Goal: Task Accomplishment & Management: Complete application form

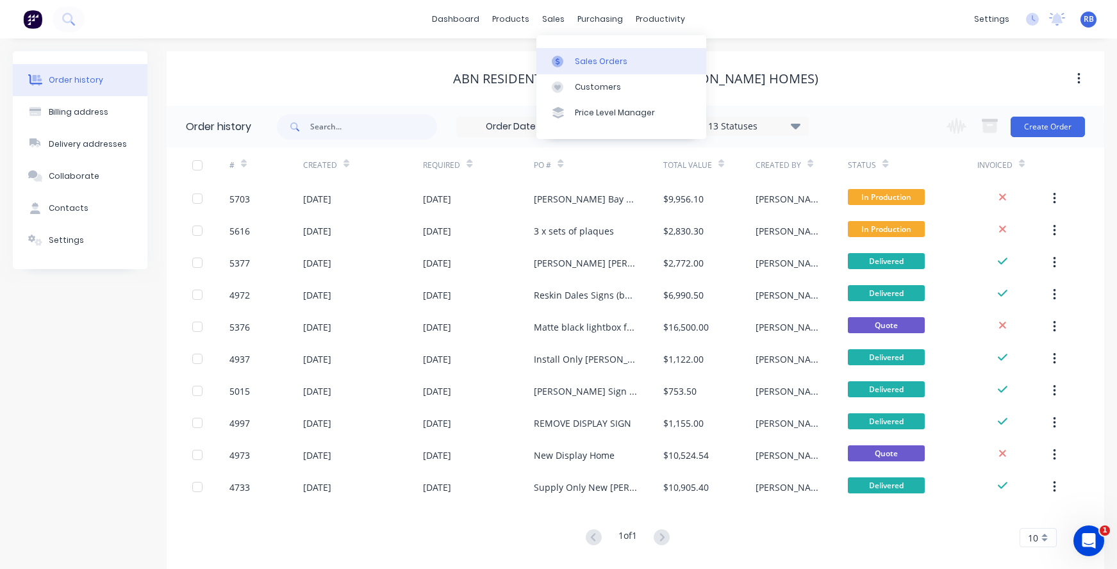
click at [609, 67] on div "Sales Orders" at bounding box center [601, 62] width 53 height 12
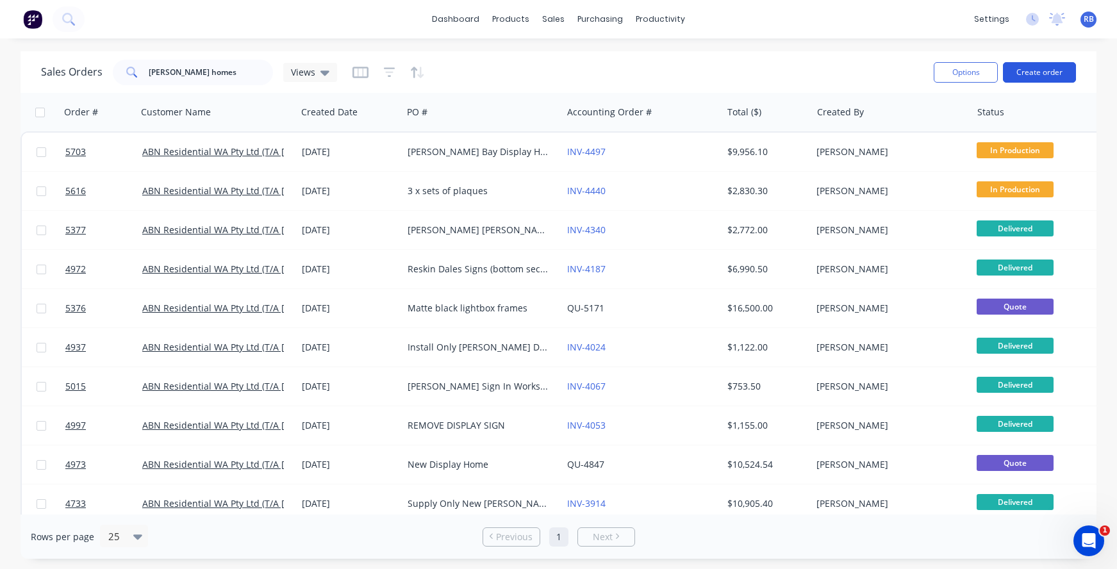
click at [1051, 74] on button "Create order" at bounding box center [1038, 72] width 73 height 20
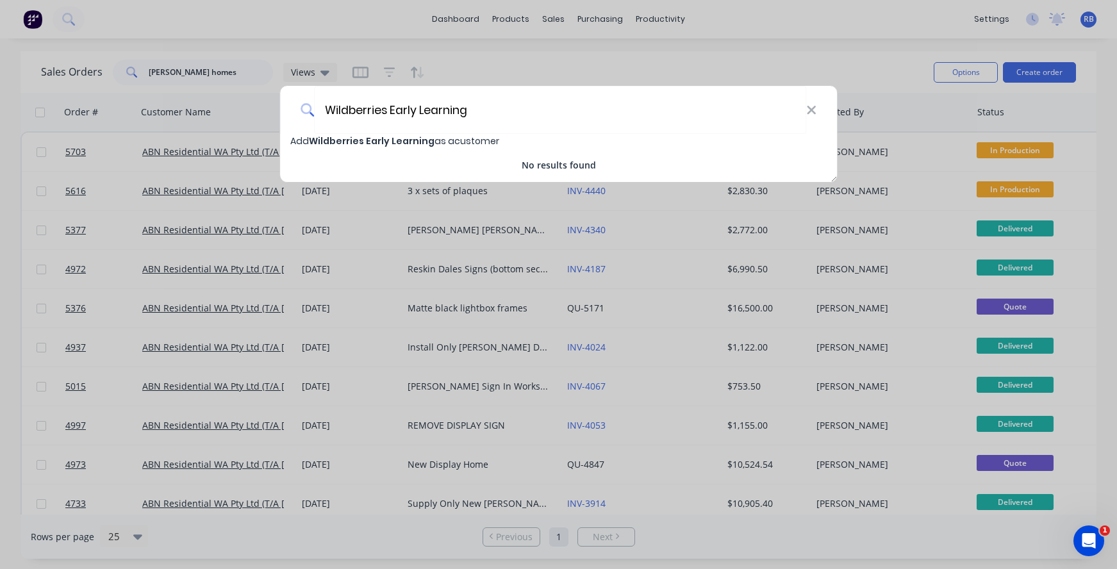
type input "Wildberries Early Learning"
click at [334, 142] on span "Wildberries Early Learning" at bounding box center [372, 141] width 126 height 13
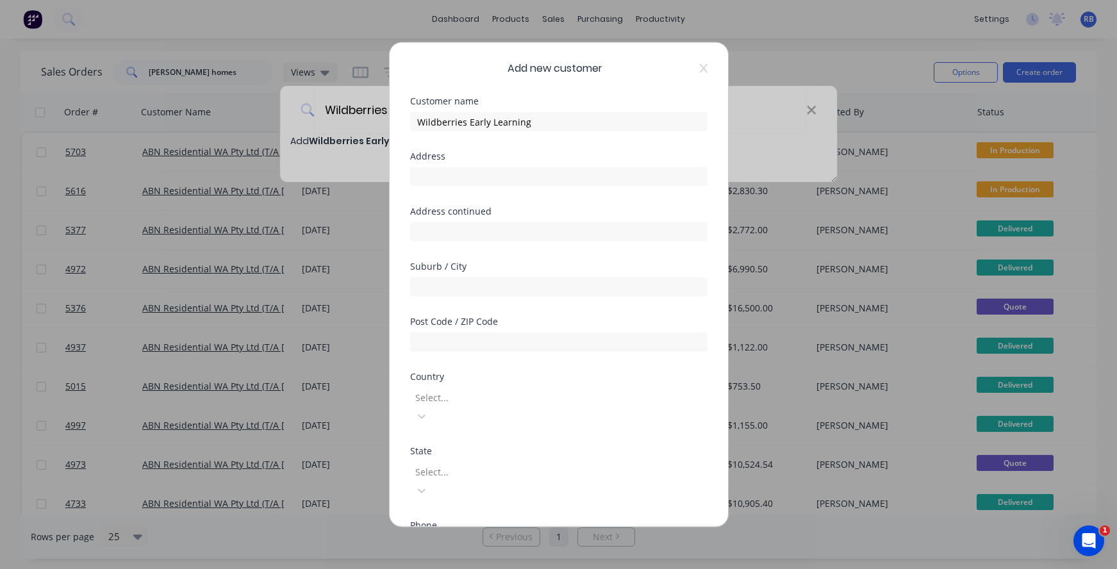
select select "AU"
paste input "[STREET_ADDRESS],"
click at [445, 177] on input "[STREET_ADDRESS]," at bounding box center [558, 176] width 297 height 19
drag, startPoint x: 564, startPoint y: 181, endPoint x: 446, endPoint y: 178, distance: 117.3
click at [446, 178] on input "[STREET_ADDRESS]," at bounding box center [558, 176] width 297 height 19
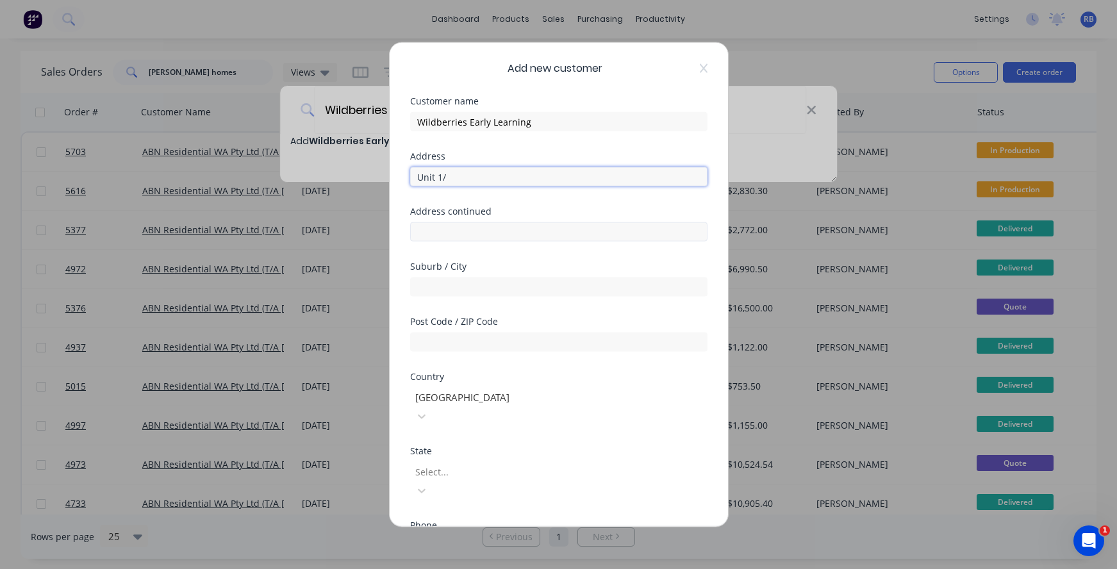
type input "Unit 1/"
paste input "[STREET_ADDRESS]"
type input "[STREET_ADDRESS]"
click at [462, 176] on input "Unit 1/" at bounding box center [558, 176] width 297 height 19
type input "Unit 1"
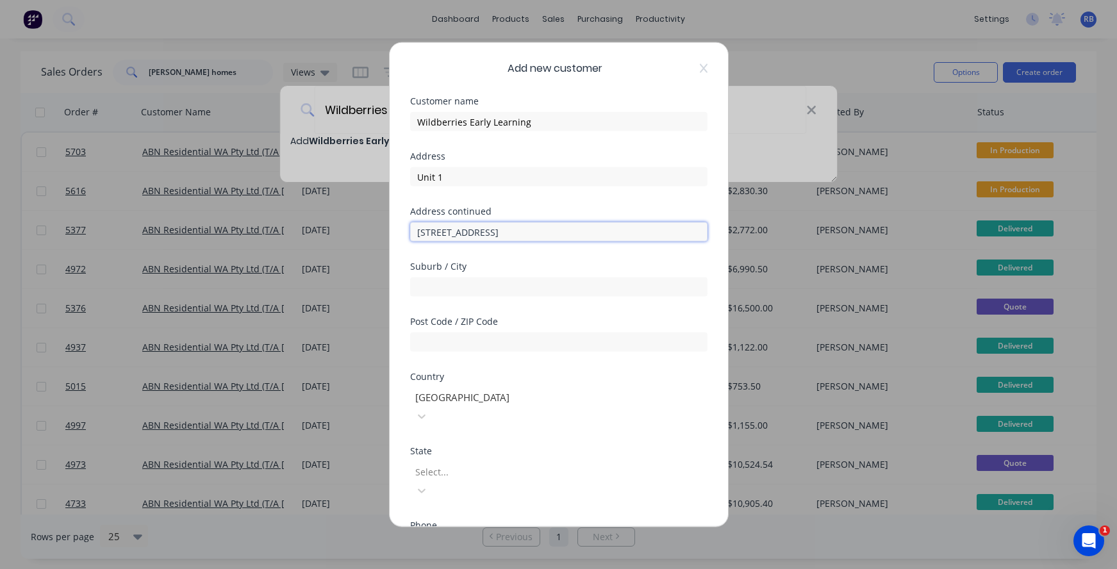
click at [523, 234] on input "[STREET_ADDRESS]" at bounding box center [558, 231] width 297 height 19
type input "[STREET_ADDRESS]"
click at [468, 291] on input "Southern RIver" at bounding box center [558, 286] width 297 height 19
type input "Southern River"
type input "6110"
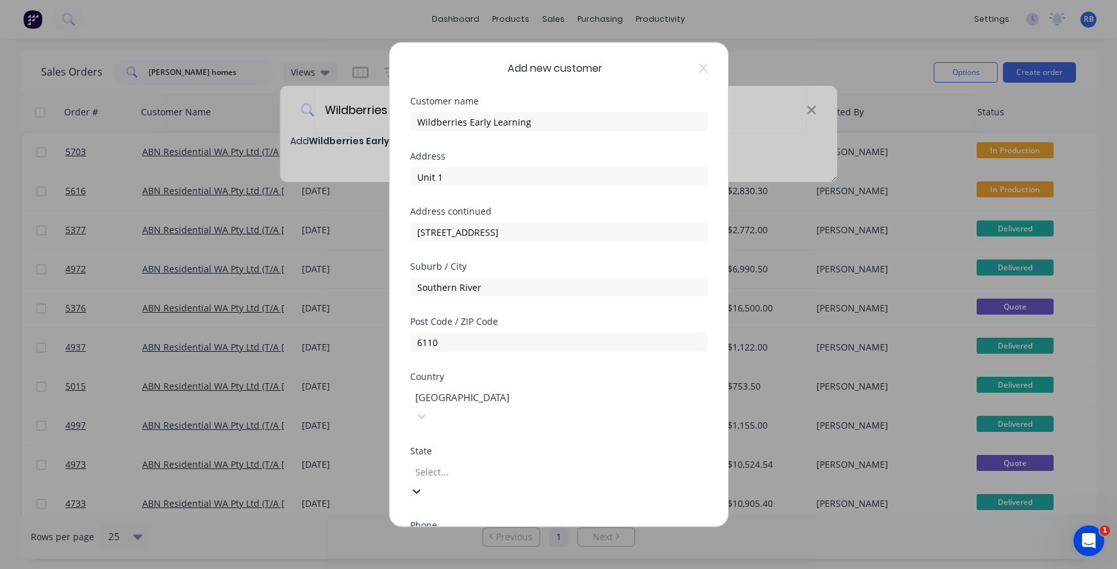
click at [436, 464] on div "Select..." at bounding box center [506, 470] width 182 height 13
type input "[PERSON_NAME]"
click at [455, 568] on div "[GEOGRAPHIC_DATA]" at bounding box center [558, 575] width 1117 height 13
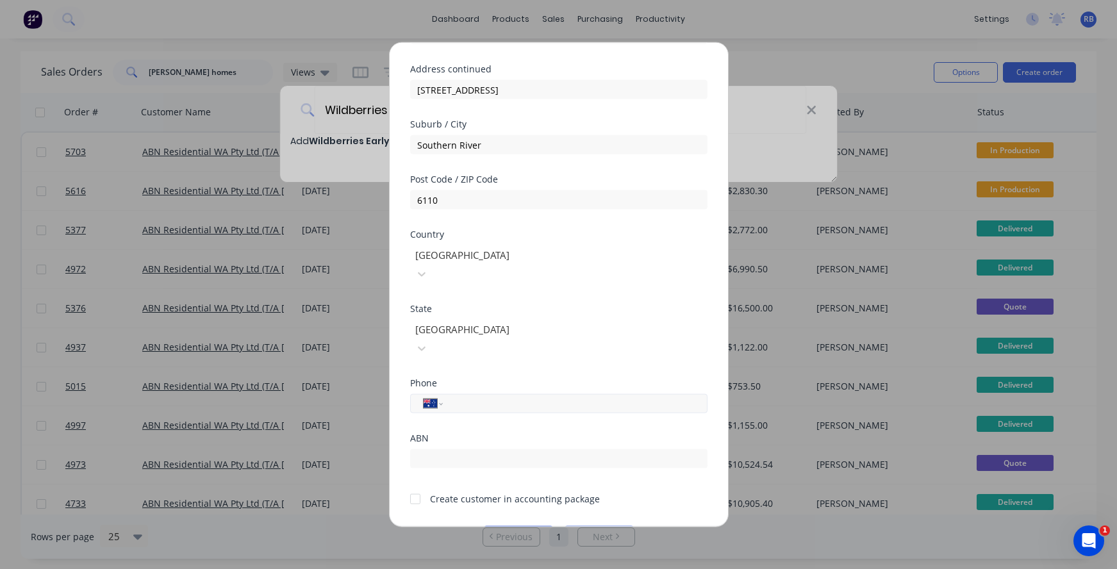
scroll to position [142, 0]
paste input "0415 696 330"
type input "0415 696 330"
click at [439, 450] on input "text" at bounding box center [558, 459] width 297 height 19
click at [440, 493] on div "Create customer in accounting package" at bounding box center [515, 499] width 170 height 13
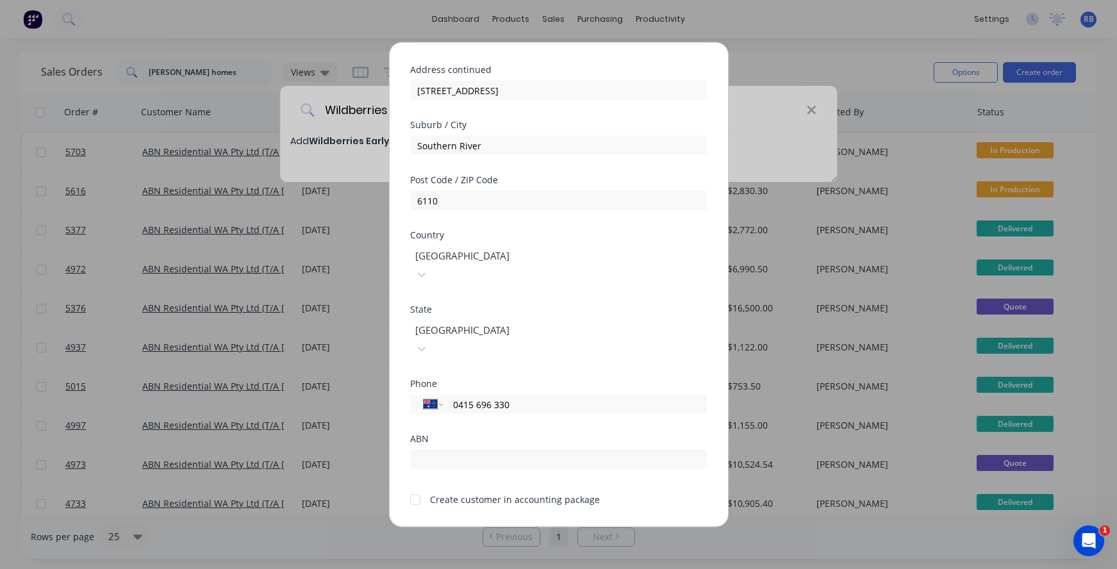
click at [418, 486] on div at bounding box center [415, 499] width 26 height 26
click at [507, 527] on button "Save" at bounding box center [518, 537] width 70 height 20
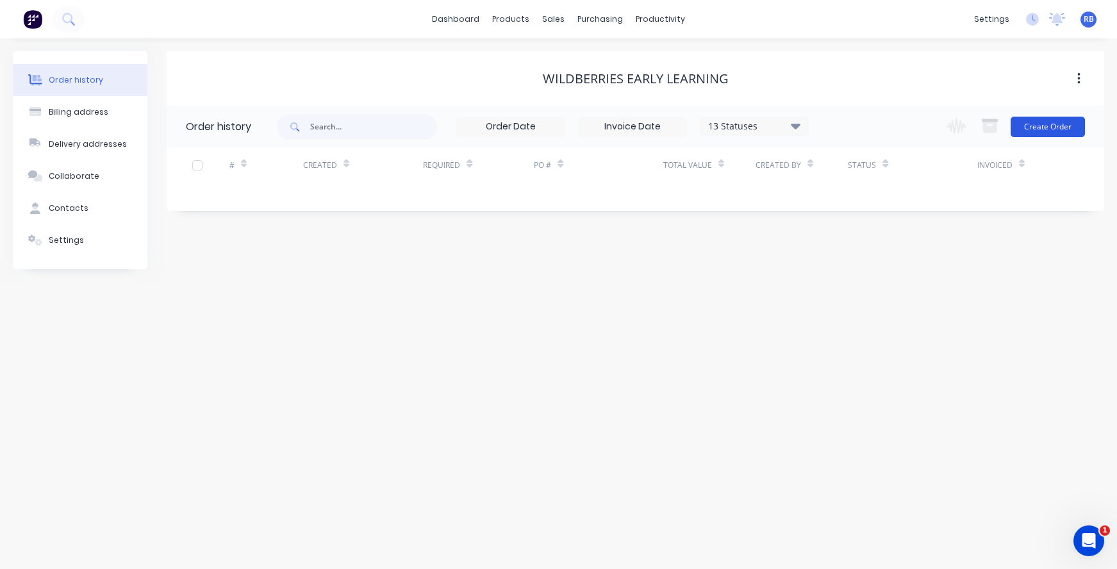
click at [1040, 127] on button "Create Order" at bounding box center [1047, 127] width 74 height 20
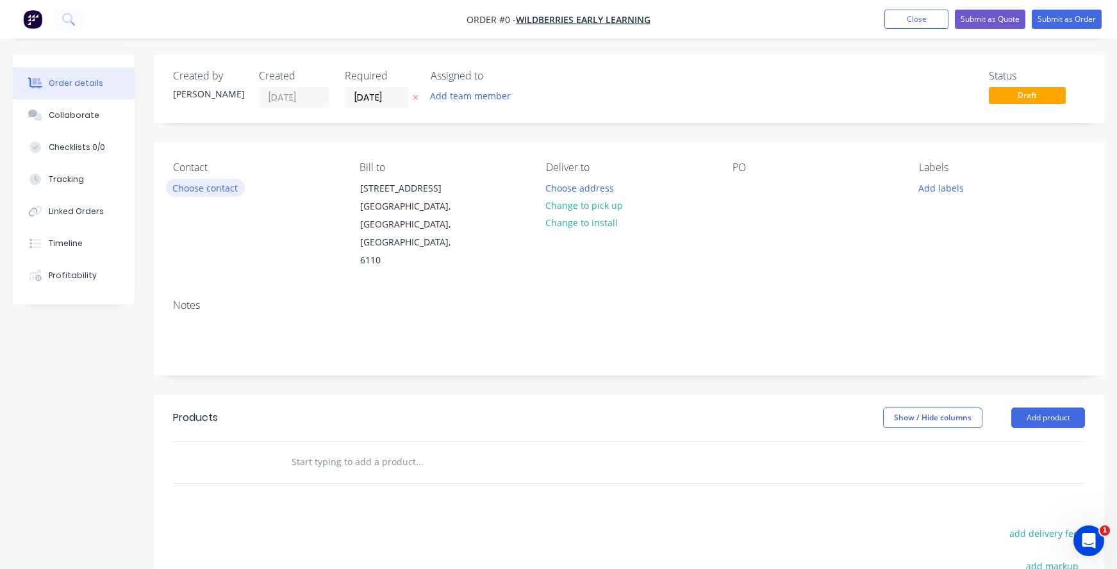
click at [190, 179] on button "Choose contact" at bounding box center [205, 187] width 79 height 17
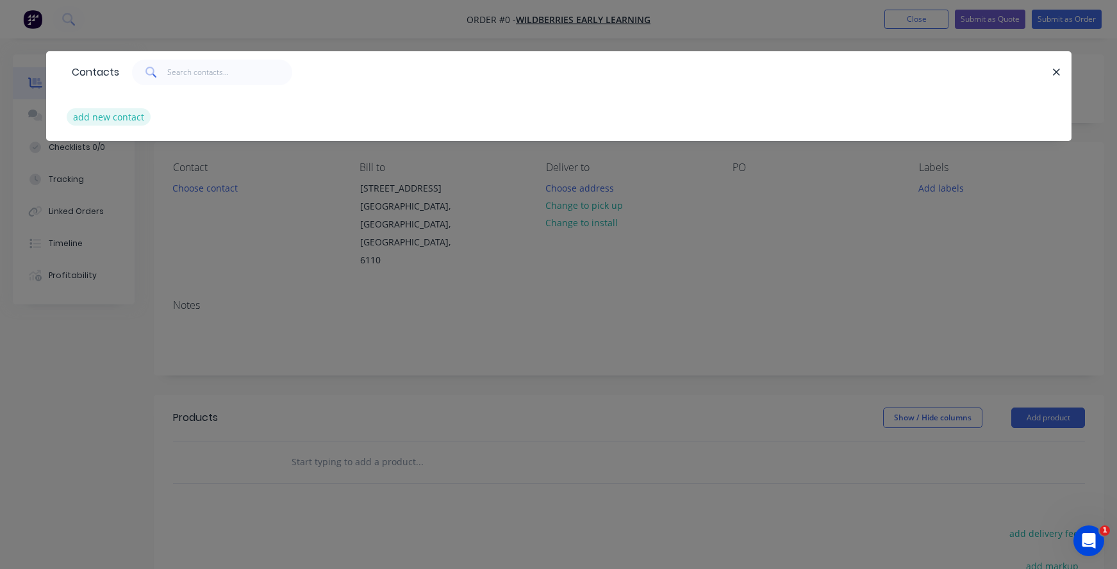
click at [84, 116] on button "add new contact" at bounding box center [109, 116] width 85 height 17
select select "AU"
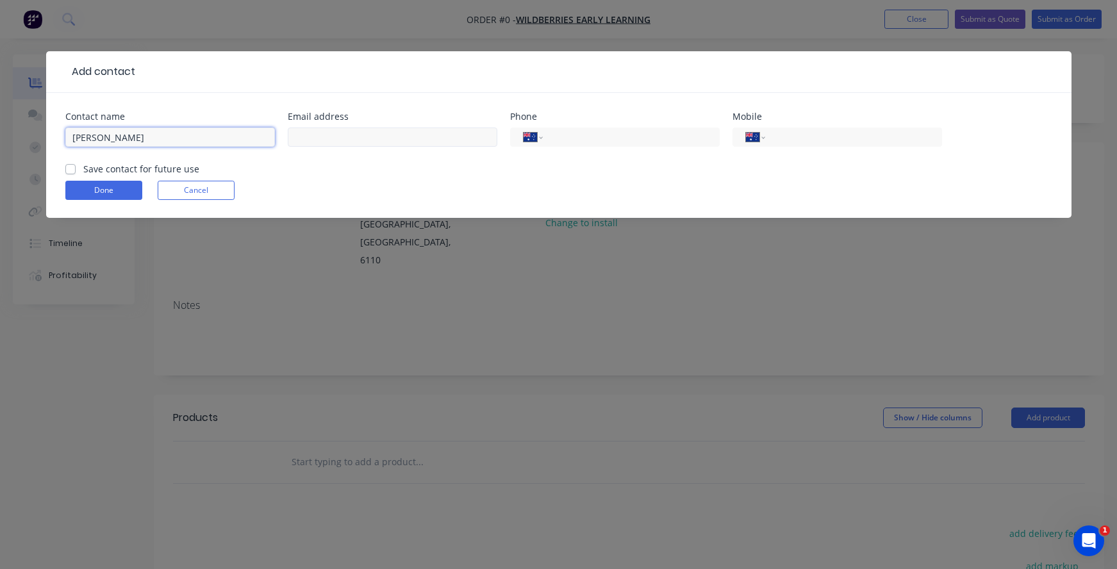
type input "[PERSON_NAME]"
paste input "[EMAIL_ADDRESS][DOMAIN_NAME]"
type input "[EMAIL_ADDRESS][DOMAIN_NAME]"
click at [806, 139] on input "tel" at bounding box center [851, 137] width 154 height 15
paste input "0415 696 330"
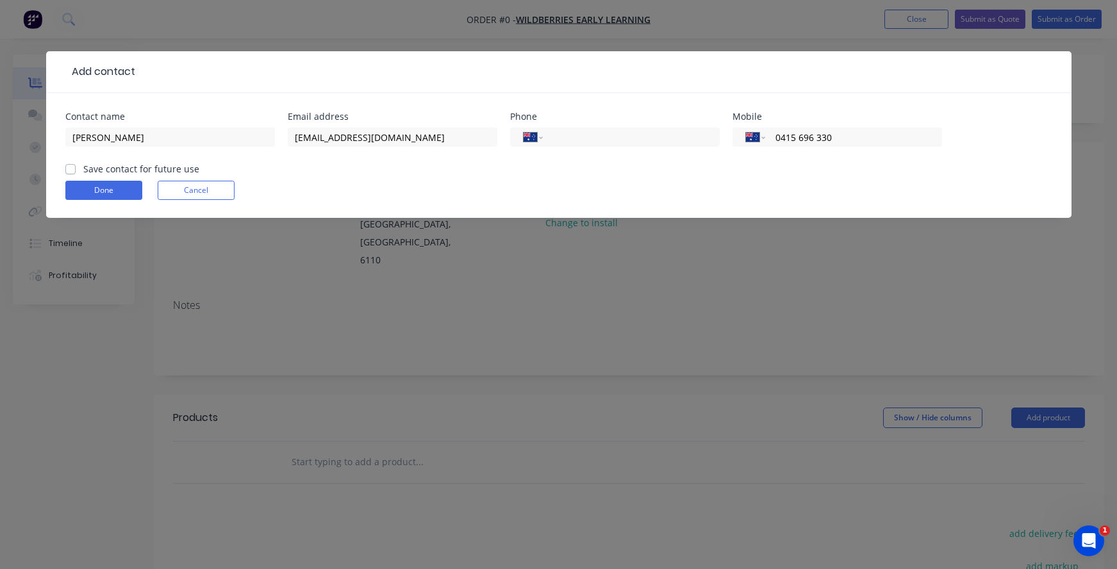
type input "0415 696 330"
click at [77, 170] on div "Save contact for future use" at bounding box center [132, 168] width 134 height 13
click at [83, 170] on label "Save contact for future use" at bounding box center [141, 168] width 116 height 13
click at [72, 170] on input "Save contact for future use" at bounding box center [70, 168] width 10 height 12
checkbox input "true"
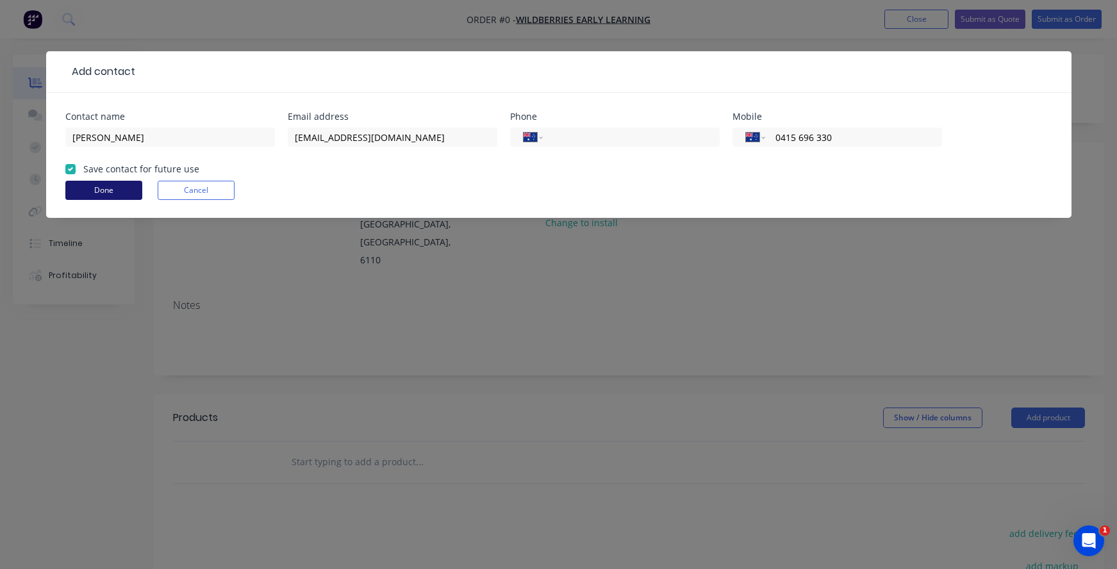
click at [87, 190] on button "Done" at bounding box center [103, 190] width 77 height 19
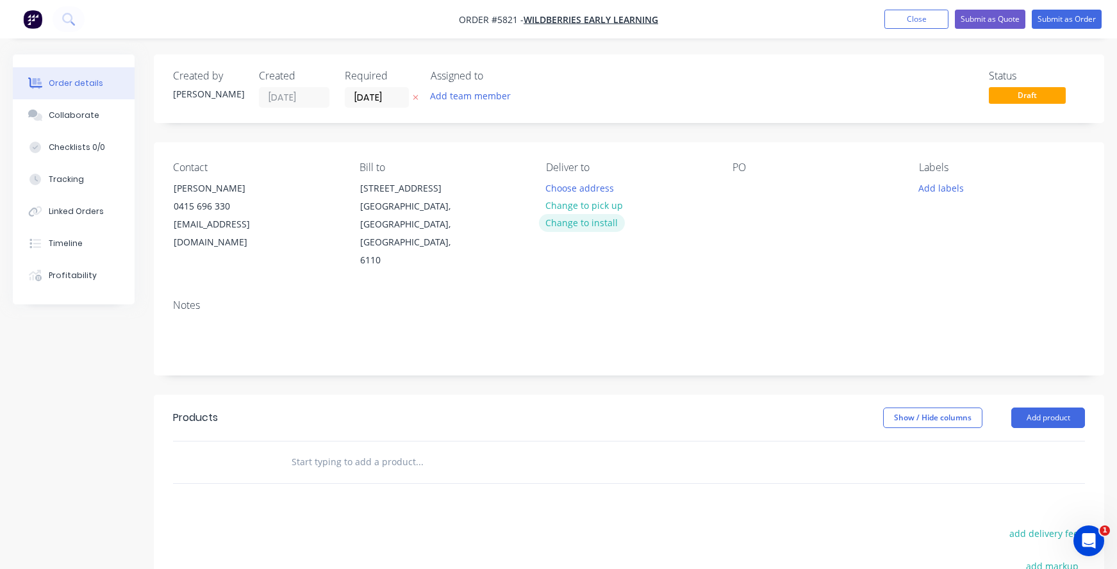
click at [590, 230] on button "Change to install" at bounding box center [582, 222] width 86 height 17
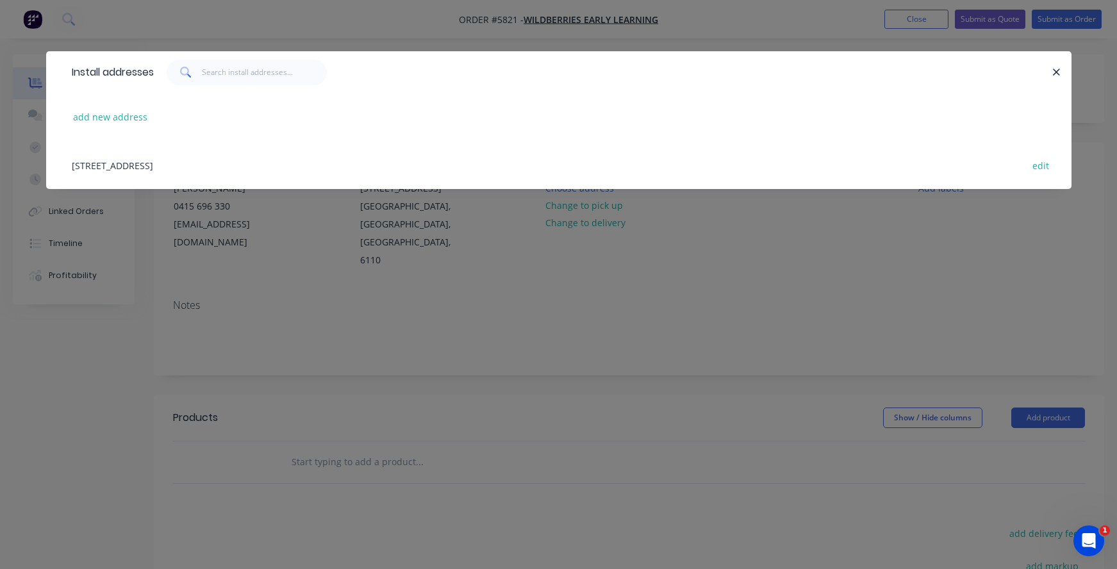
click at [83, 164] on div "[STREET_ADDRESS] edit" at bounding box center [558, 165] width 986 height 48
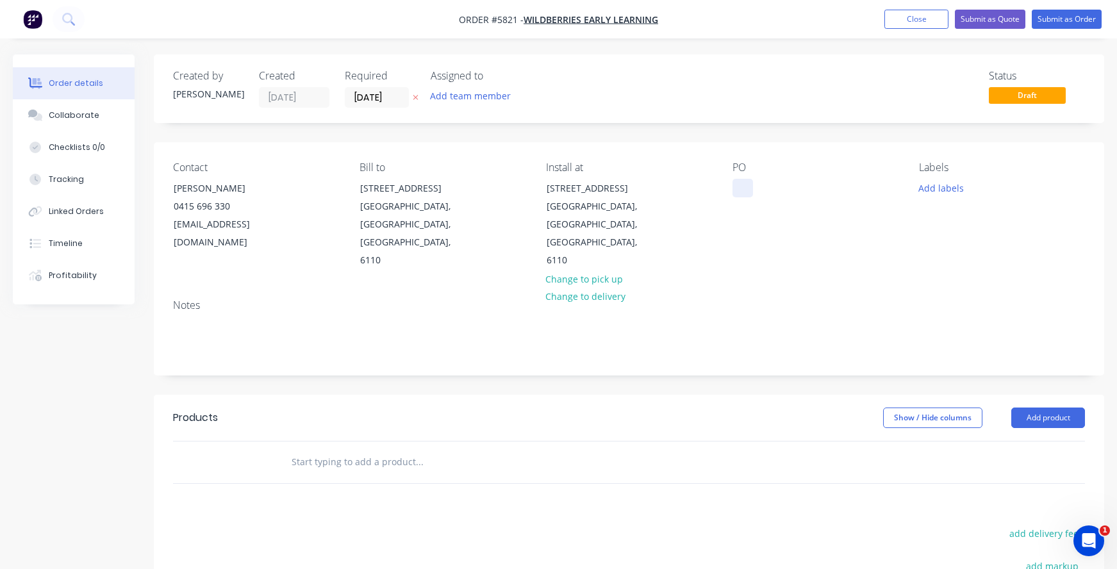
click at [747, 181] on div at bounding box center [742, 188] width 20 height 19
click at [320, 449] on input "text" at bounding box center [419, 462] width 256 height 26
type input "S"
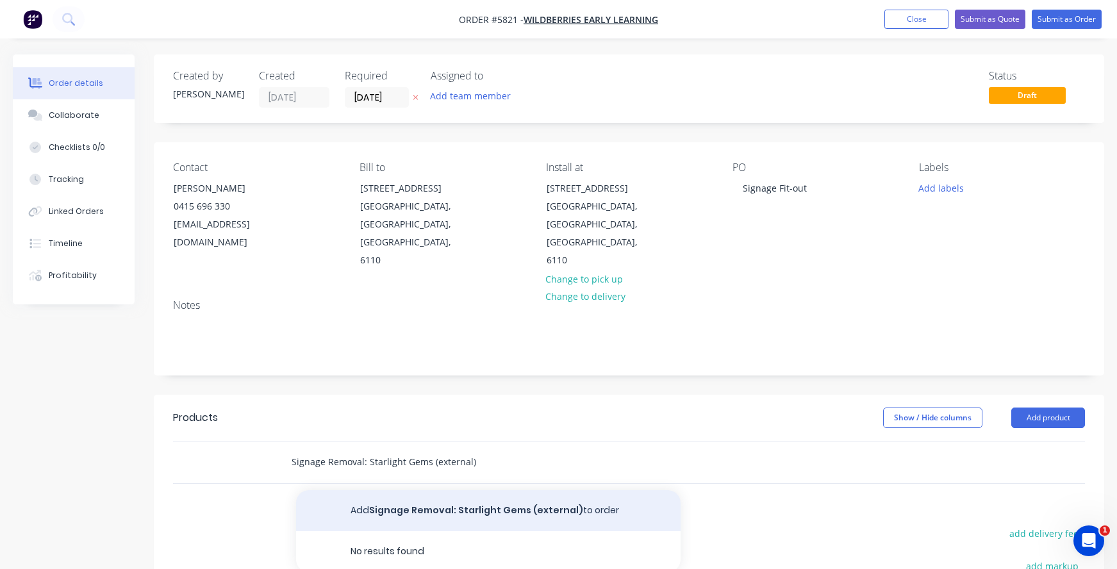
type input "Signage Removal: Starlight Gems (external)"
click at [418, 493] on button "Add Signage Removal: Starlight Gems (external) to order" at bounding box center [488, 510] width 384 height 41
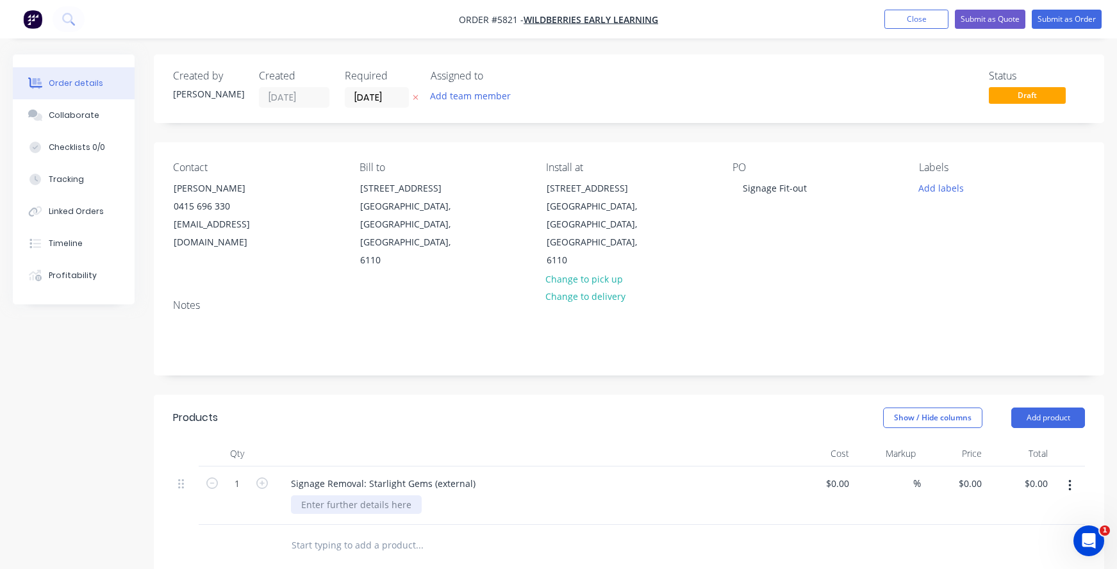
click at [332, 495] on div at bounding box center [356, 504] width 131 height 19
click at [337, 499] on div "Note: provisional sum until site check" at bounding box center [382, 517] width 182 height 45
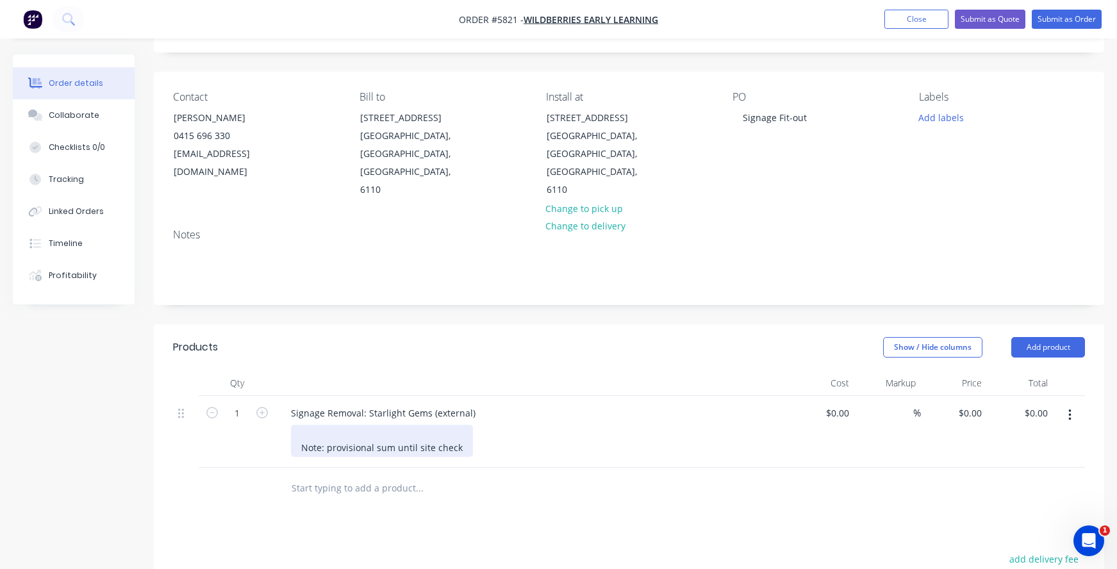
scroll to position [80, 0]
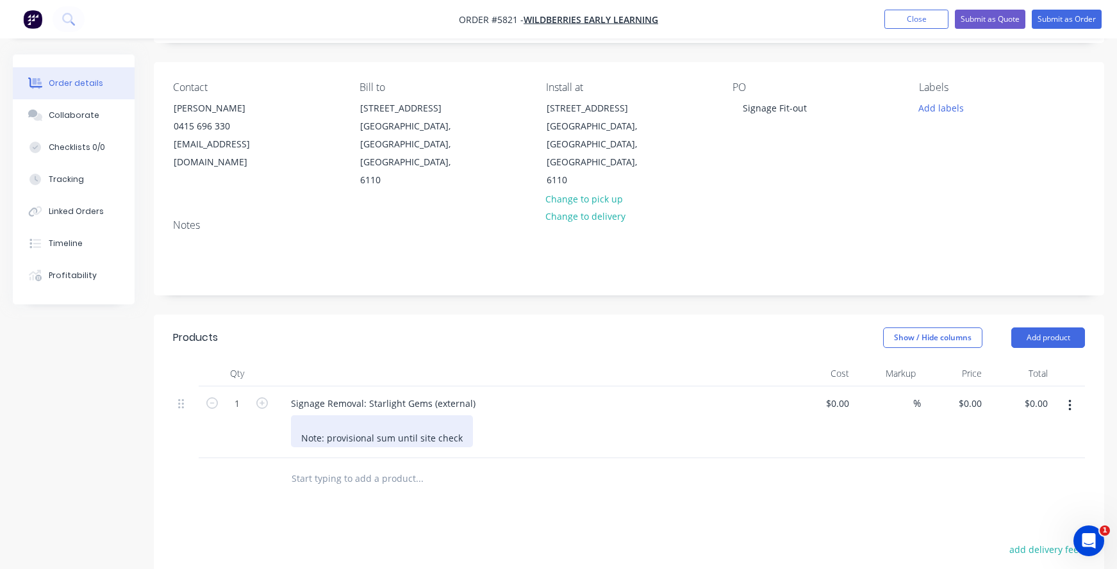
click at [461, 421] on div "Note: provisional sum until site check" at bounding box center [382, 431] width 182 height 32
click at [372, 415] on div "Note: provisional sum until site check has been undertaken" at bounding box center [429, 431] width 277 height 32
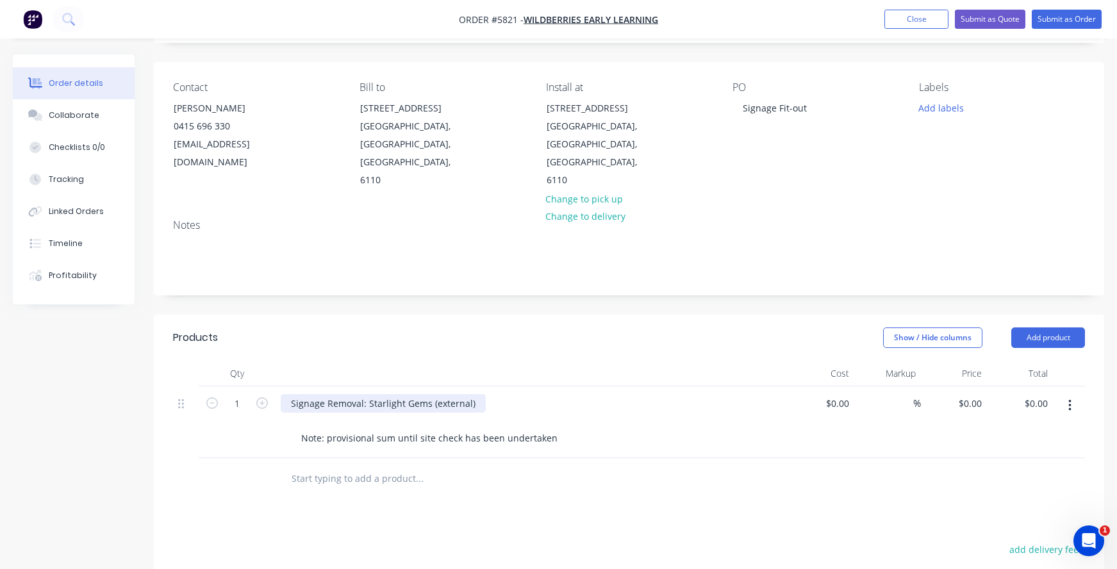
click at [435, 394] on div "Signage Removal: Starlight Gems (external)" at bounding box center [383, 403] width 205 height 19
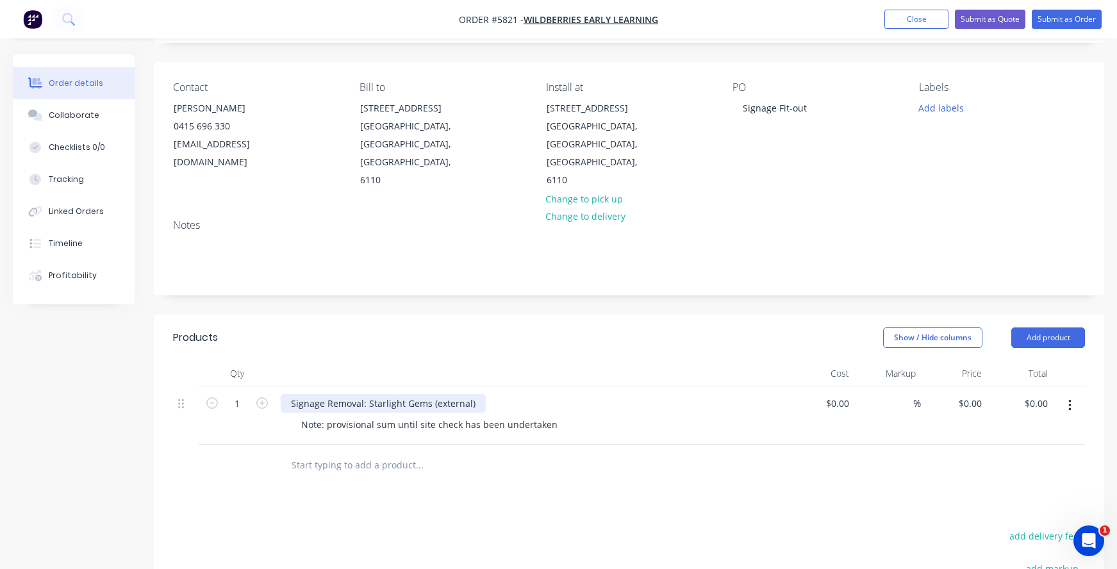
click at [427, 394] on div "Signage Removal: Starlight Gems (external)" at bounding box center [383, 403] width 205 height 19
click at [299, 452] on input "text" at bounding box center [419, 465] width 256 height 26
type input "N"
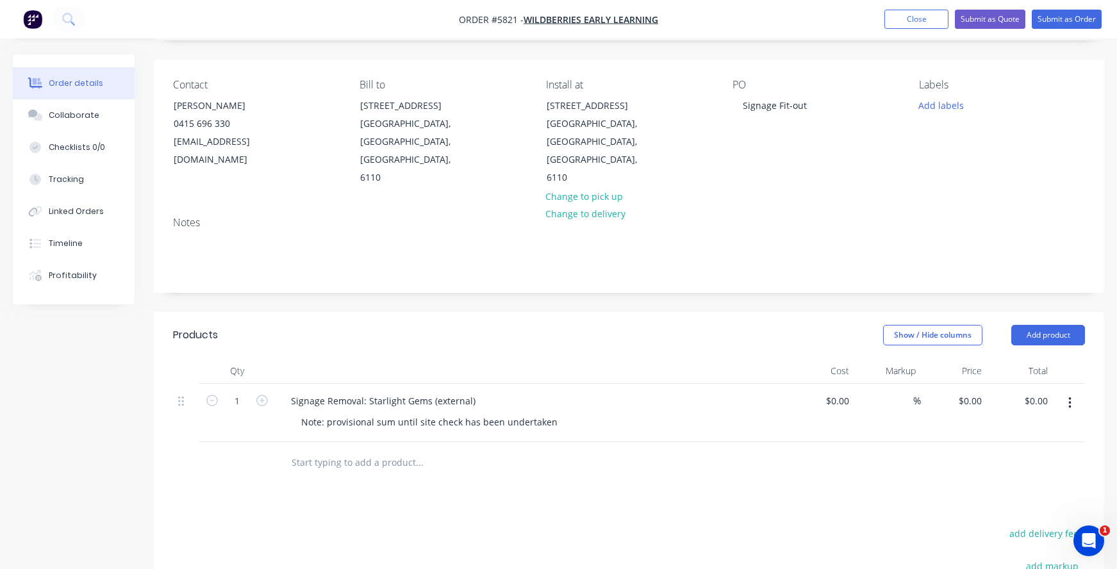
scroll to position [93, 0]
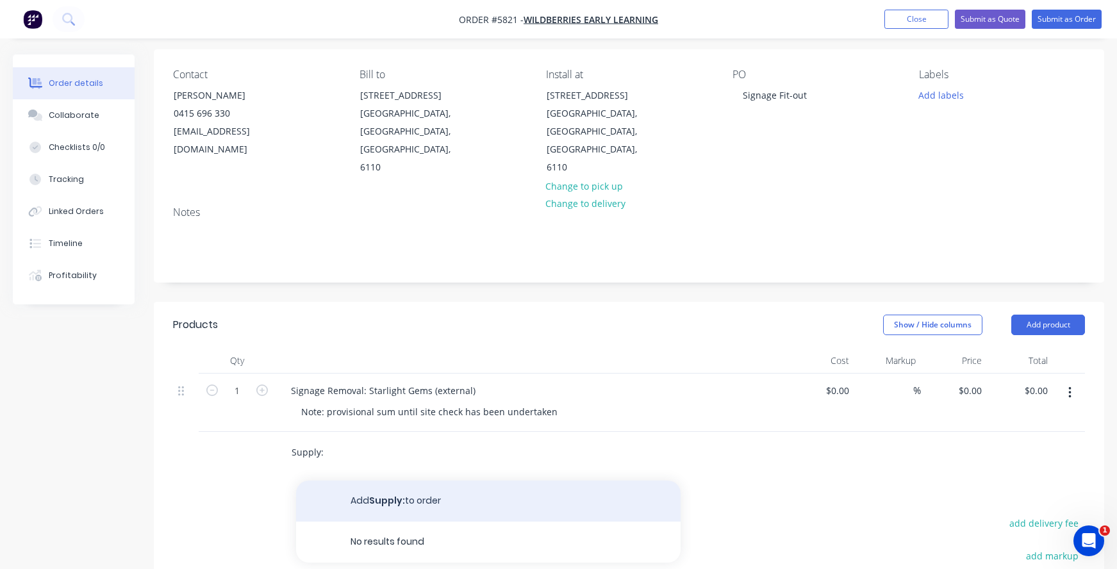
type input "Supply:"
click at [388, 484] on button "Add Supply: to order" at bounding box center [488, 500] width 384 height 41
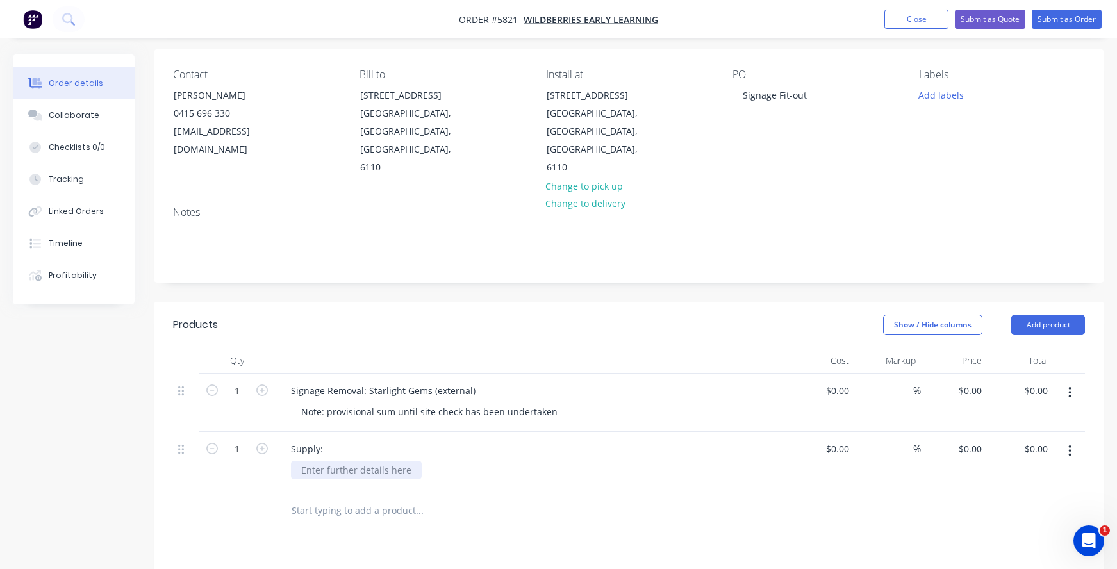
click at [326, 461] on div at bounding box center [356, 470] width 131 height 19
paste div
click at [836, 439] on div "$0.00" at bounding box center [836, 448] width 35 height 19
type input "$55.00"
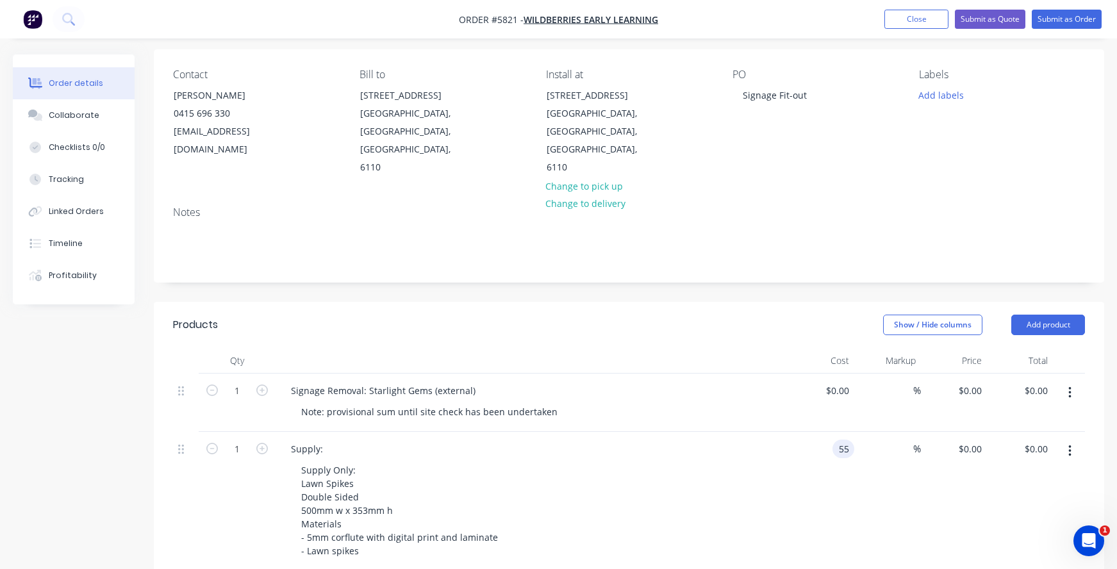
type input "$55.00"
click at [690, 461] on div "Supply Only: Lawn Spikes Double Sided 500mm w x 353mm h Materials - 5mm corflut…" at bounding box center [537, 510] width 492 height 99
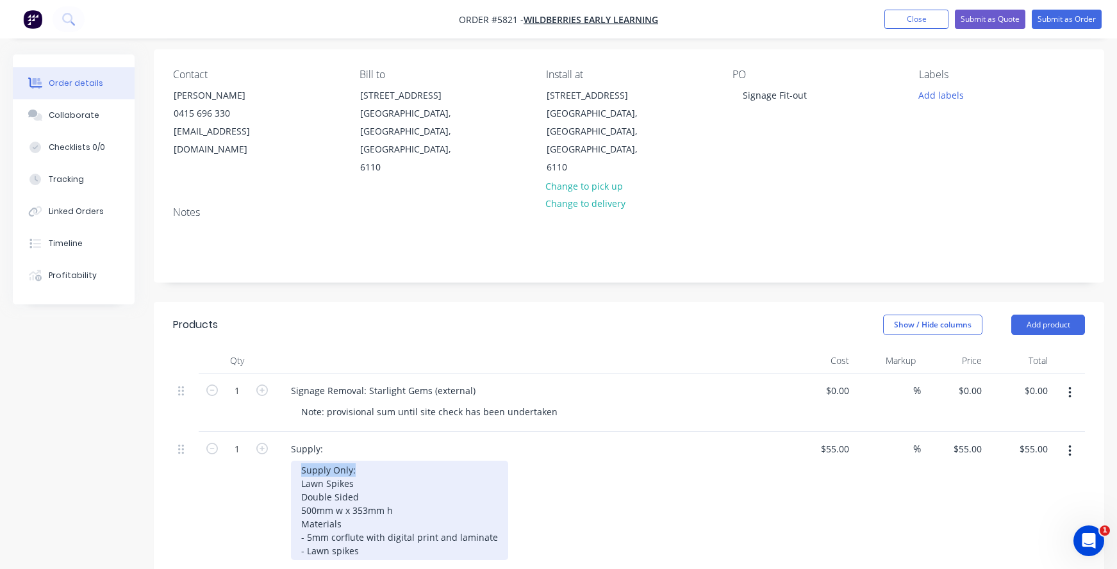
drag, startPoint x: 354, startPoint y: 452, endPoint x: 235, endPoint y: 445, distance: 119.4
click at [235, 445] on div "1 Supply: Supply Only: Lawn Spikes Double Sided 500mm w x 353mm h Materials - 5…" at bounding box center [629, 501] width 912 height 139
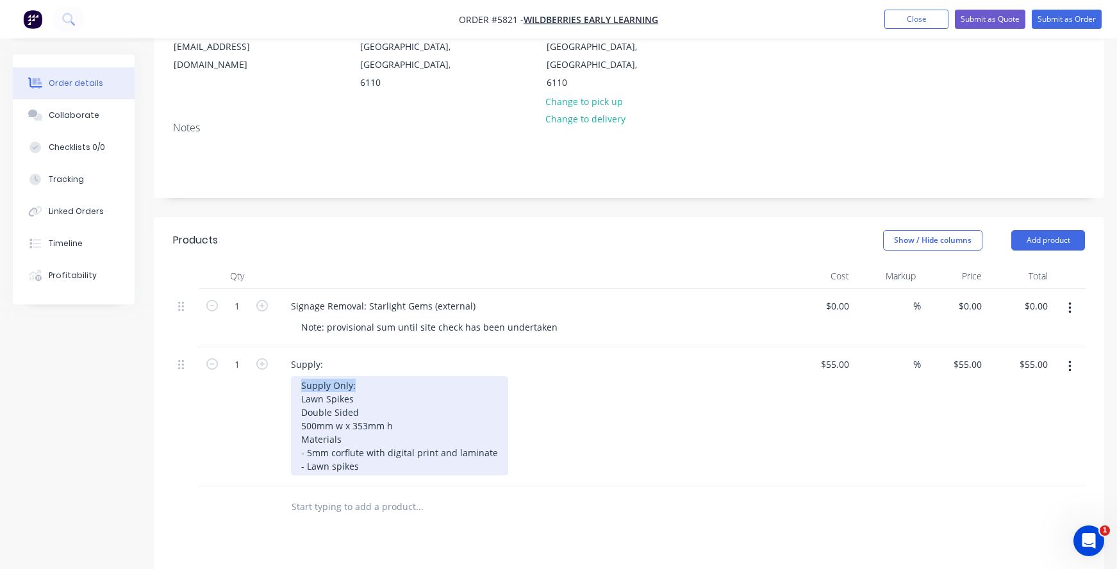
scroll to position [179, 0]
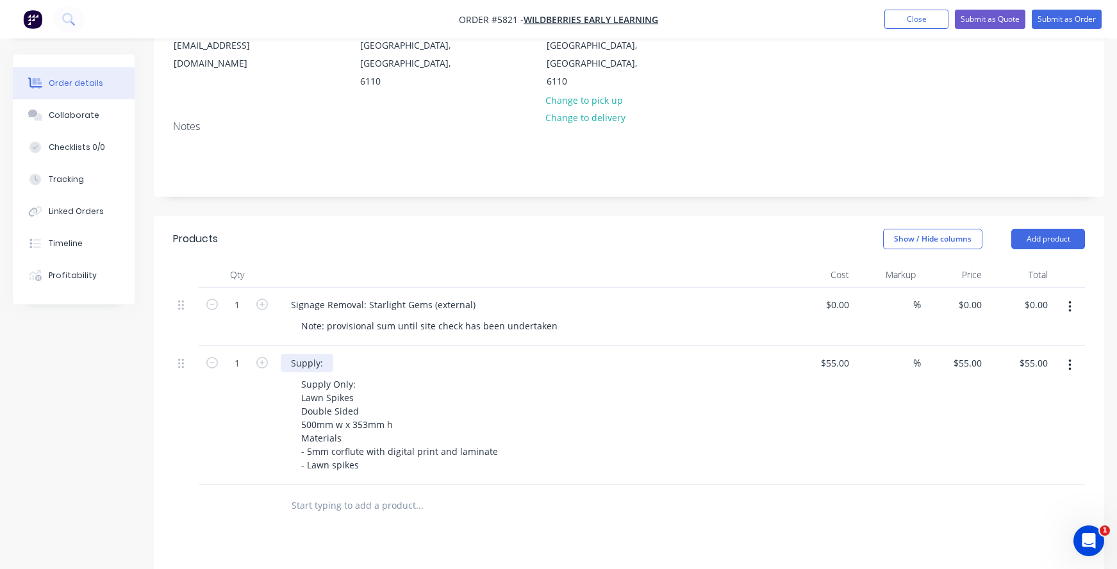
click at [326, 354] on div "Supply:" at bounding box center [307, 363] width 53 height 19
drag, startPoint x: 366, startPoint y: 370, endPoint x: 240, endPoint y: 351, distance: 127.6
click at [240, 351] on div "1 Supply: Supply Only: Lawn Spikes Double Sided 500mm w x 353mm h Materials - 5…" at bounding box center [629, 415] width 912 height 139
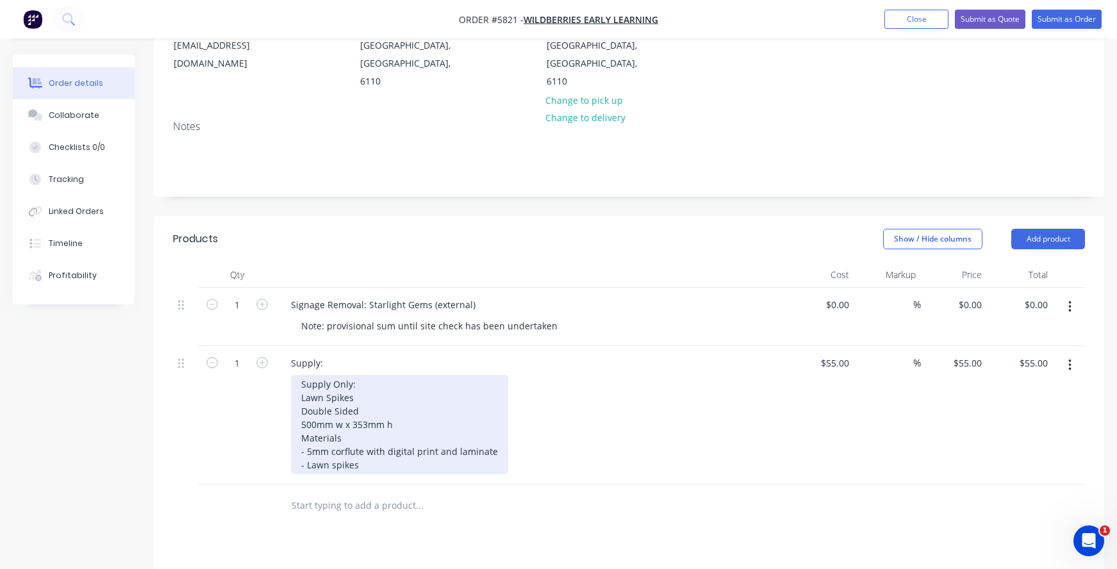
click at [318, 389] on div "Supply Only: Lawn Spikes Double Sided 500mm w x 353mm h Materials - 5mm corflut…" at bounding box center [399, 424] width 217 height 99
drag, startPoint x: 366, startPoint y: 366, endPoint x: 277, endPoint y: 345, distance: 91.5
click at [277, 346] on div "Supply: Supply Only: Lawn Spikes Double Sided 500mm w x 353mm h Materials - 5mm…" at bounding box center [531, 415] width 512 height 139
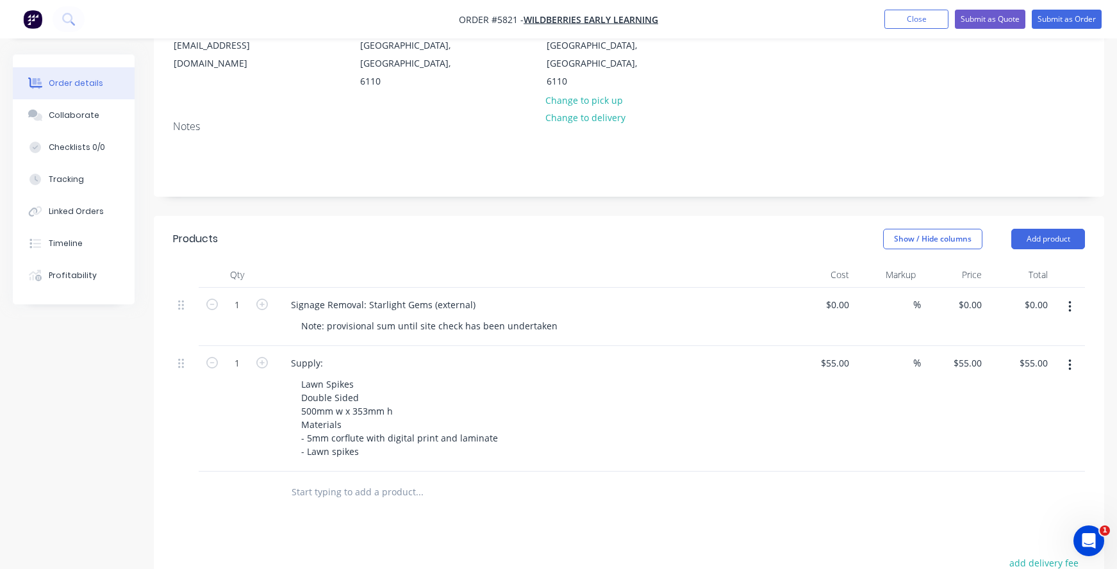
click at [313, 479] on input "text" at bounding box center [419, 492] width 256 height 26
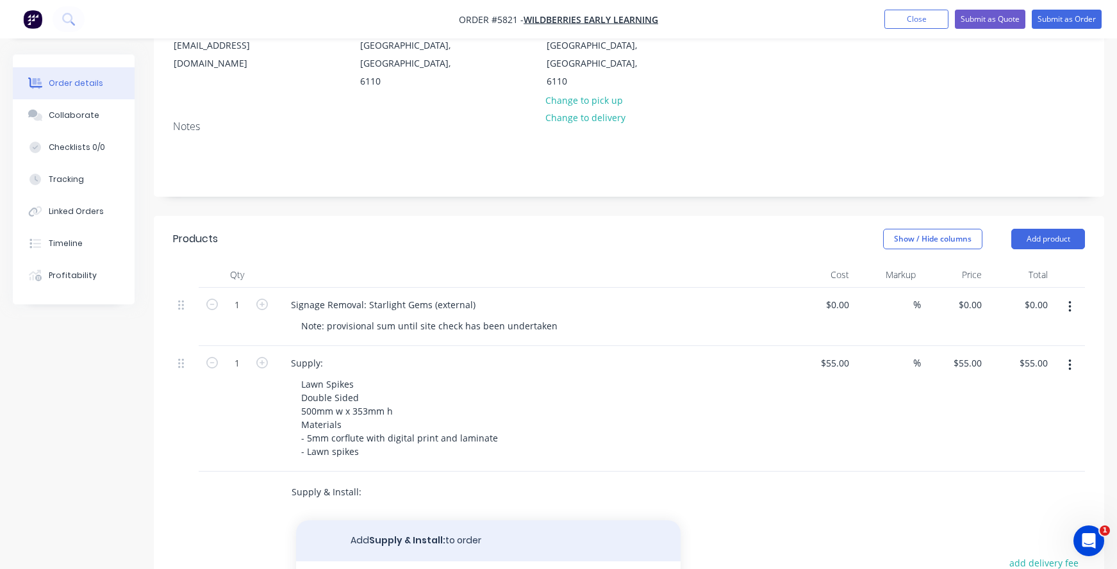
type input "Supply & Install:"
click at [401, 521] on button "Add Supply & Install: to order" at bounding box center [488, 540] width 384 height 41
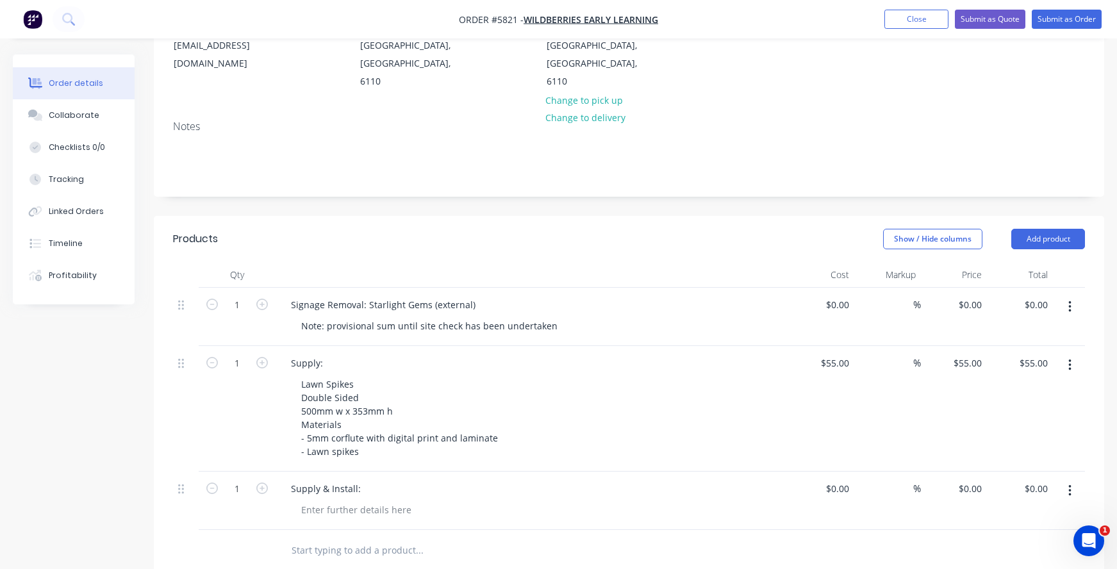
scroll to position [180, 0]
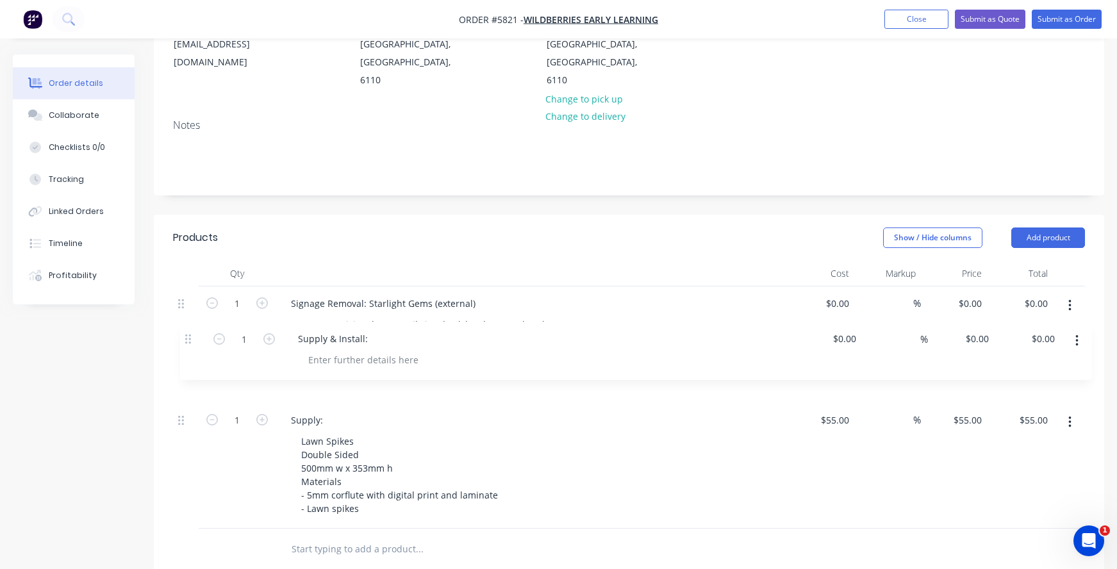
drag, startPoint x: 183, startPoint y: 470, endPoint x: 190, endPoint y: 335, distance: 135.3
click at [190, 335] on div "1 Signage Removal: Starlight Gems (external) Note: provisional sum until site c…" at bounding box center [629, 407] width 912 height 242
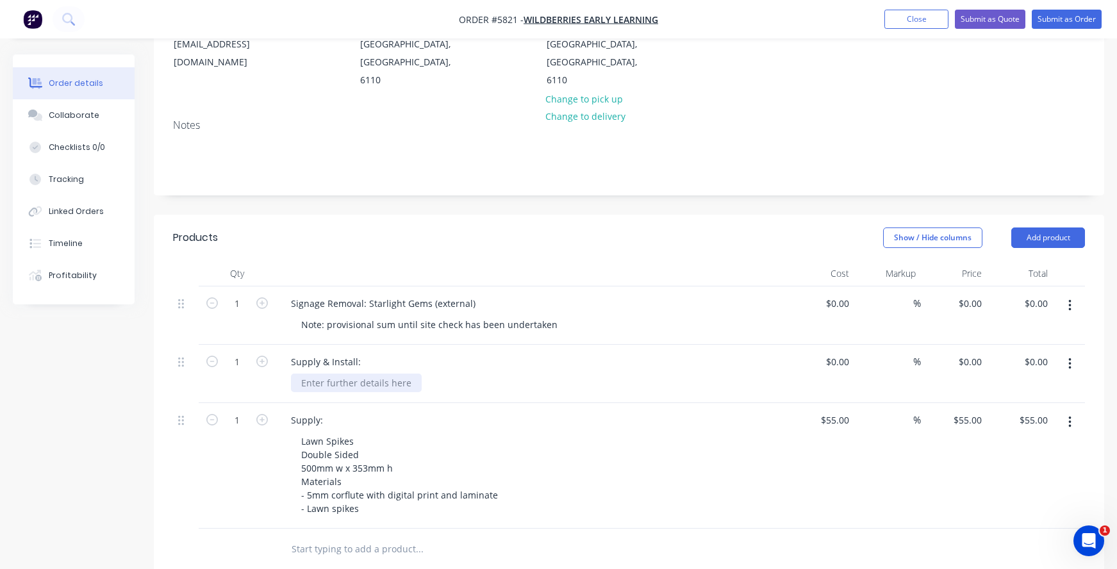
click at [312, 373] on div at bounding box center [356, 382] width 131 height 19
click at [364, 352] on div "Supply & Install:" at bounding box center [326, 361] width 90 height 19
click at [306, 373] on div at bounding box center [301, 382] width 20 height 19
drag, startPoint x: 361, startPoint y: 366, endPoint x: 251, endPoint y: 356, distance: 110.0
click at [251, 356] on div "1 Supply & Install: External [MEDICAL_DATA] Signage paint approx $0.00 $0.00 % …" at bounding box center [629, 374] width 912 height 58
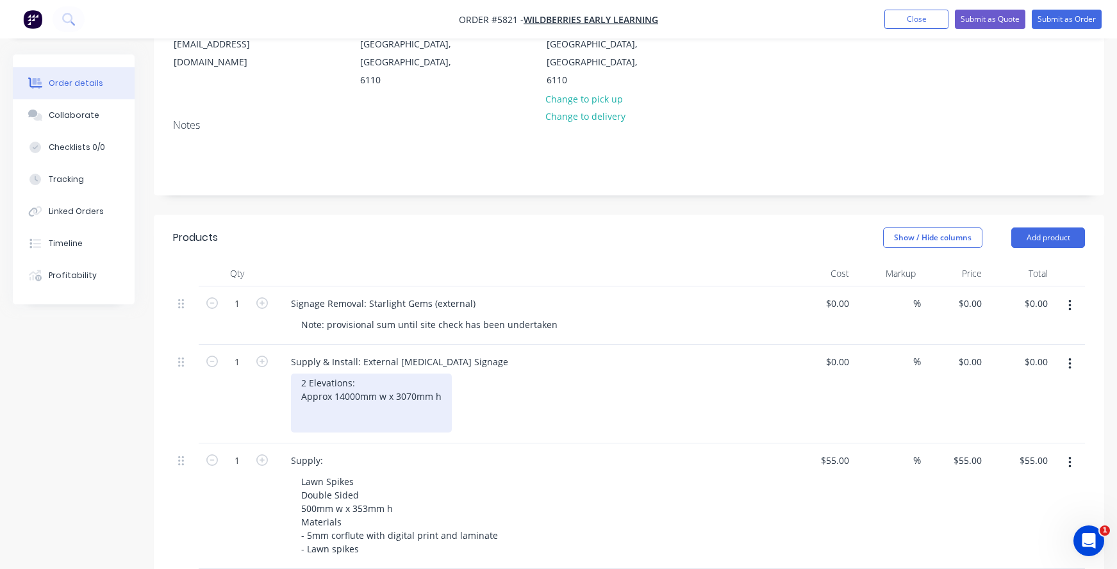
click at [312, 388] on div "2 Elevations: Approx 14000mm w x 3070mm h" at bounding box center [371, 402] width 161 height 59
click at [297, 377] on div "2 Elevations: Approx 14000mm w x 3070mm h" at bounding box center [371, 402] width 161 height 59
click at [313, 386] on div "2 Elevations: Approx 14000mm w x 3070mm h" at bounding box center [371, 402] width 161 height 59
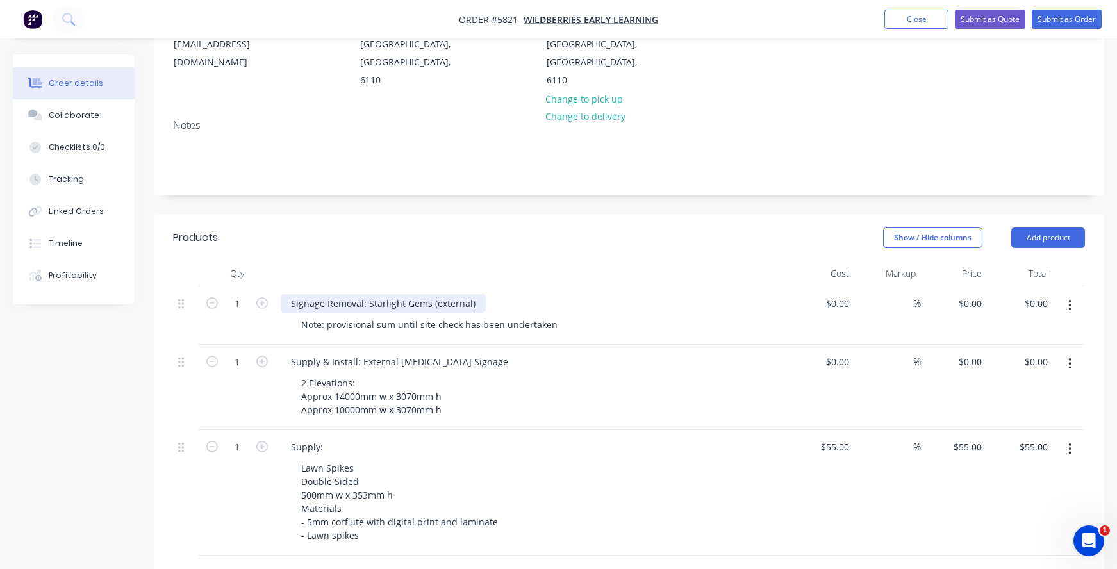
click at [328, 294] on div "Signage Removal: Starlight Gems (external)" at bounding box center [383, 303] width 205 height 19
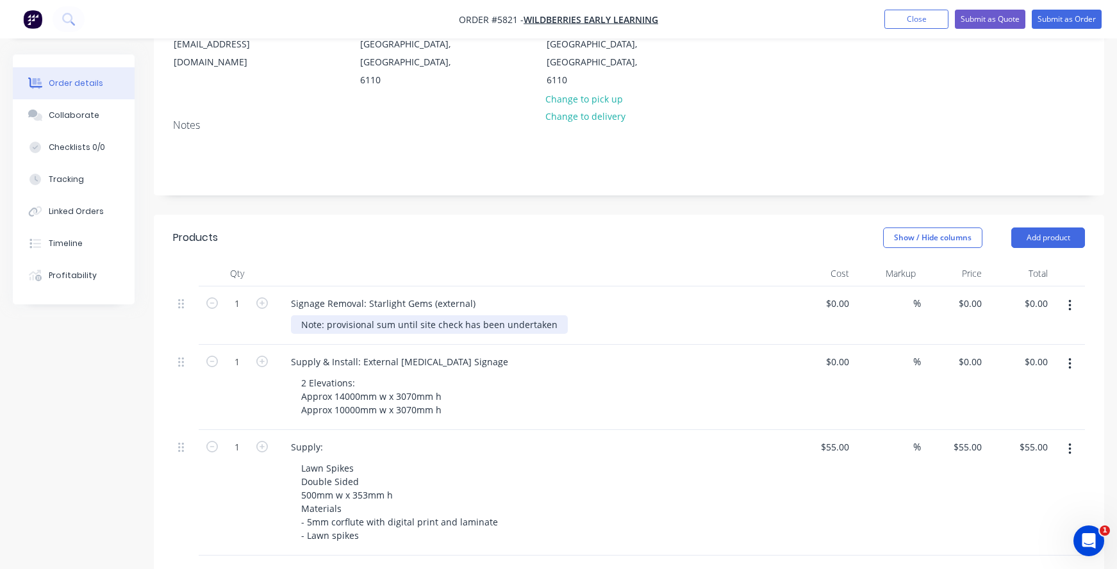
click at [333, 315] on div "Note: provisional sum until site check has been undertaken" at bounding box center [429, 324] width 277 height 19
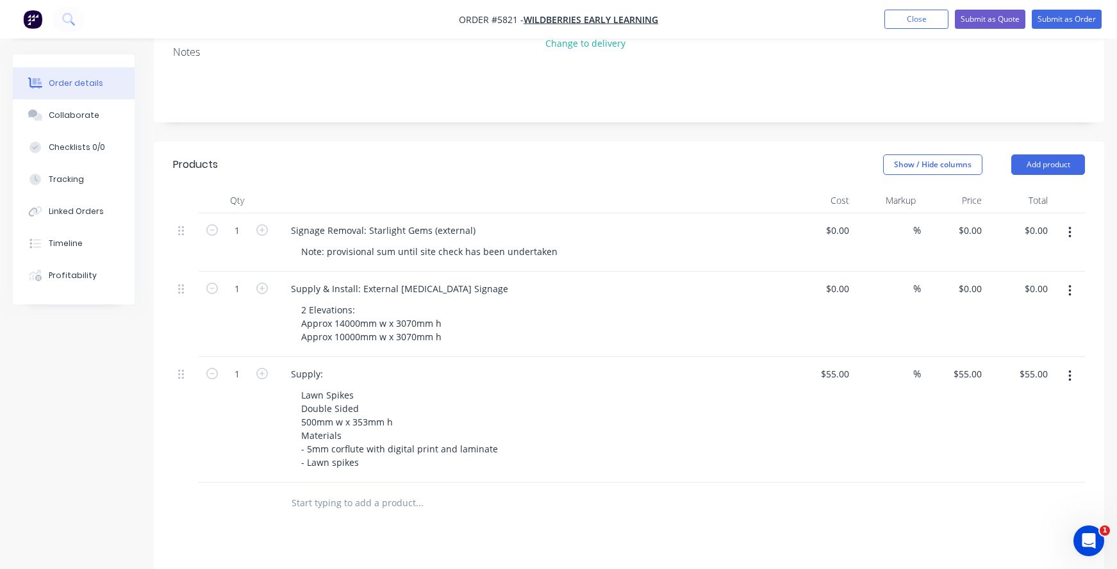
scroll to position [260, 0]
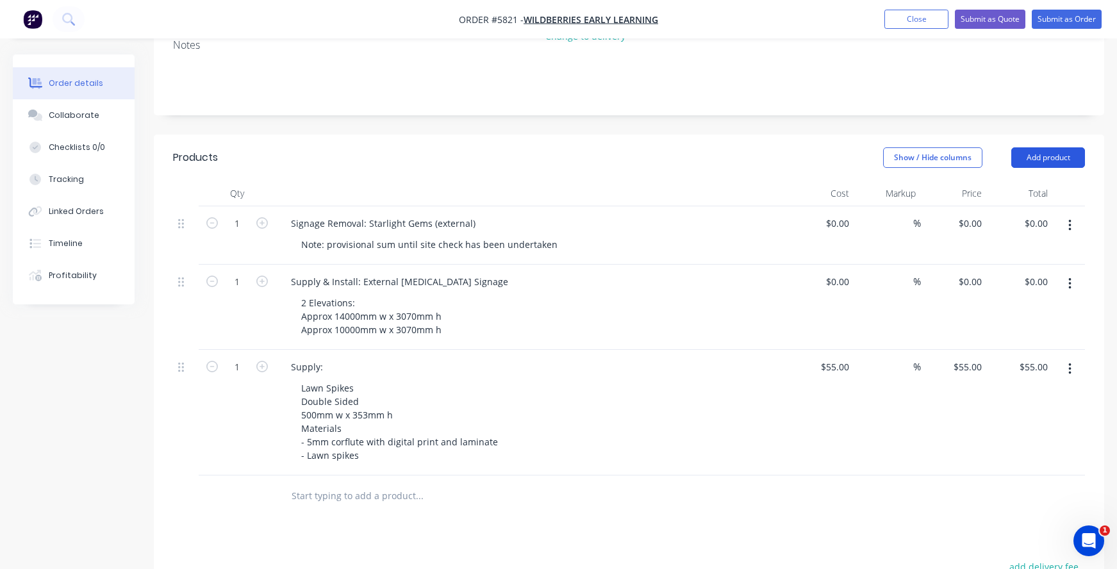
click at [1043, 147] on button "Add product" at bounding box center [1048, 157] width 74 height 20
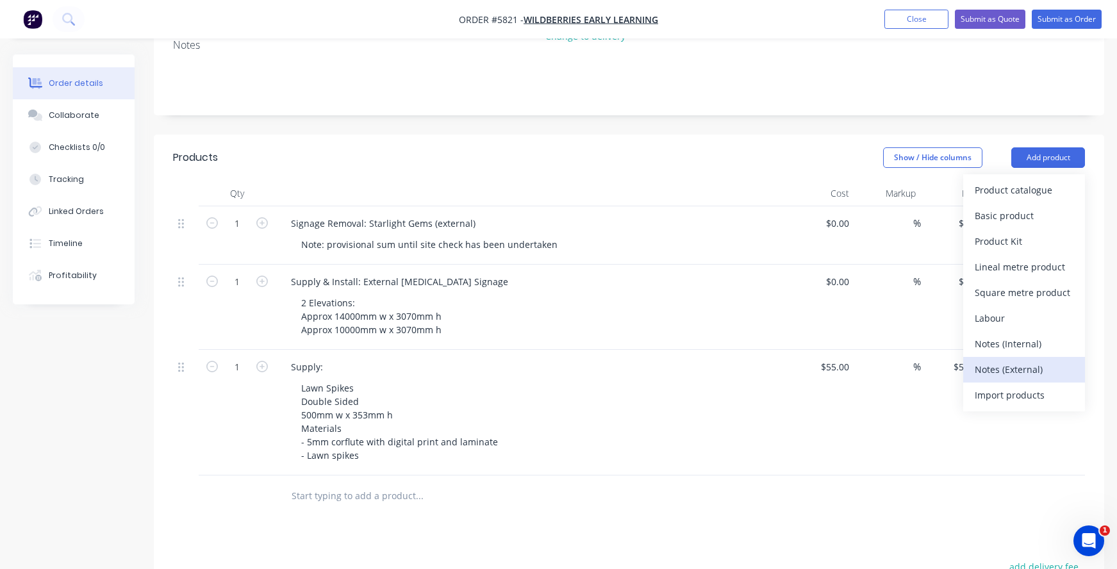
click at [981, 360] on div "Notes (External)" at bounding box center [1023, 369] width 99 height 19
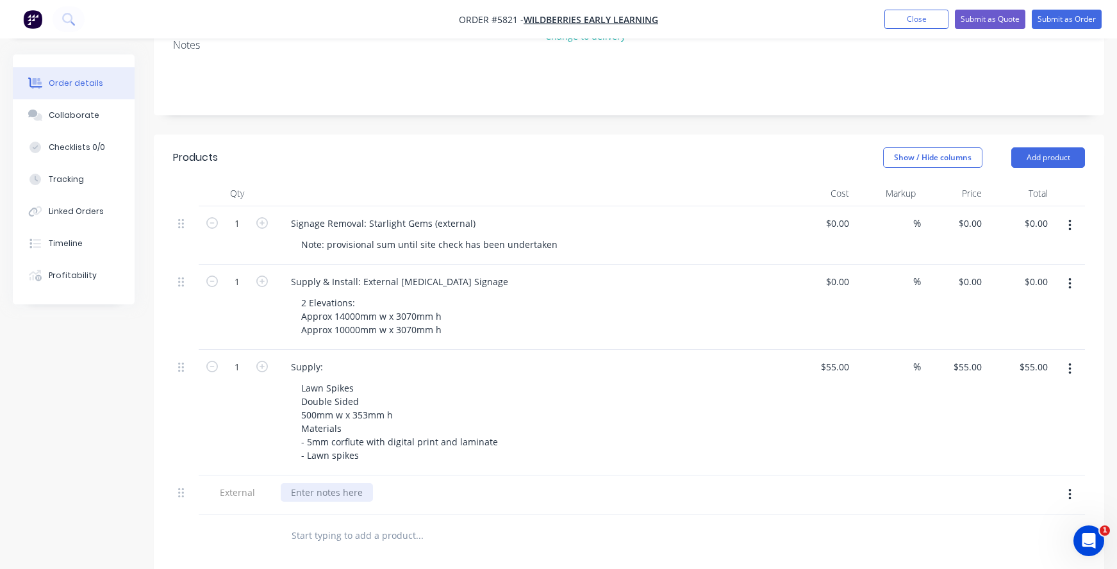
click at [323, 483] on div at bounding box center [327, 492] width 92 height 19
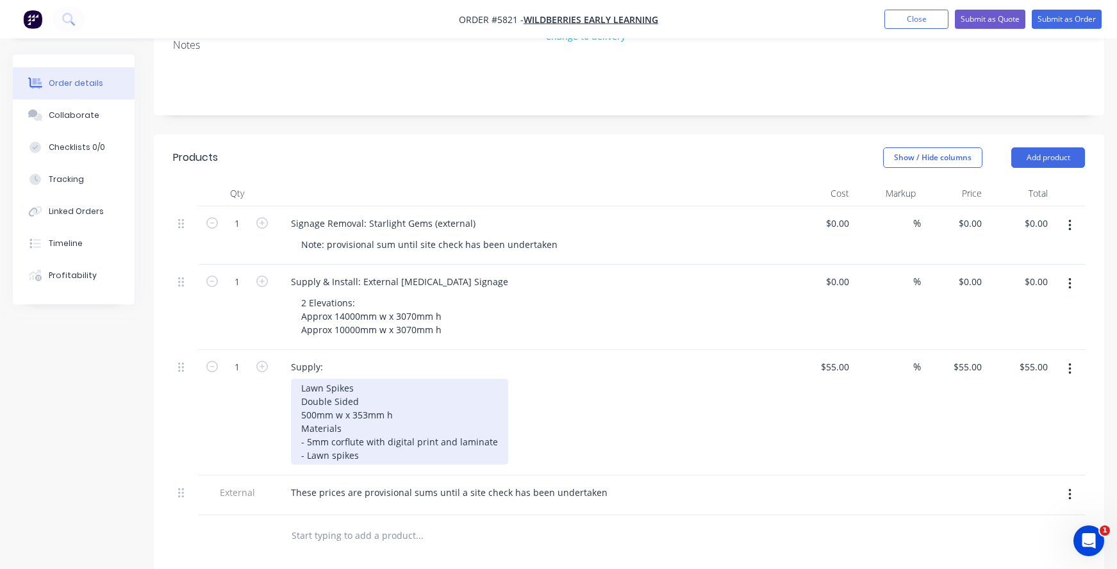
click at [327, 421] on div "Lawn Spikes Double Sided 500mm w x 353mm h Materials - 5mm corflute with digita…" at bounding box center [399, 422] width 217 height 86
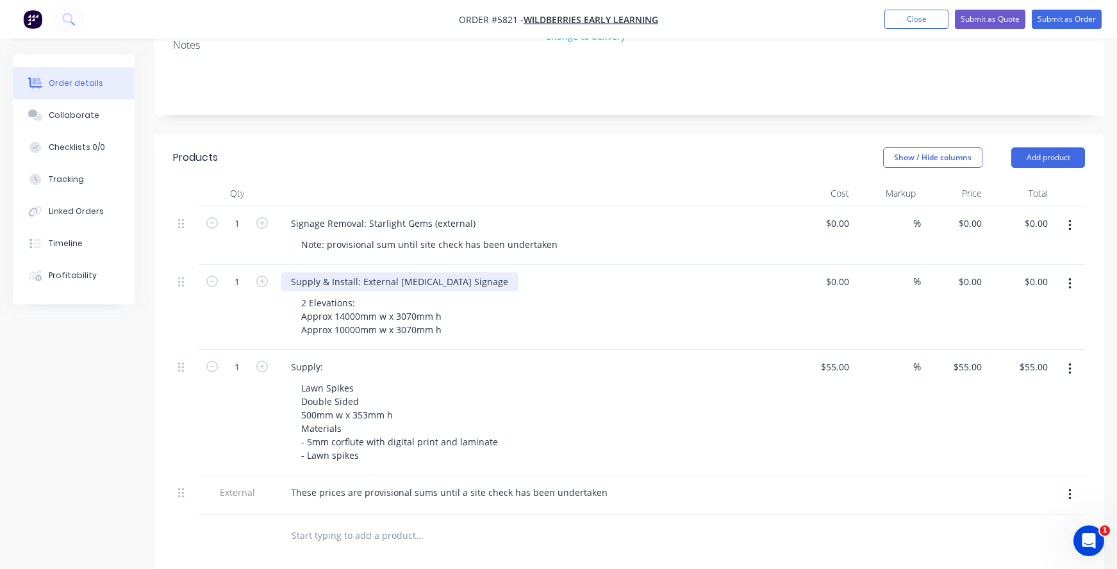
click at [374, 272] on div "Supply & Install: External [MEDICAL_DATA] Signage" at bounding box center [400, 281] width 238 height 19
drag, startPoint x: 360, startPoint y: 261, endPoint x: 496, endPoint y: 268, distance: 136.6
click at [496, 272] on div "Supply & Install: External [MEDICAL_DATA] Signage" at bounding box center [532, 281] width 502 height 19
click at [434, 272] on div "Supply & Install: External [MEDICAL_DATA] Signage" at bounding box center [400, 281] width 238 height 19
drag, startPoint x: 469, startPoint y: 265, endPoint x: 359, endPoint y: 258, distance: 109.8
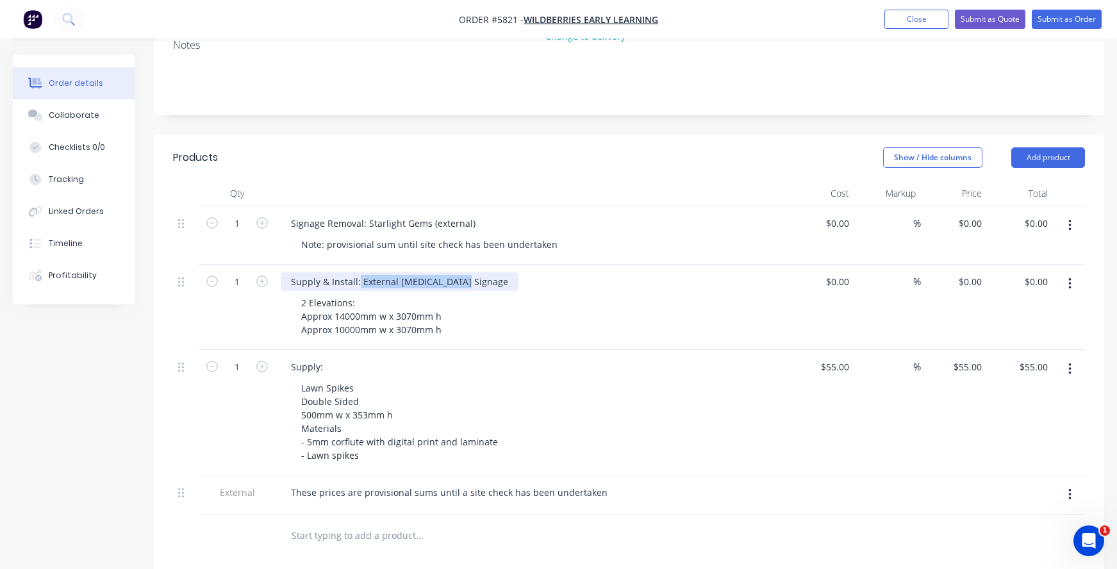
click at [359, 272] on div "Supply & Install: External [MEDICAL_DATA] Signage" at bounding box center [532, 281] width 502 height 19
click at [299, 523] on input "text" at bounding box center [419, 536] width 256 height 26
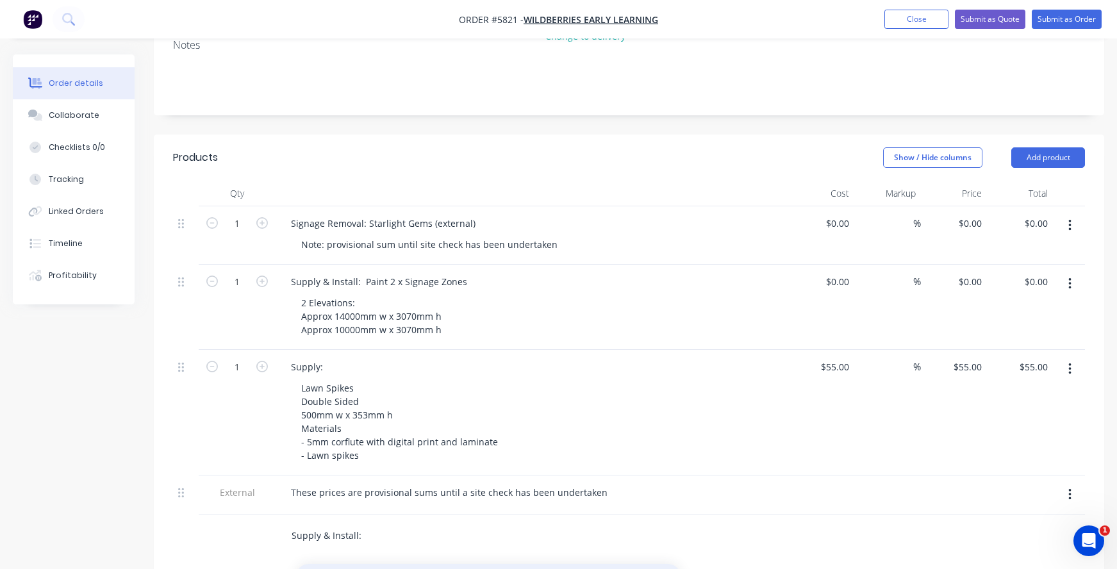
type input "Supply & Install:"
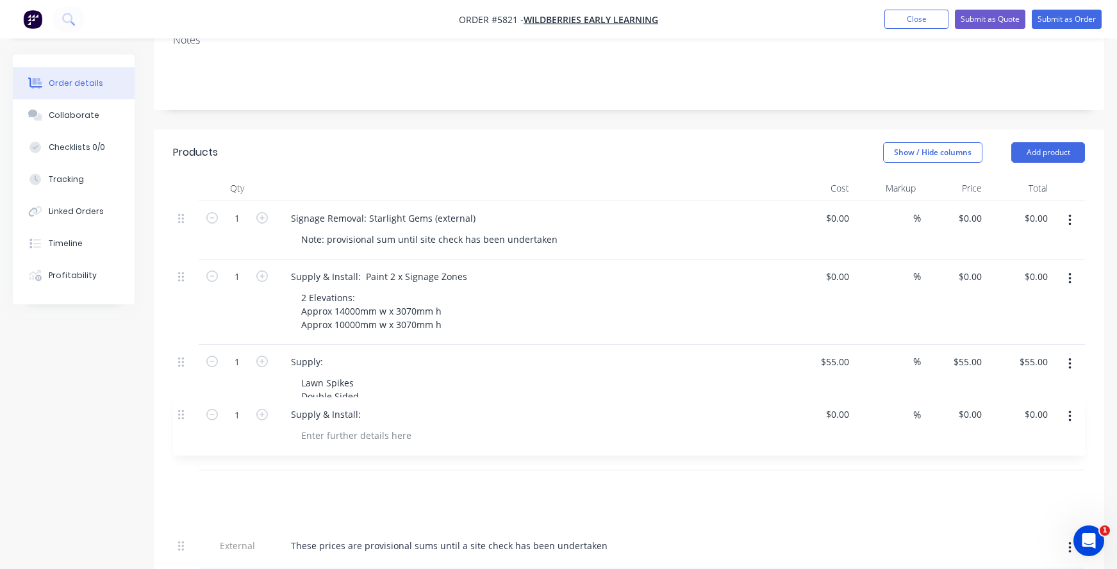
scroll to position [266, 0]
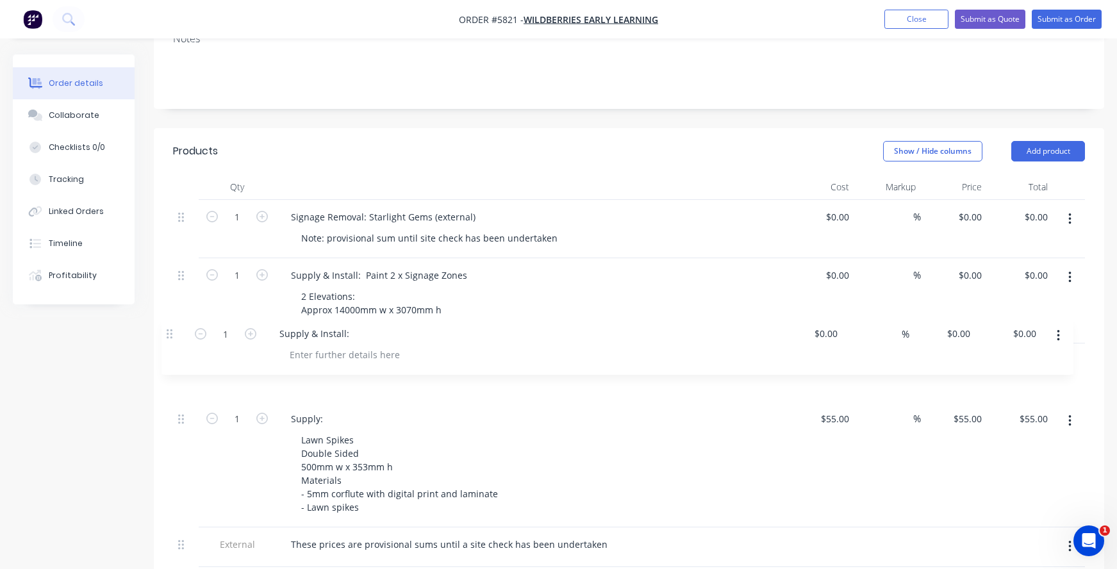
drag, startPoint x: 179, startPoint y: 514, endPoint x: 167, endPoint y: 325, distance: 189.3
click at [167, 325] on div "Qty Cost Markup Price Total 1 Signage Removal: Starlight Gems (external) Note: …" at bounding box center [629, 391] width 950 height 434
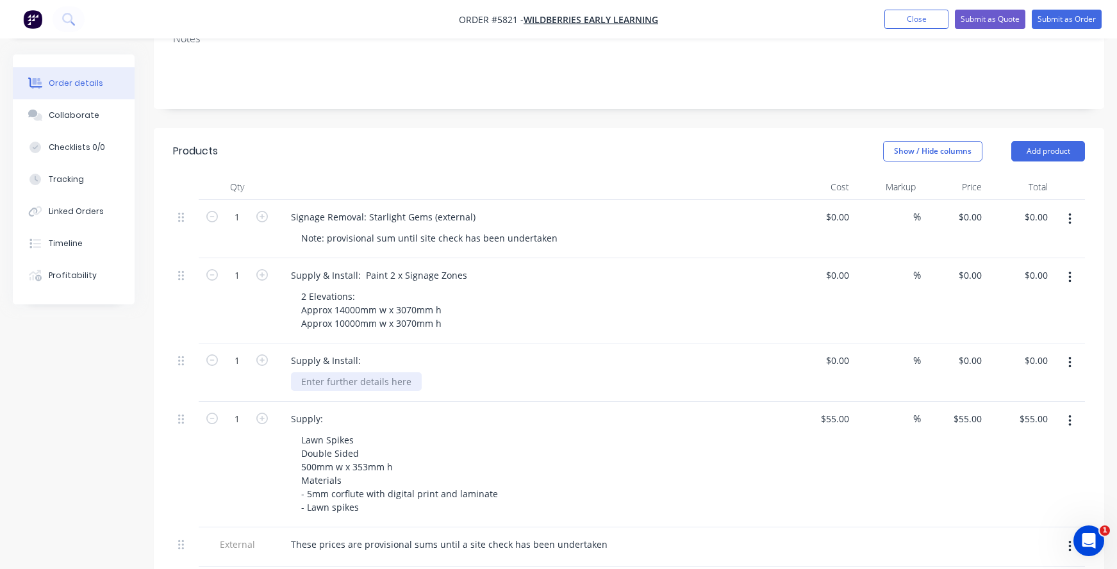
click at [334, 372] on div at bounding box center [356, 381] width 131 height 19
drag, startPoint x: 332, startPoint y: 286, endPoint x: 493, endPoint y: 307, distance: 162.9
click at [495, 307] on div "2 Elevations: Approx 14000mm w x 3070mm h Approx 10000mm w x 3070mm h" at bounding box center [537, 309] width 492 height 45
click at [448, 292] on div "2 Elevations: Approx 14000mm w x 3070mm h Approx 10000mm w x 3070mm h" at bounding box center [372, 309] width 163 height 45
drag, startPoint x: 361, startPoint y: 253, endPoint x: 517, endPoint y: 265, distance: 156.7
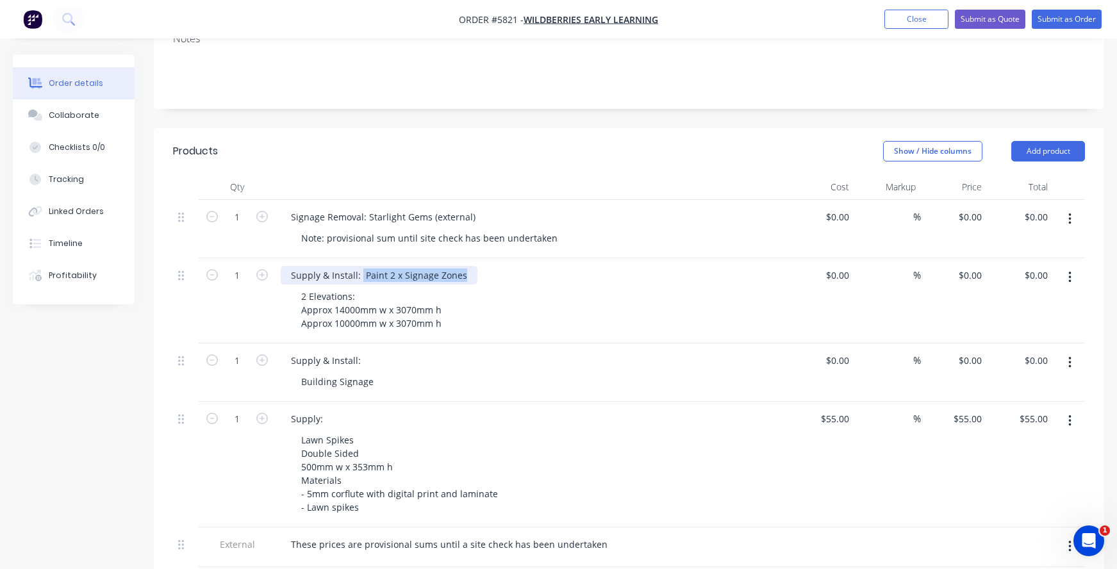
click at [515, 266] on div "Supply & Install: Paint 2 x Signage Zones" at bounding box center [532, 275] width 502 height 19
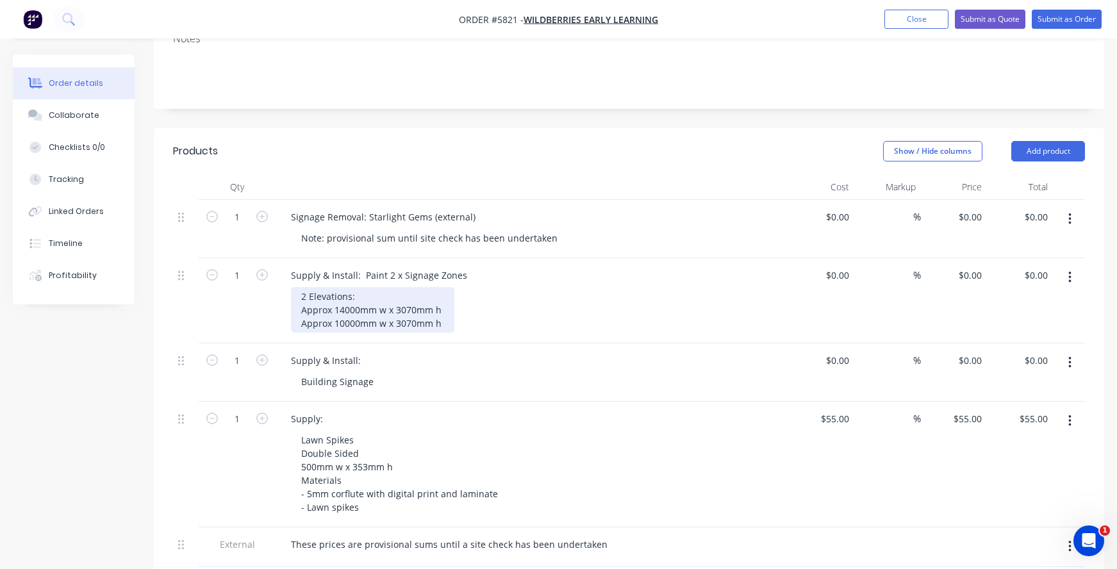
click at [362, 290] on div "2 Elevations: Approx 14000mm w x 3070mm h Approx 10000mm w x 3070mm h" at bounding box center [372, 309] width 163 height 45
click at [834, 266] on div "$0.00" at bounding box center [836, 275] width 35 height 19
type input "$2,990.00"
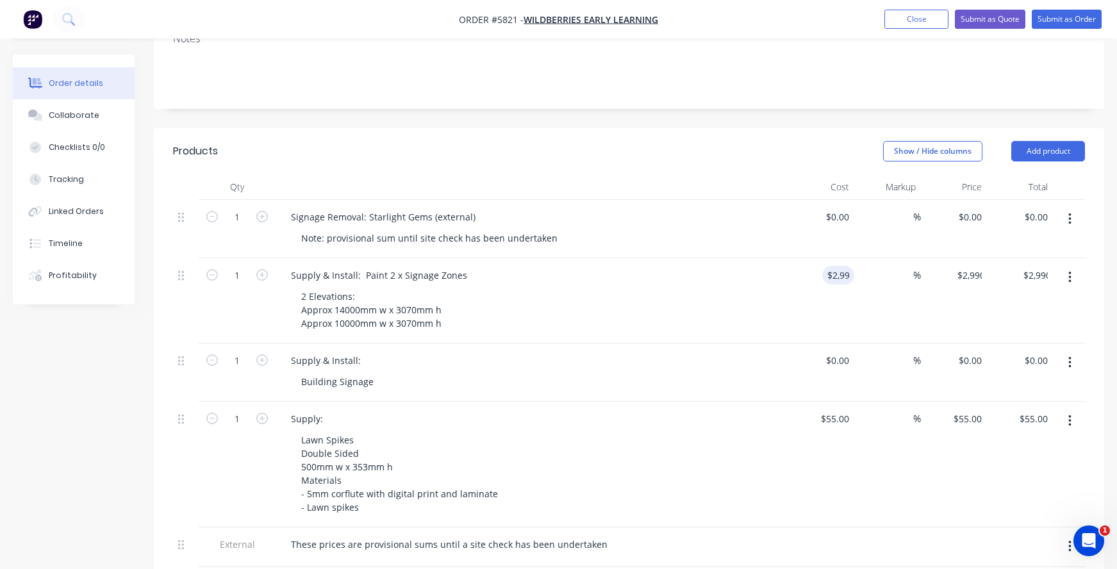
click at [752, 266] on div "Supply & Install: Paint 2 x Signage Zones" at bounding box center [532, 275] width 502 height 19
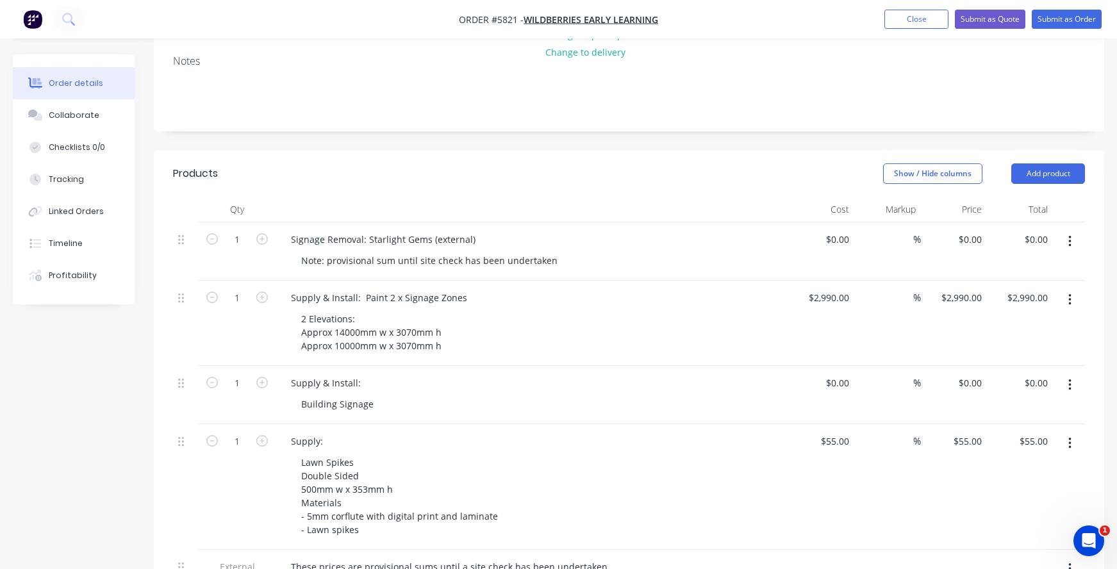
scroll to position [241, 0]
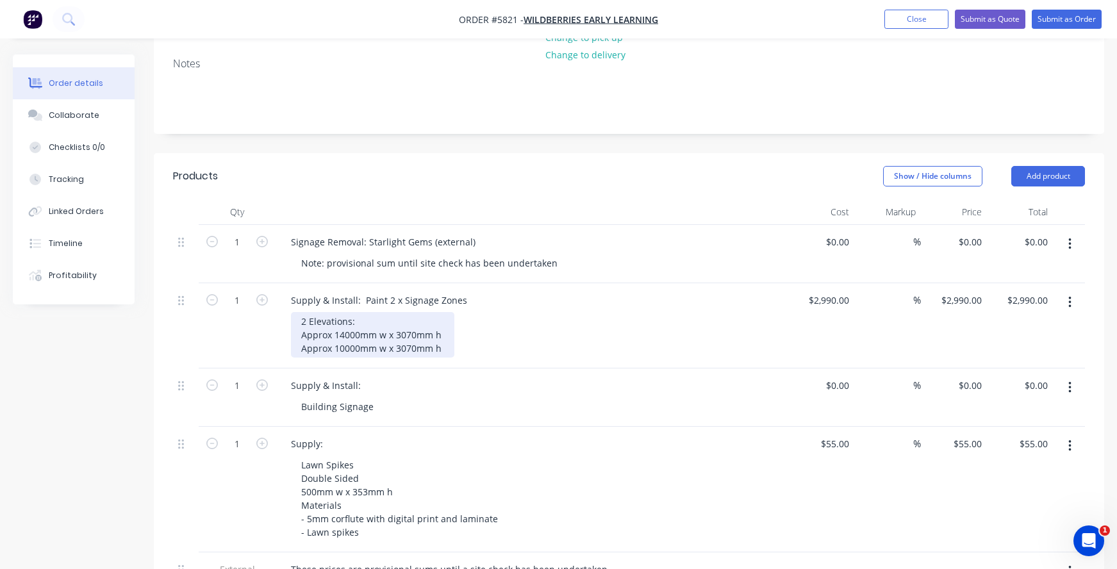
click at [446, 334] on div "2 Elevations: Approx 14000mm w x 3070mm h Approx 10000mm w x 3070mm h" at bounding box center [372, 334] width 163 height 45
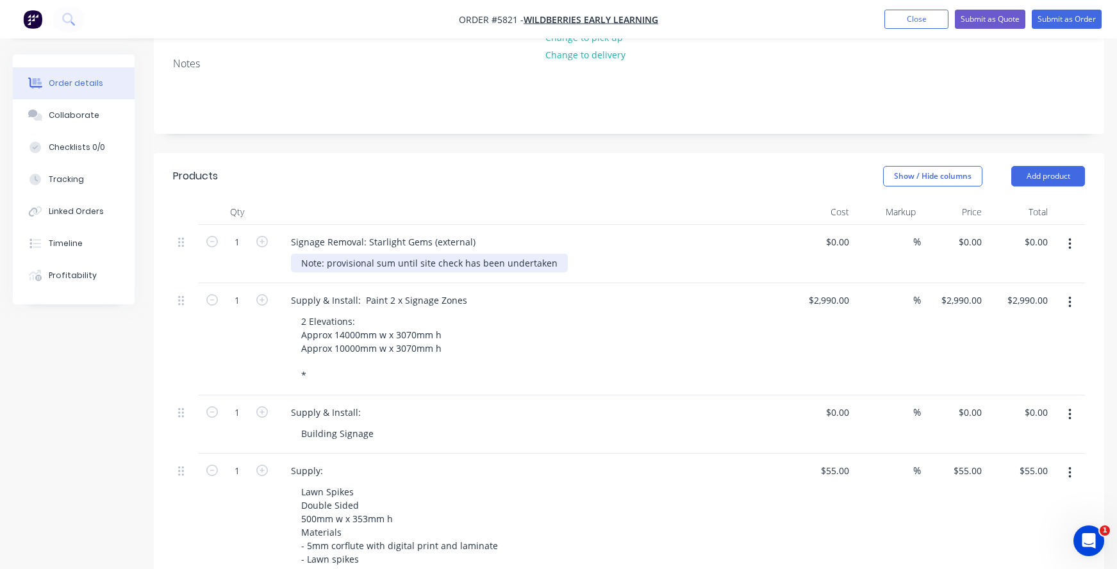
click at [380, 254] on div "Note: provisional sum until site check has been undertaken" at bounding box center [429, 263] width 277 height 19
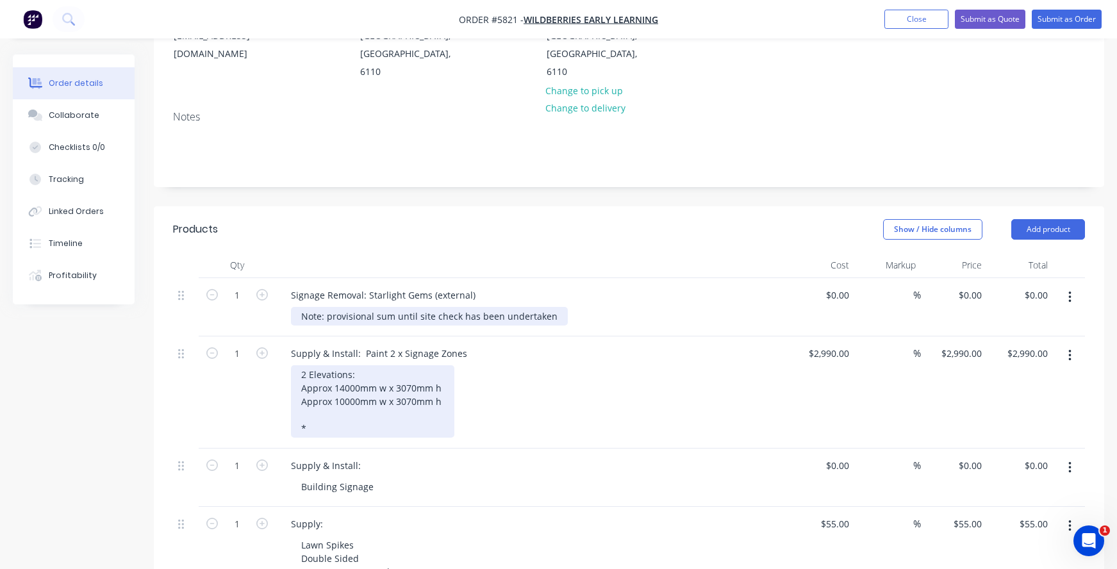
scroll to position [189, 0]
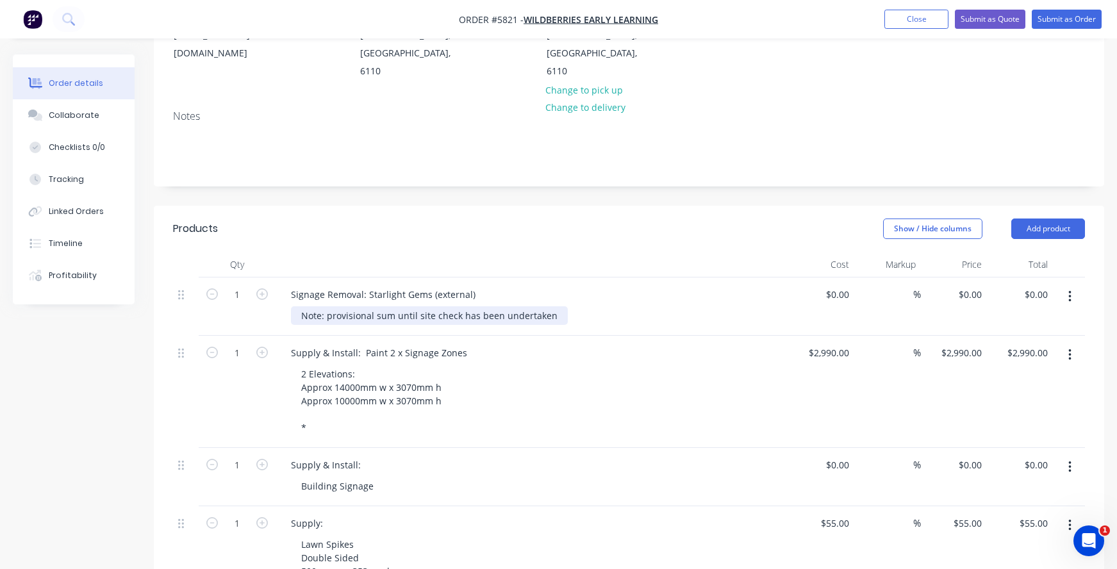
click at [302, 306] on div "Note: provisional sum until site check has been undertaken" at bounding box center [429, 315] width 277 height 19
drag, startPoint x: 380, startPoint y: 297, endPoint x: 227, endPoint y: 288, distance: 153.4
click at [227, 288] on div "1 Signage Removal: Starlight Gems (external) 2 man team @ Note: provisional sum…" at bounding box center [629, 306] width 912 height 58
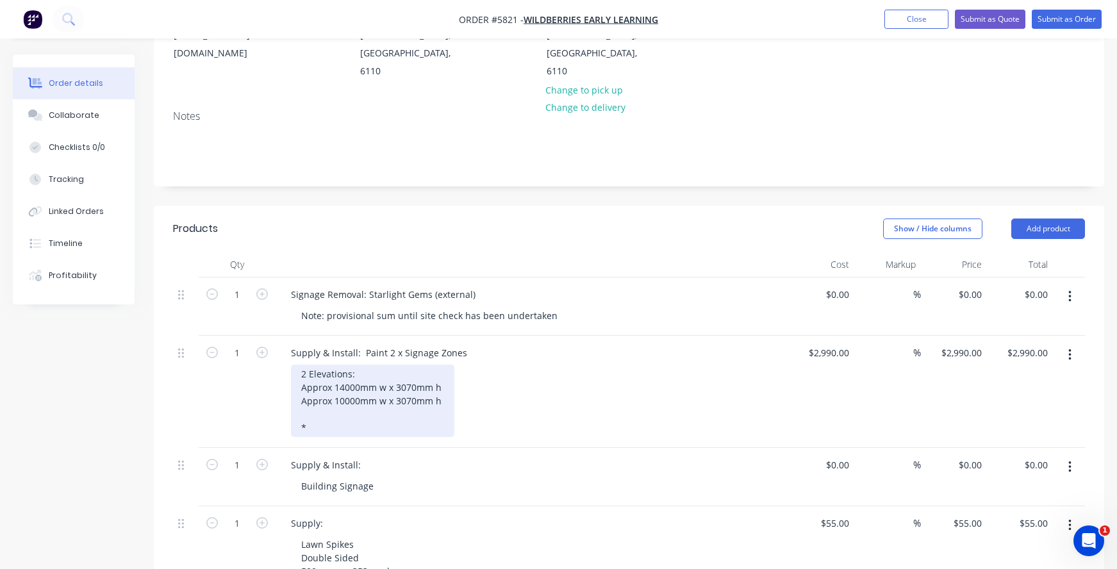
click at [341, 384] on div "2 Elevations: Approx 14000mm w x 3070mm h Approx 10000mm w x 3070mm h *" at bounding box center [372, 400] width 163 height 72
click at [343, 370] on div "2 Elevations: Approx 14000mm w x 3070mm h Approx 10000mm w x 3070mm h *" at bounding box center [372, 400] width 163 height 72
click at [344, 382] on div "2 Elevations: Approx 13000mm w x 3070mm h Approx 10000mm w x 3070mm h *" at bounding box center [372, 400] width 163 height 72
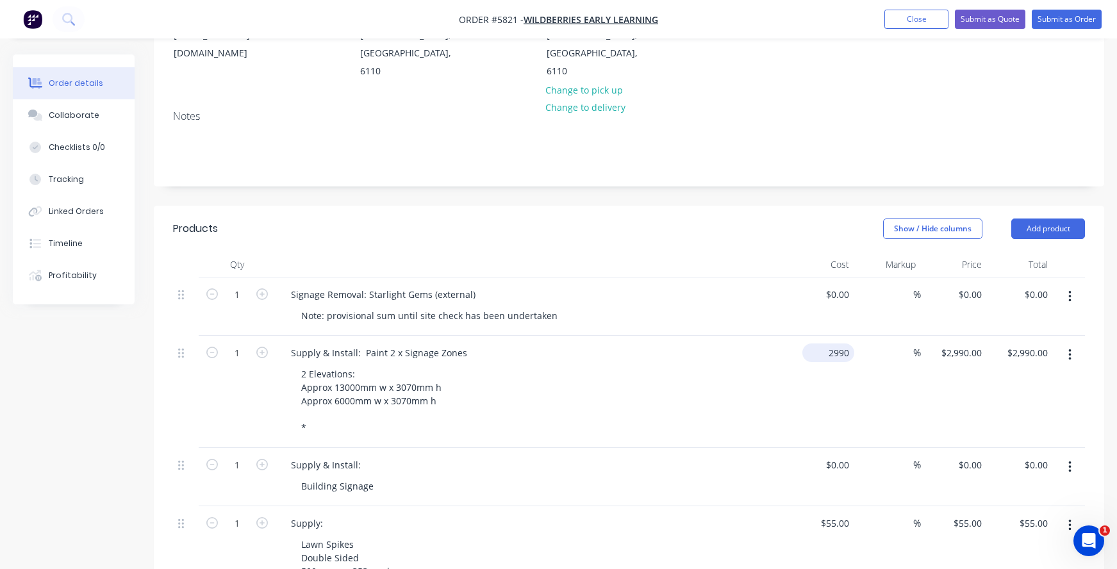
click at [831, 343] on input "2990" at bounding box center [830, 352] width 47 height 19
type input "$2,280.00"
click at [740, 364] on div "2 Elevations: Approx 13000mm w x 3070mm h Approx 6000mm w x 3070mm h *" at bounding box center [537, 400] width 492 height 72
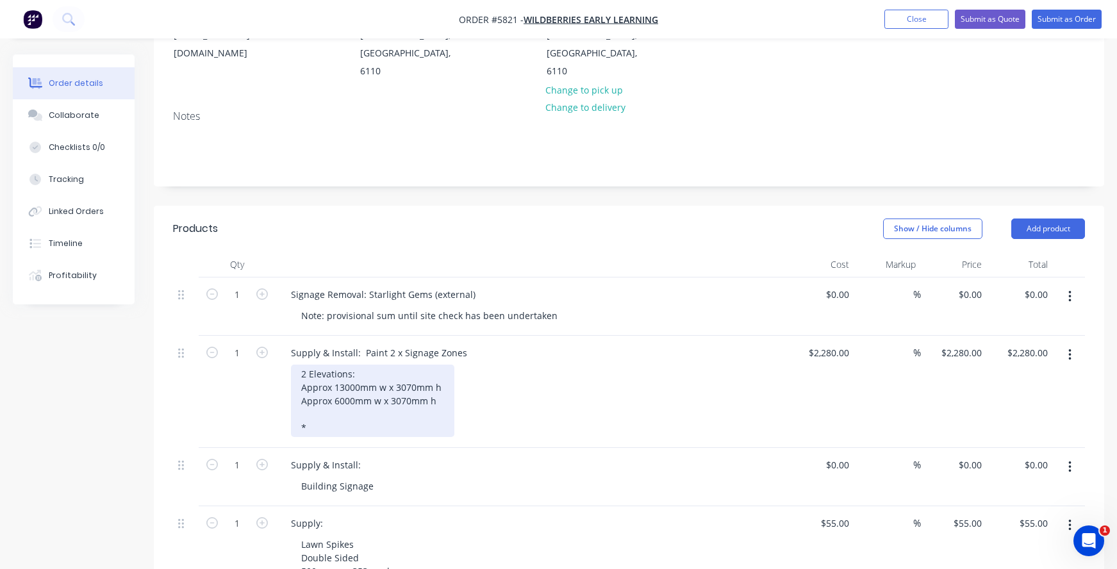
click at [339, 414] on div "2 Elevations: Approx 13000mm w x 3070mm h Approx 6000mm w x 3070mm h *" at bounding box center [372, 400] width 163 height 72
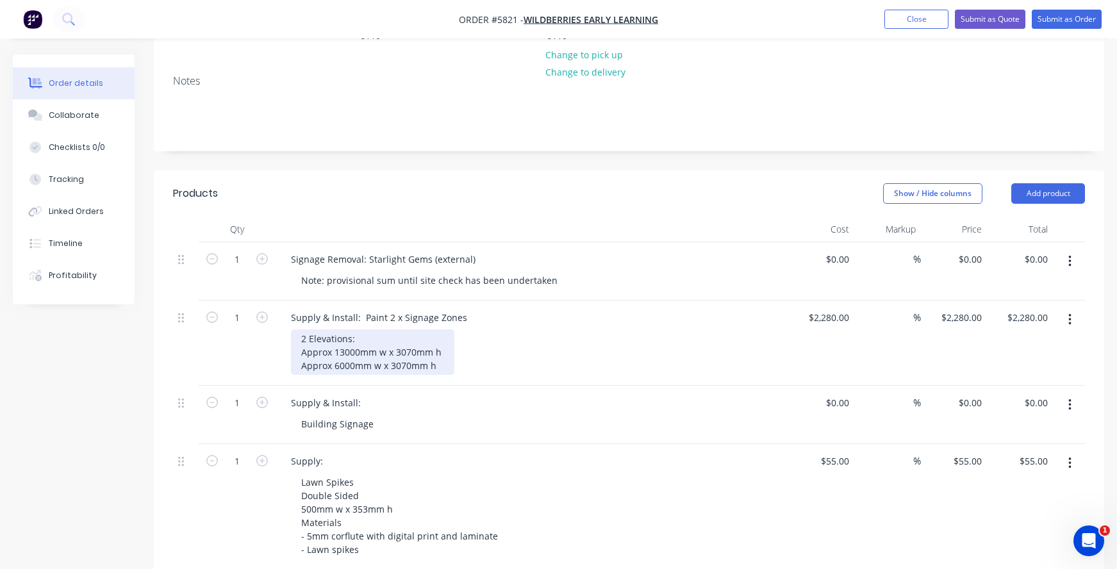
scroll to position [235, 0]
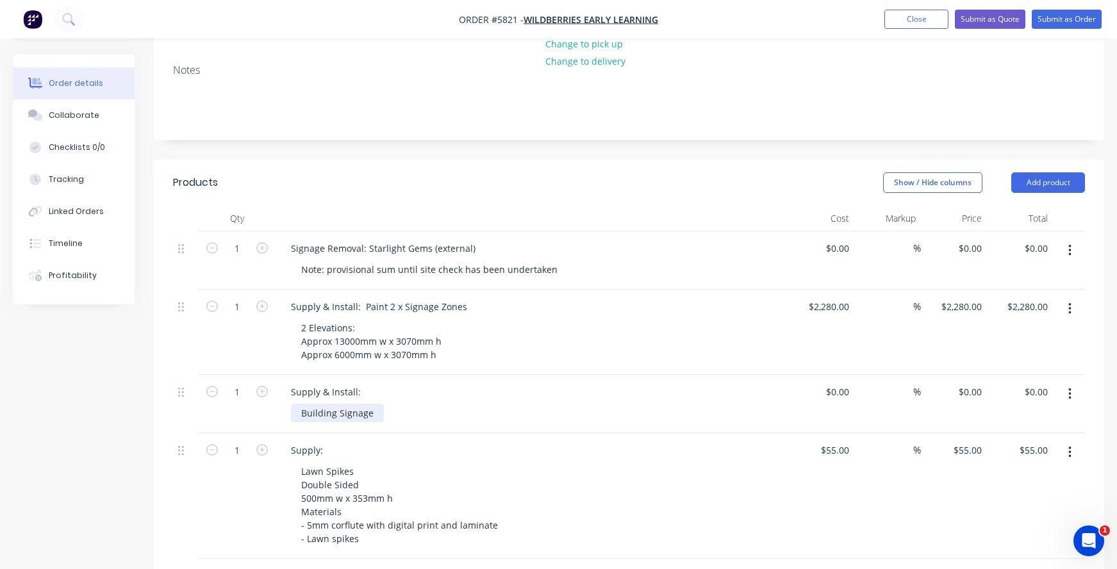
click at [366, 404] on div "Building Signage" at bounding box center [337, 413] width 93 height 19
click at [377, 404] on div "Building Signage" at bounding box center [337, 413] width 93 height 19
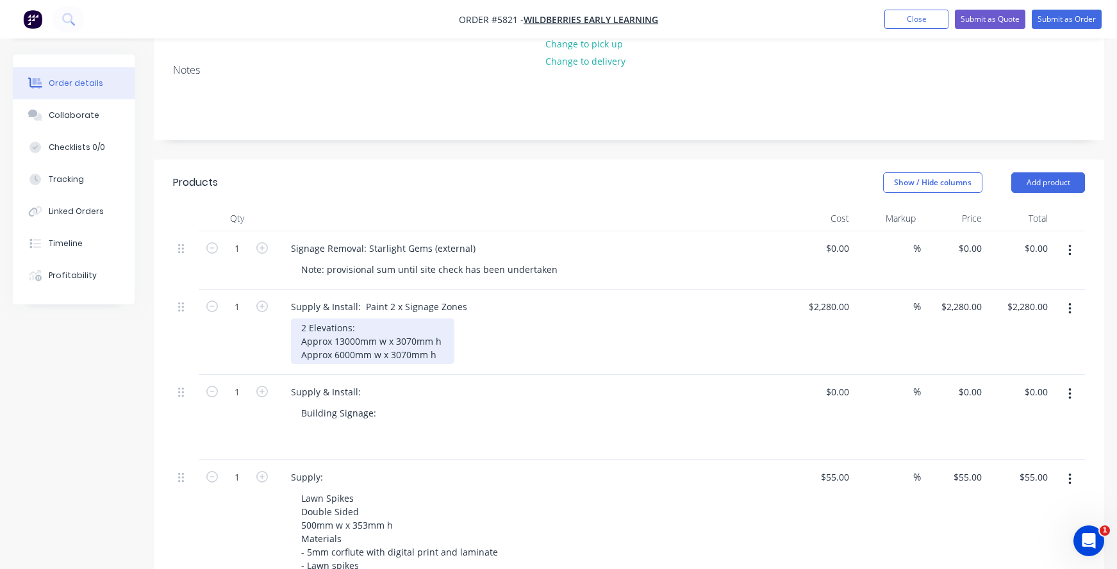
click at [302, 320] on div "2 Elevations: Approx 13000mm w x 3070mm h Approx 6000mm w x 3070mm h" at bounding box center [372, 340] width 163 height 45
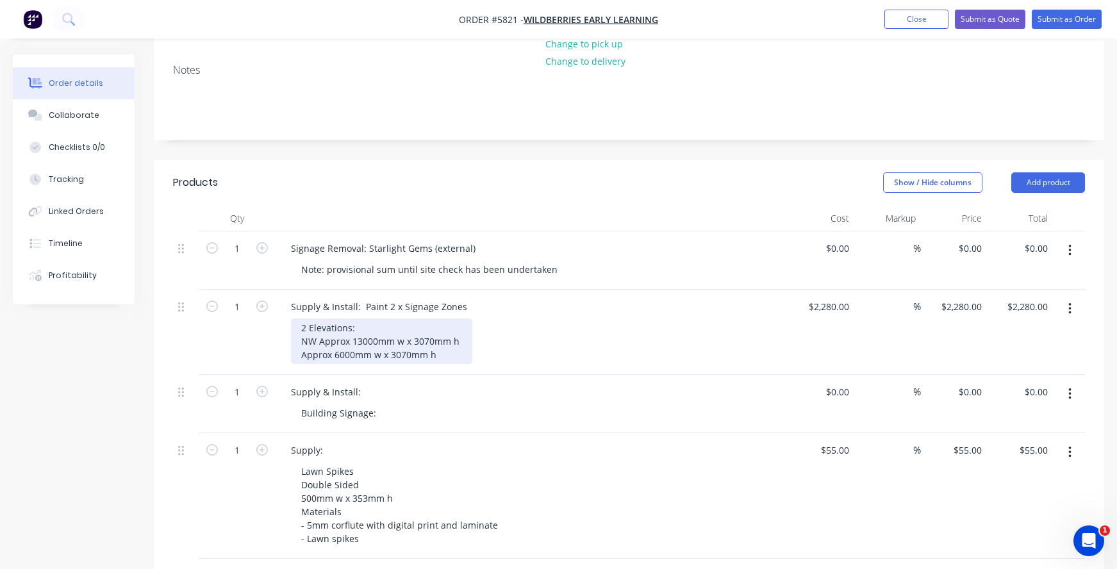
click at [299, 338] on div "2 Elevations: NW Approx 13000mm w x 3070mm h Approx 6000mm w x 3070mm h" at bounding box center [381, 340] width 181 height 45
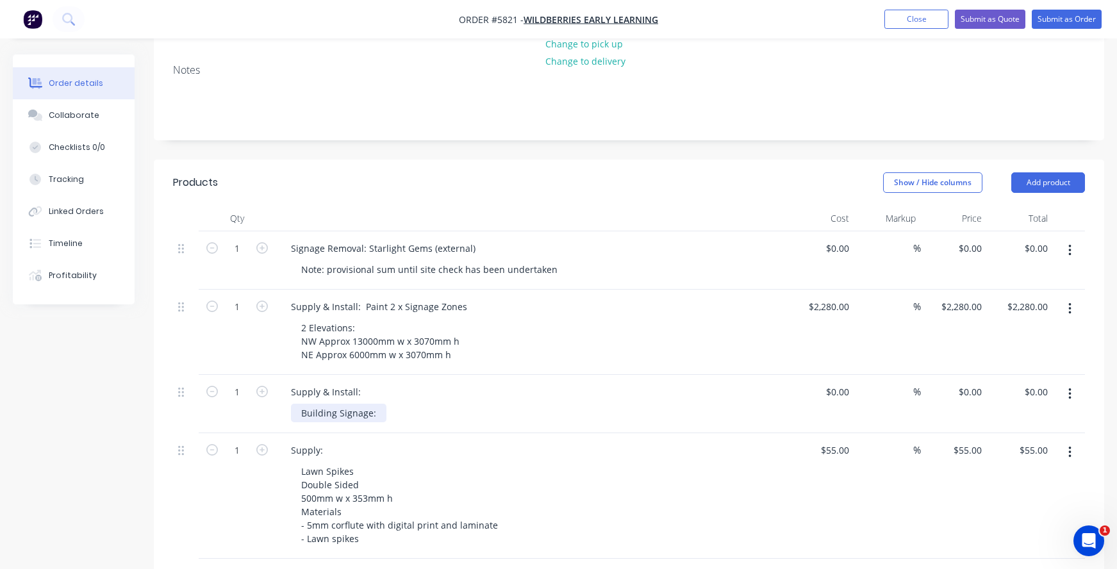
click at [373, 404] on div "Building Signage:" at bounding box center [338, 413] width 95 height 19
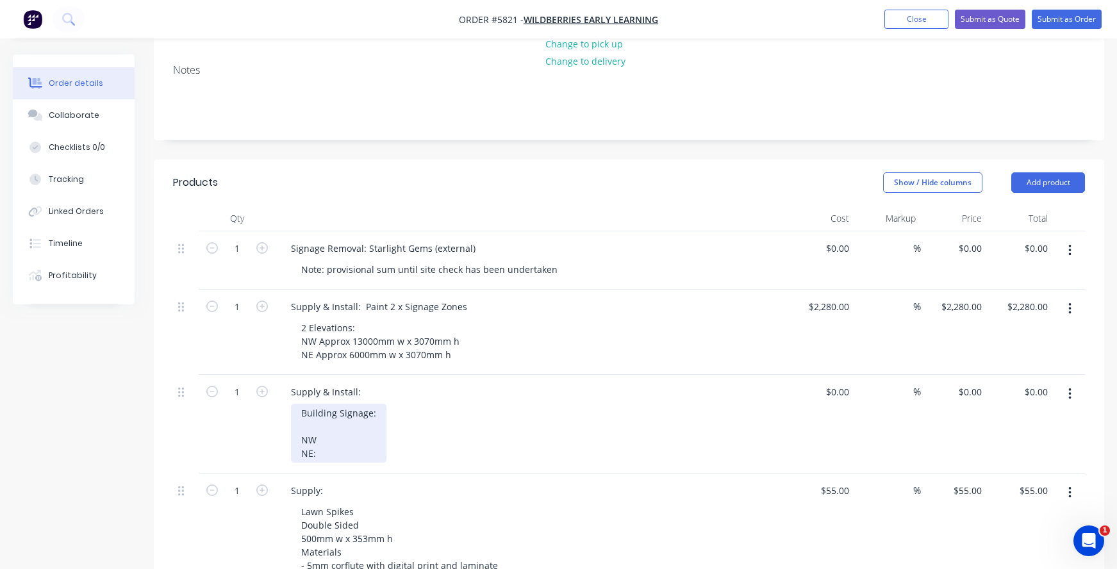
click at [323, 417] on div "Building Signage: NW NE:" at bounding box center [338, 433] width 95 height 59
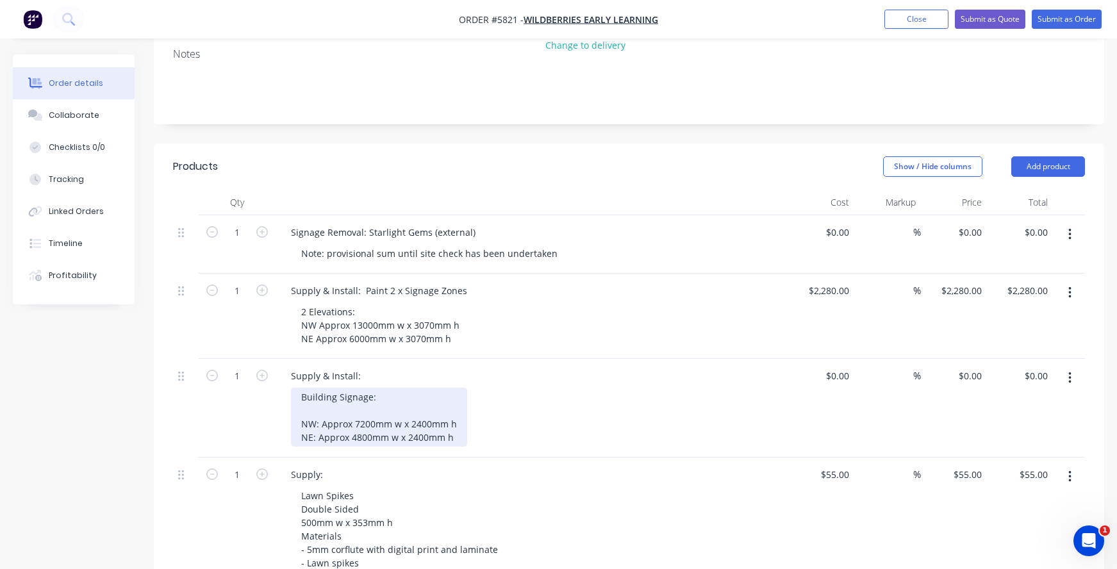
scroll to position [258, 0]
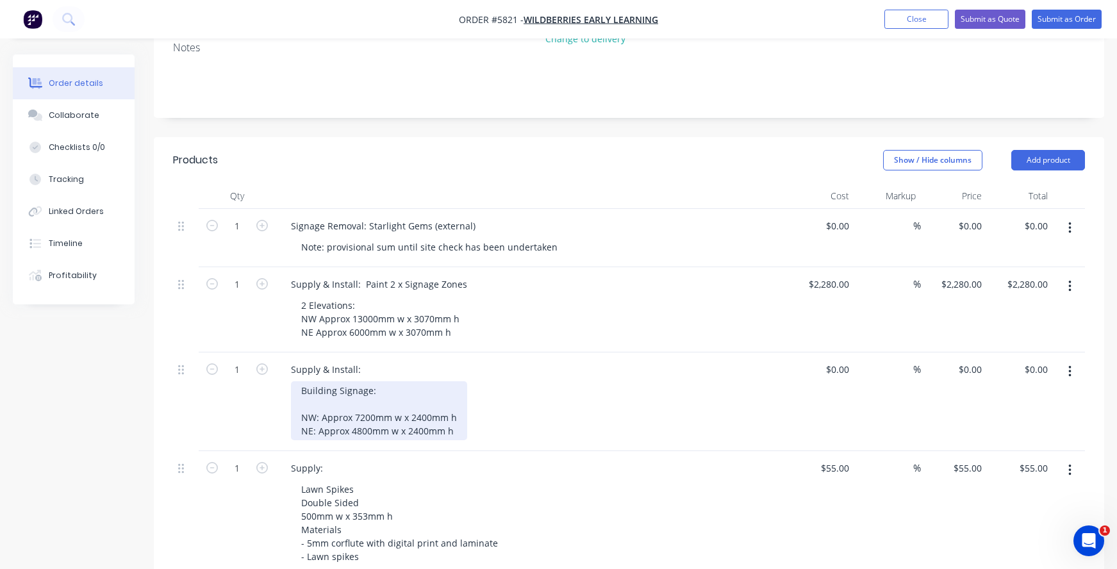
click at [325, 381] on div "Building Signage: NW: Approx 7200mm w x 2400mm h NE: Approx 4800mm w x 2400mm h" at bounding box center [379, 410] width 176 height 59
click at [454, 416] on div "Building Signage: NW: Approx 7200mm w x 2400mm h NE: Approx 4800mm w x 2400mm h" at bounding box center [379, 410] width 176 height 59
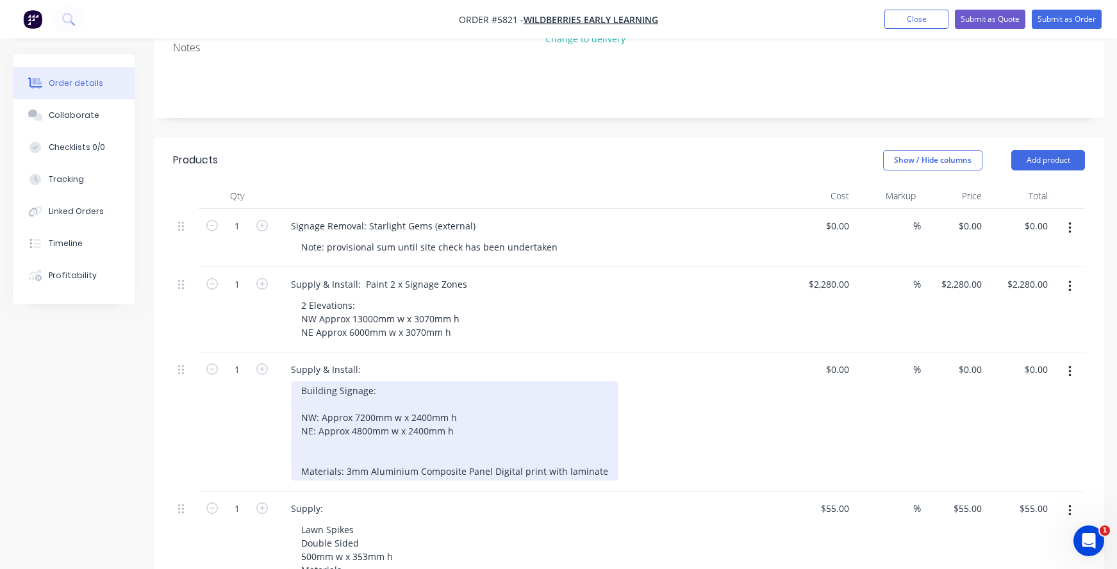
click at [345, 454] on div "Building Signage: NW: Approx 7200mm w x 2400mm h NE: Approx 4800mm w x 2400mm h…" at bounding box center [454, 430] width 327 height 99
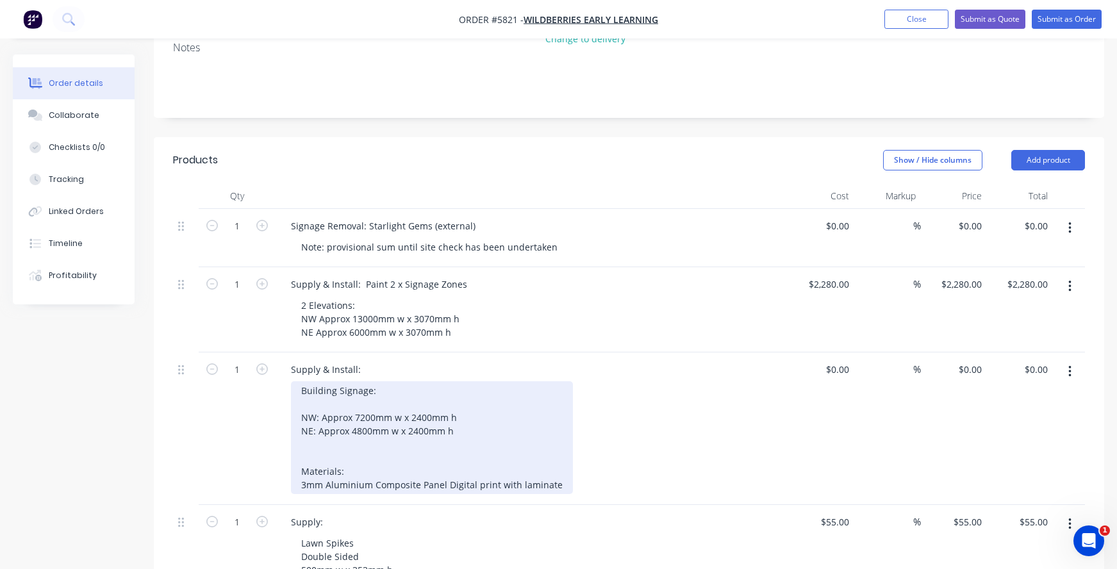
click at [446, 462] on div "Building Signage: NW: Approx 7200mm w x 2400mm h NE: Approx 4800mm w x 2400mm h…" at bounding box center [432, 437] width 282 height 113
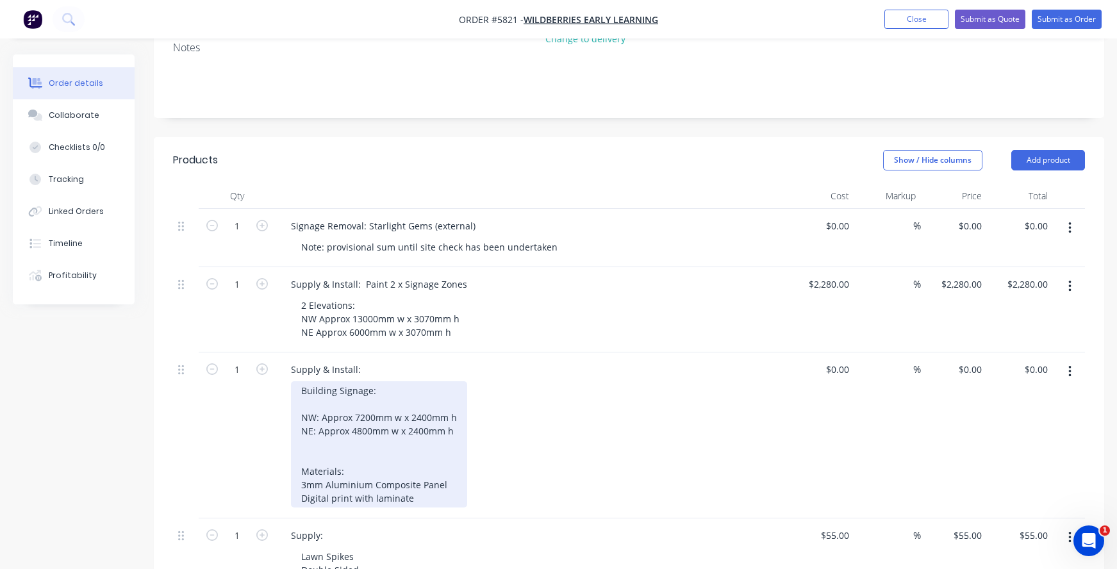
click at [441, 398] on div "Building Signage: NW: Approx 7200mm w x 2400mm h NE: Approx 4800mm w x 2400mm h…" at bounding box center [379, 444] width 176 height 126
click at [311, 436] on div "Building Signage: NW: Approx 7200mm w x 2400mm h NE: Approx 4800mm w x 2400mm h…" at bounding box center [379, 444] width 176 height 126
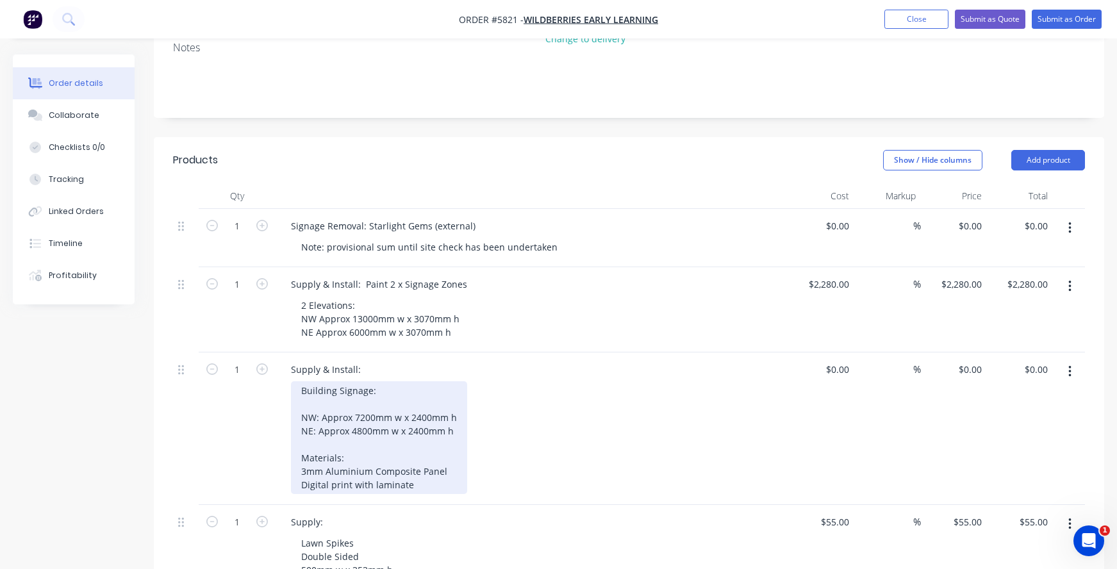
click at [416, 467] on div "Building Signage: NW: Approx 7200mm w x 2400mm h NE: Approx 4800mm w x 2400mm h…" at bounding box center [379, 437] width 176 height 113
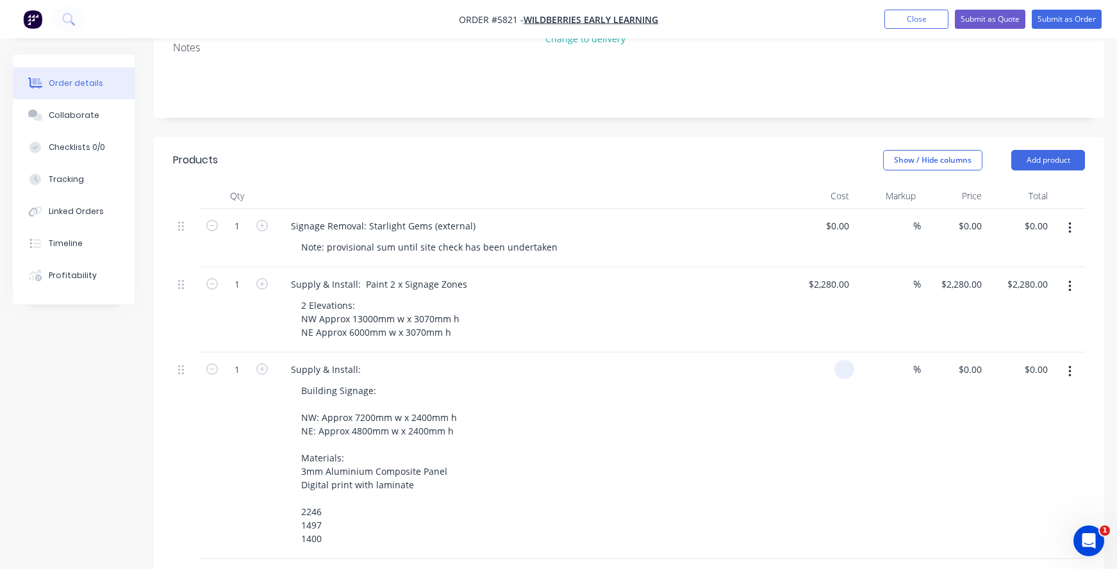
click at [841, 360] on input at bounding box center [846, 369] width 15 height 19
type input "$5,143.00"
click at [796, 373] on div "$5,143.00 5143" at bounding box center [821, 455] width 66 height 206
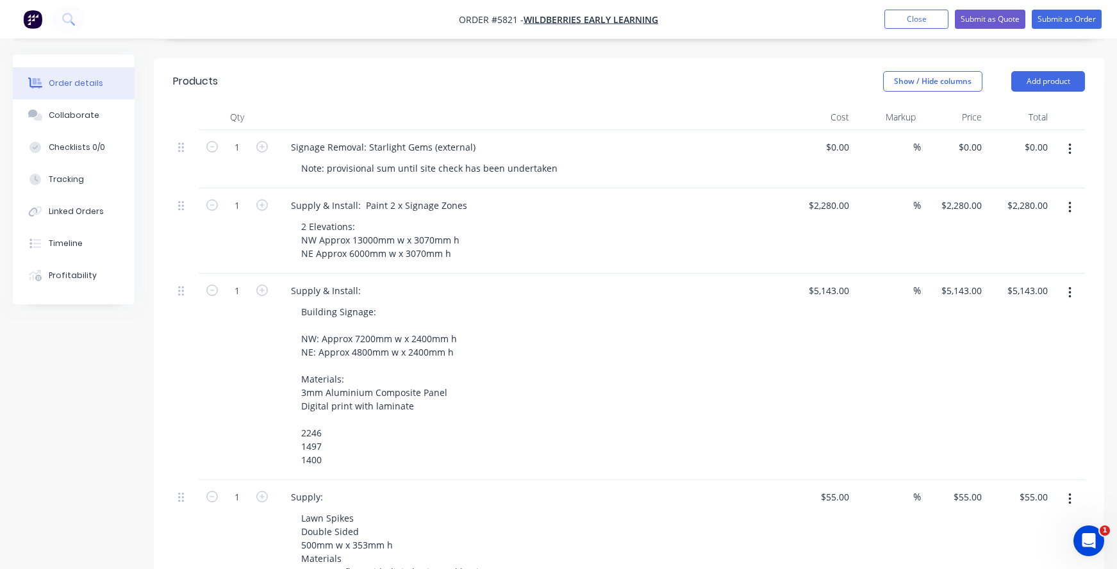
scroll to position [341, 0]
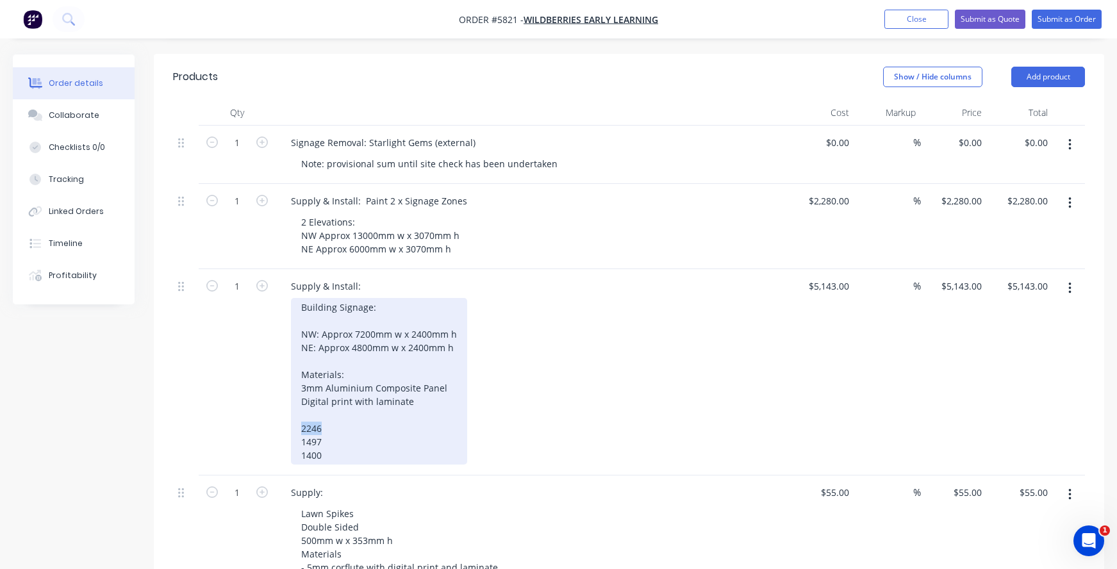
drag, startPoint x: 333, startPoint y: 410, endPoint x: 287, endPoint y: 407, distance: 46.2
click at [287, 407] on div "Supply & Install: Building Signage: NW: Approx 7200mm w x 2400mm h NE: Approx 4…" at bounding box center [531, 372] width 512 height 206
drag, startPoint x: 327, startPoint y: 425, endPoint x: 284, endPoint y: 422, distance: 43.0
click at [284, 422] on div "Supply & Install: Building Signage: NW: Approx 7200mm w x 2400mm h NE: Approx 4…" at bounding box center [531, 372] width 512 height 206
drag, startPoint x: 332, startPoint y: 439, endPoint x: 275, endPoint y: 433, distance: 56.7
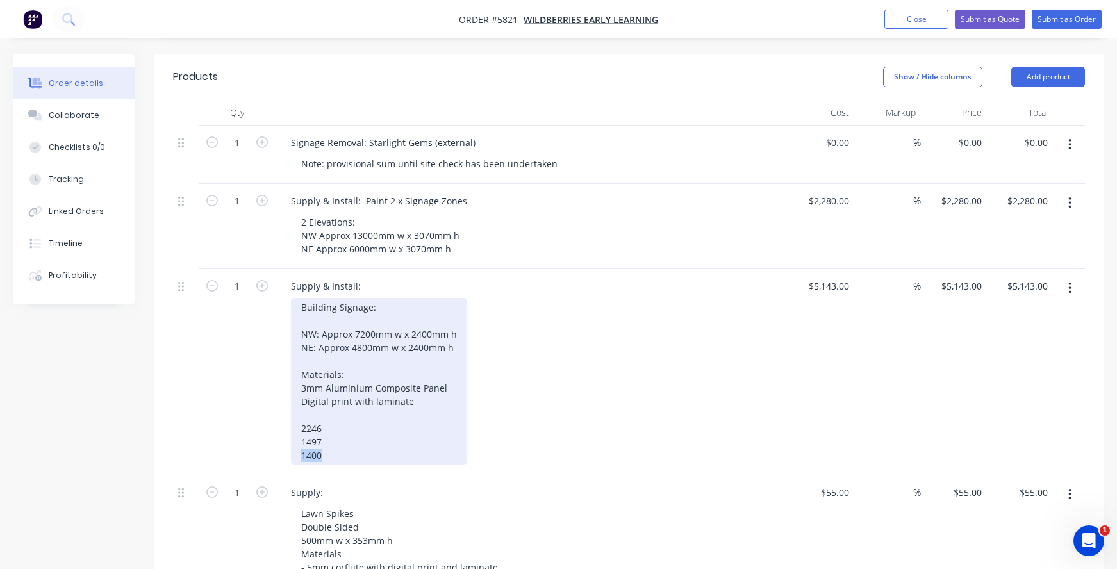
click at [275, 433] on div "Supply & Install: Building Signage: NW: Approx 7200mm w x 2400mm h NE: Approx 4…" at bounding box center [531, 372] width 512 height 206
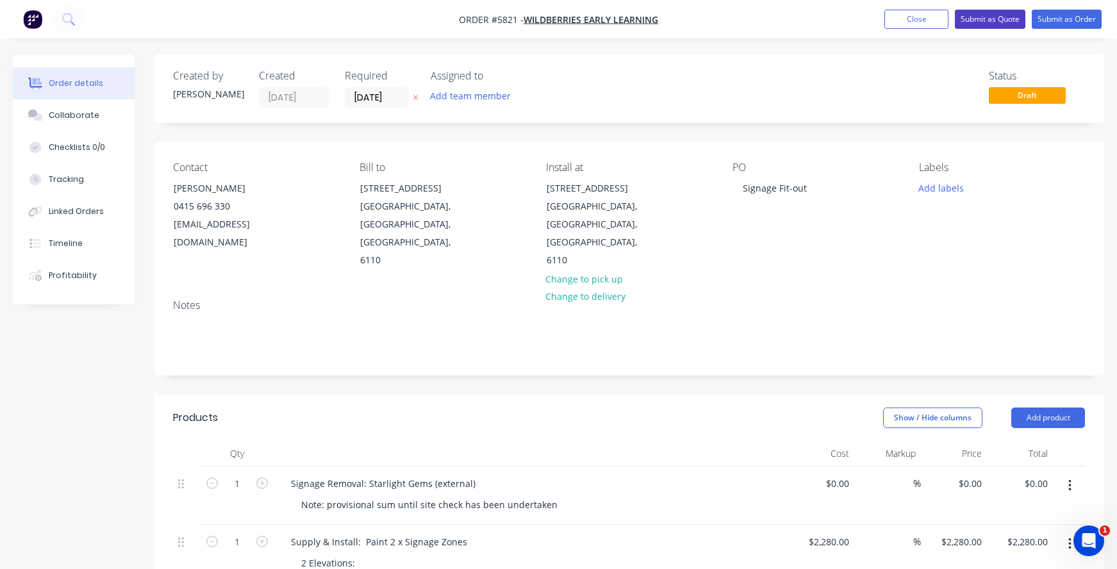
scroll to position [0, 0]
click at [980, 19] on button "Submit as Quote" at bounding box center [989, 19] width 70 height 19
type input "$2,280.00"
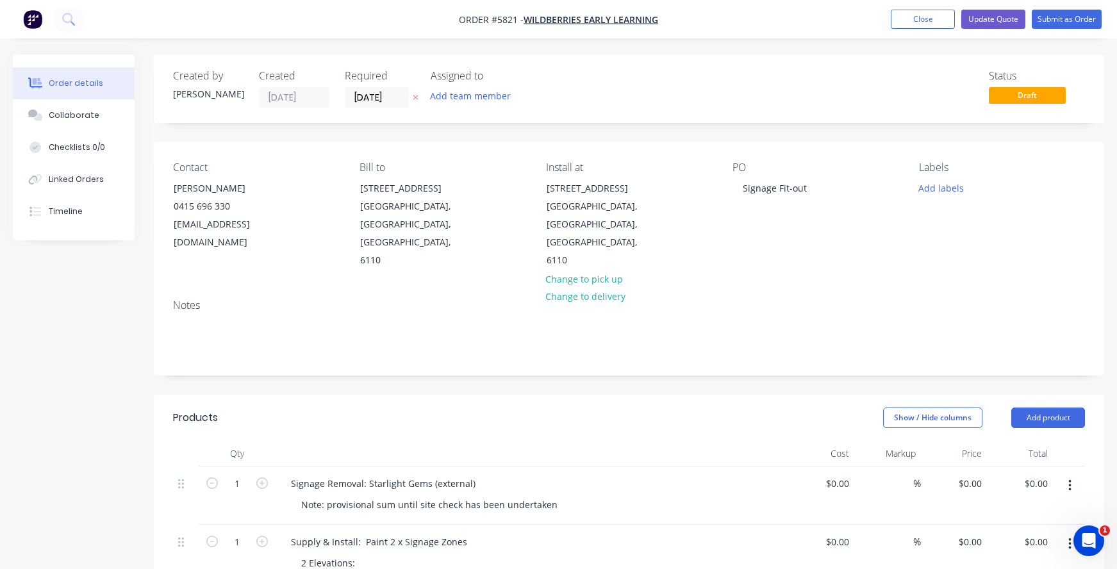
type input "$5,143.00"
type input "$55.00"
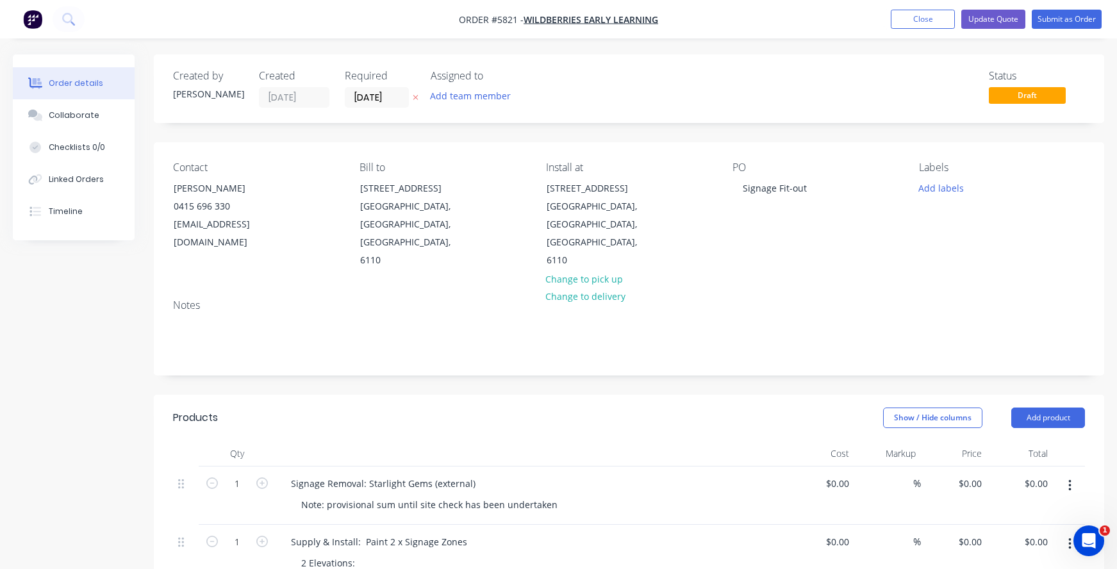
type input "$55.00"
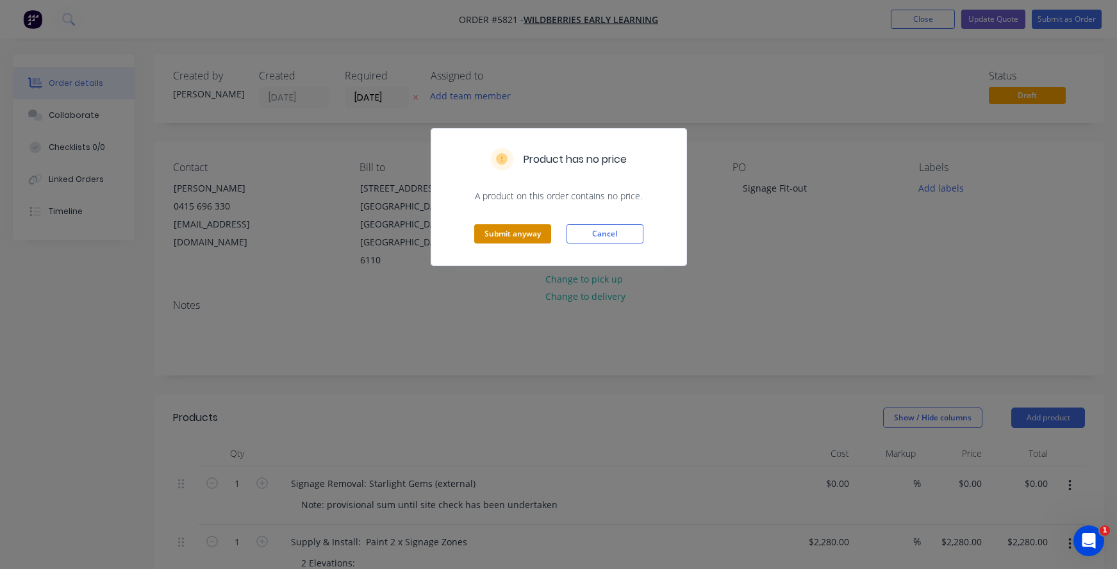
click at [514, 243] on button "Submit anyway" at bounding box center [512, 233] width 77 height 19
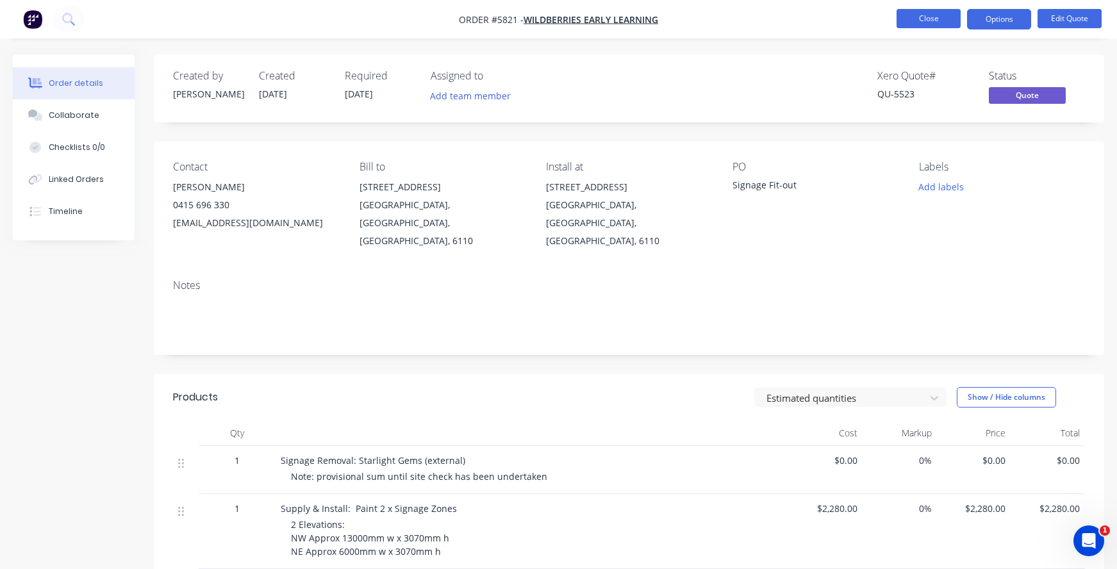
click at [906, 15] on button "Close" at bounding box center [928, 18] width 64 height 19
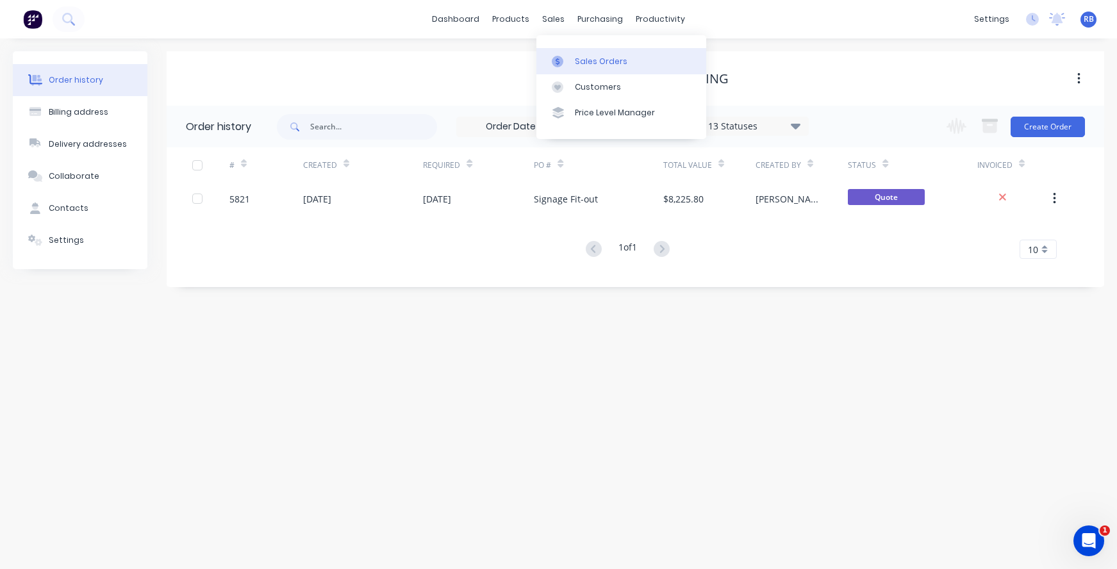
click at [584, 61] on div "Sales Orders" at bounding box center [601, 62] width 53 height 12
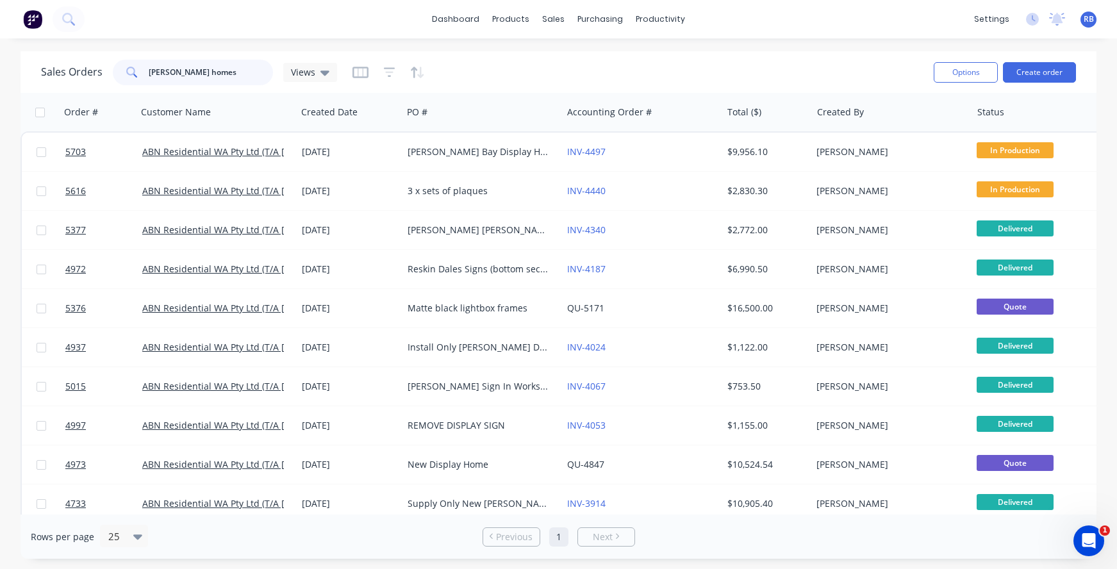
drag, startPoint x: 88, startPoint y: 70, endPoint x: 73, endPoint y: 70, distance: 14.7
click at [73, 70] on div "Sales Orders [PERSON_NAME] homes Views" at bounding box center [189, 73] width 296 height 26
type input "Ellenbrook"
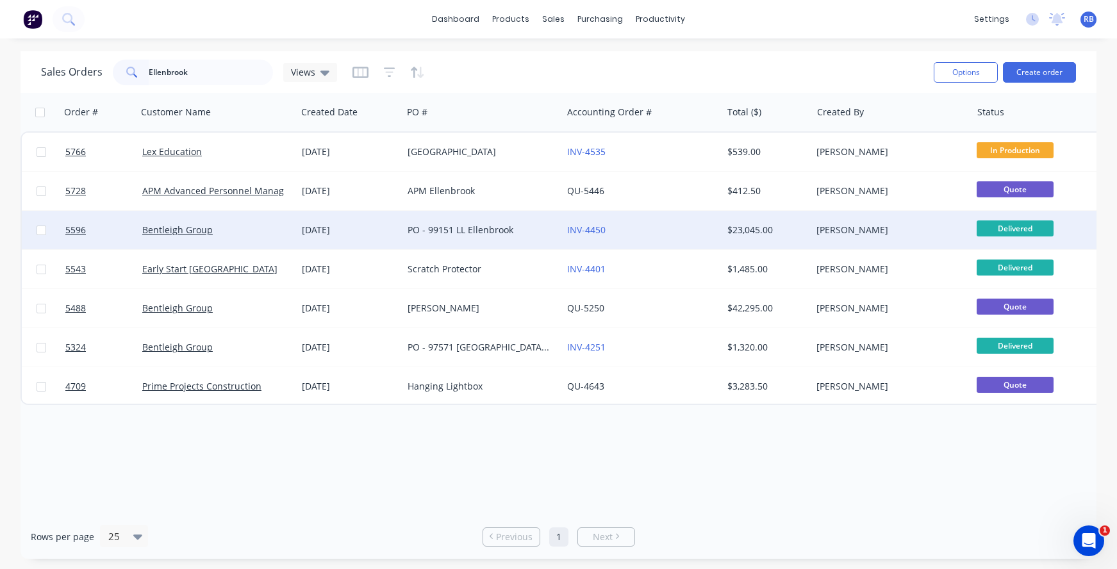
click at [258, 233] on div "Bentleigh Group" at bounding box center [213, 230] width 142 height 13
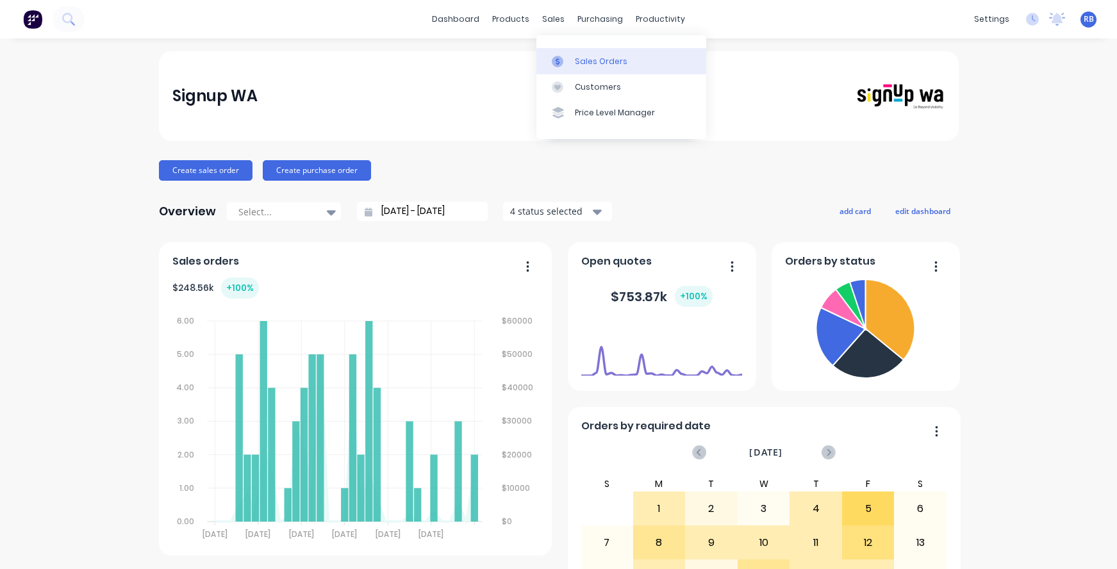
click at [582, 60] on div "Sales Orders" at bounding box center [601, 62] width 53 height 12
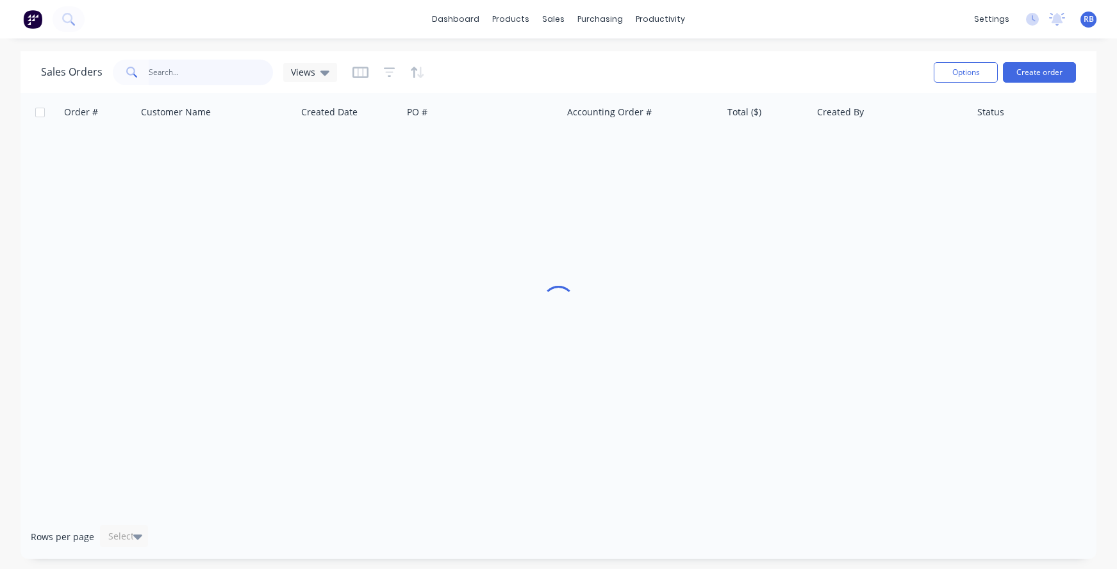
click at [165, 69] on input "text" at bounding box center [211, 73] width 125 height 26
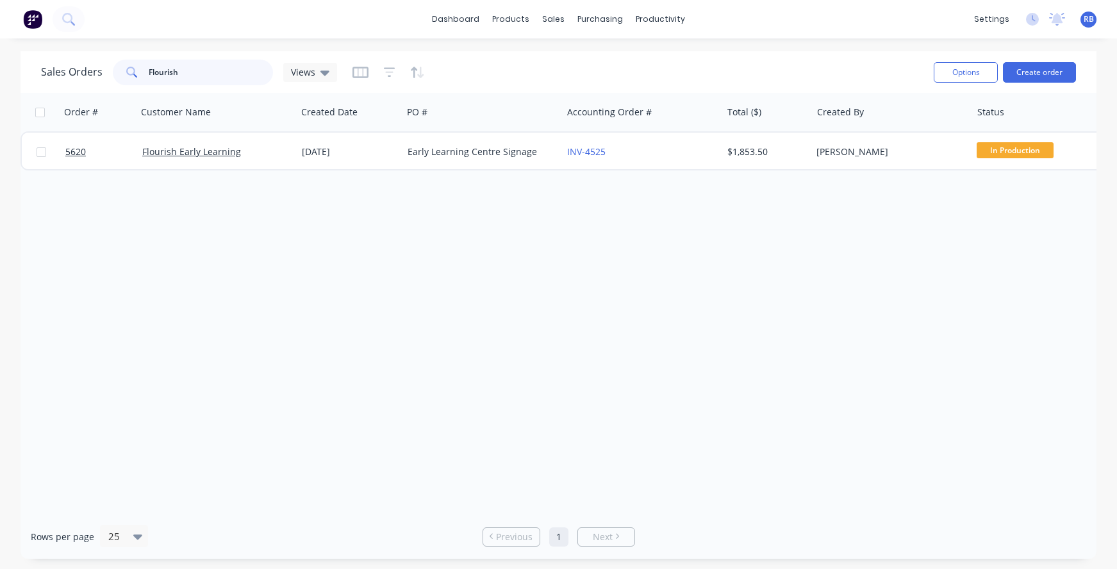
drag, startPoint x: 199, startPoint y: 72, endPoint x: 67, endPoint y: 54, distance: 133.8
click at [67, 54] on div "Sales Orders Flourish Views Options Create order" at bounding box center [558, 72] width 1076 height 42
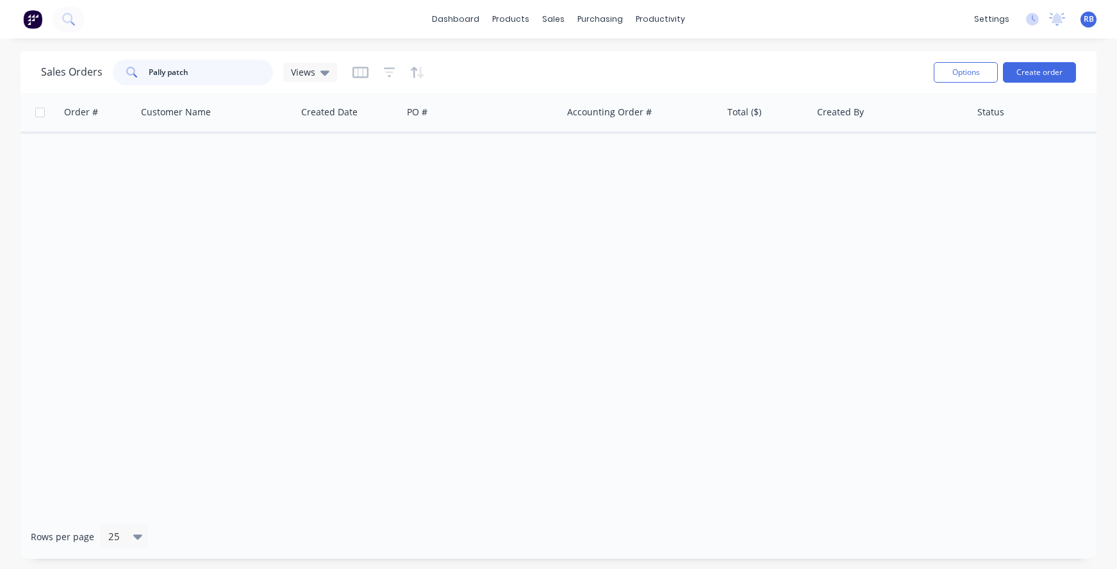
type input "Pally patch"
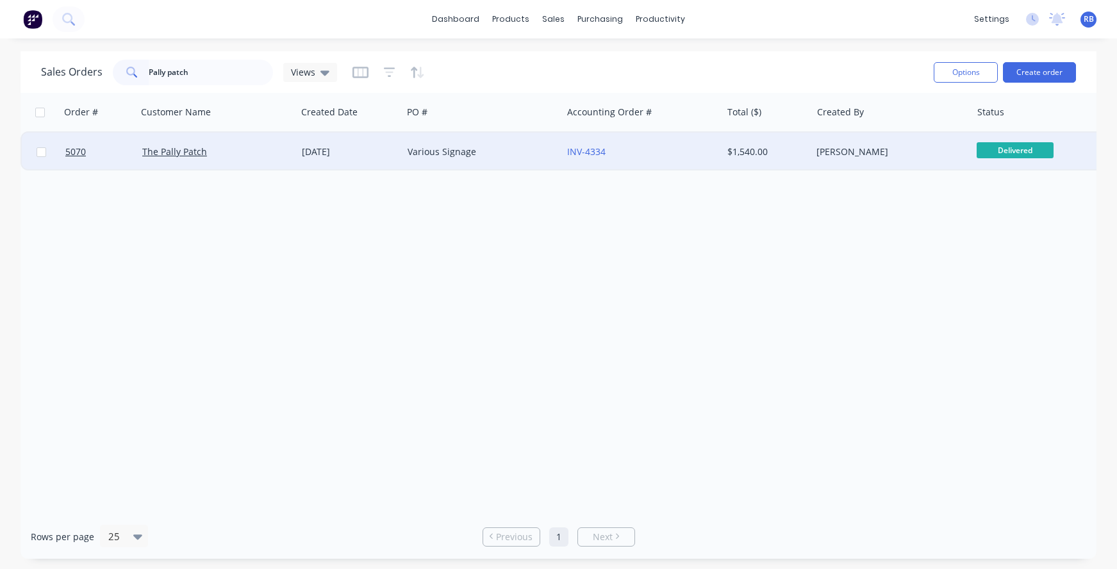
click at [248, 156] on div "The Pally Patch" at bounding box center [213, 151] width 142 height 13
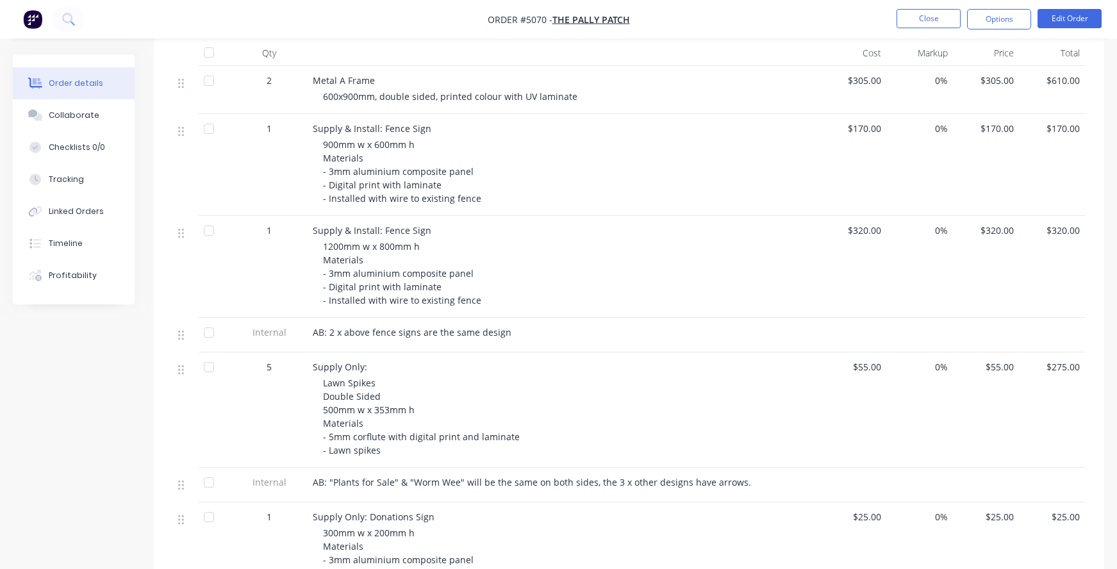
scroll to position [380, 0]
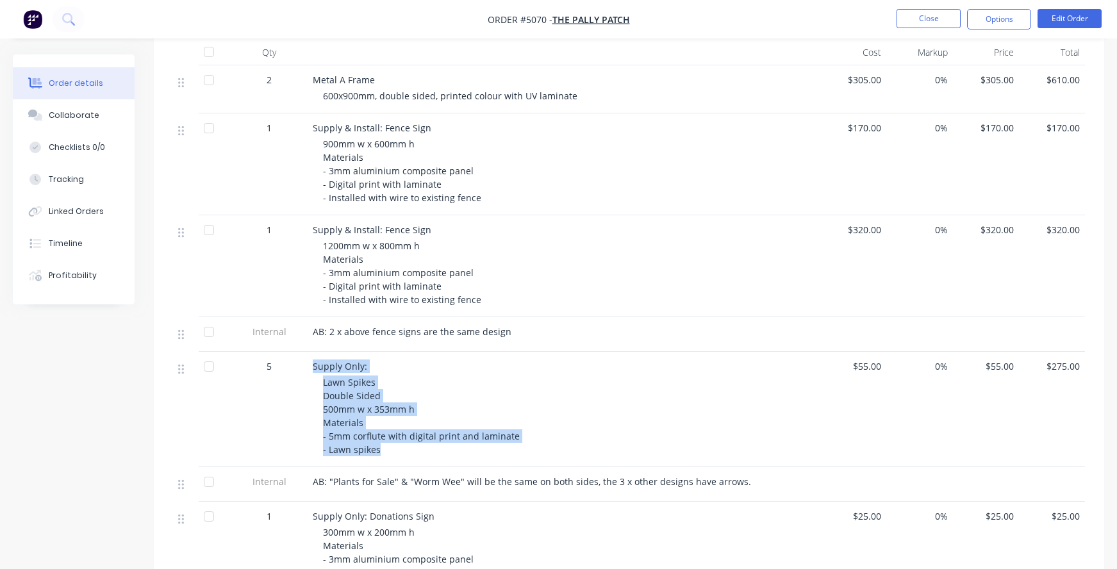
drag, startPoint x: 384, startPoint y: 446, endPoint x: 312, endPoint y: 366, distance: 107.5
click at [312, 366] on div "Supply Only: Lawn Spikes Double Sided 500mm w x 353mm h Materials - 5mm corflut…" at bounding box center [563, 409] width 512 height 115
copy div "Supply Only: Lawn Spikes Double Sided 500mm w x 353mm h Materials - 5mm corflut…"
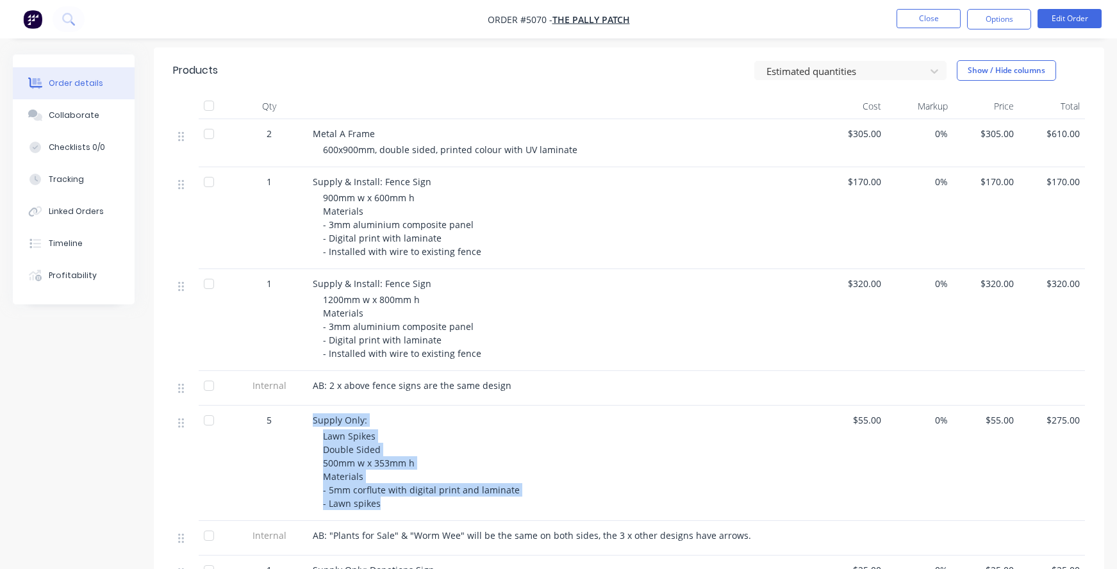
scroll to position [301, 0]
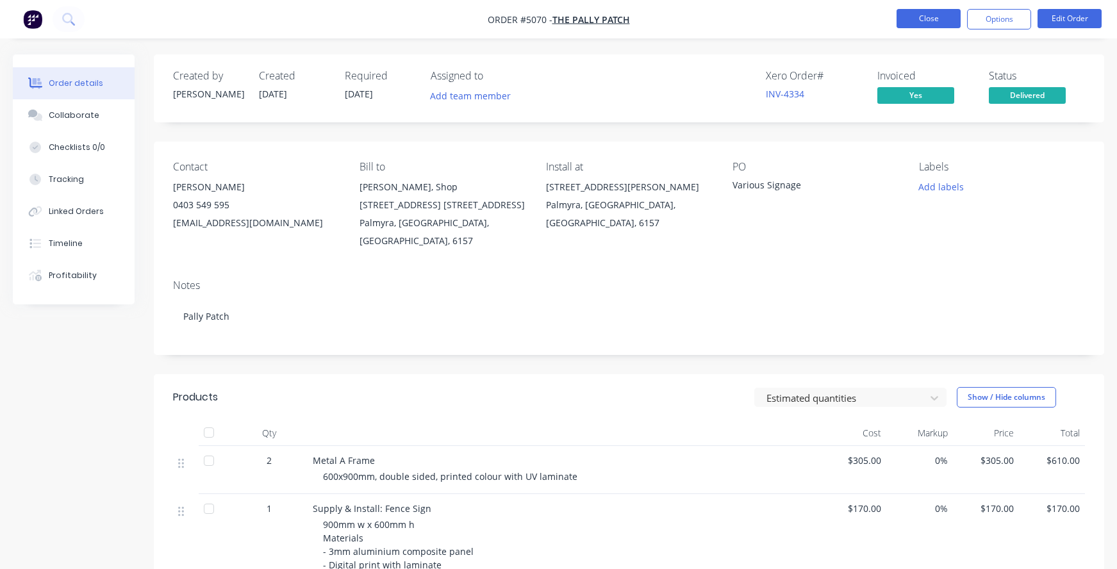
click at [920, 19] on button "Close" at bounding box center [928, 18] width 64 height 19
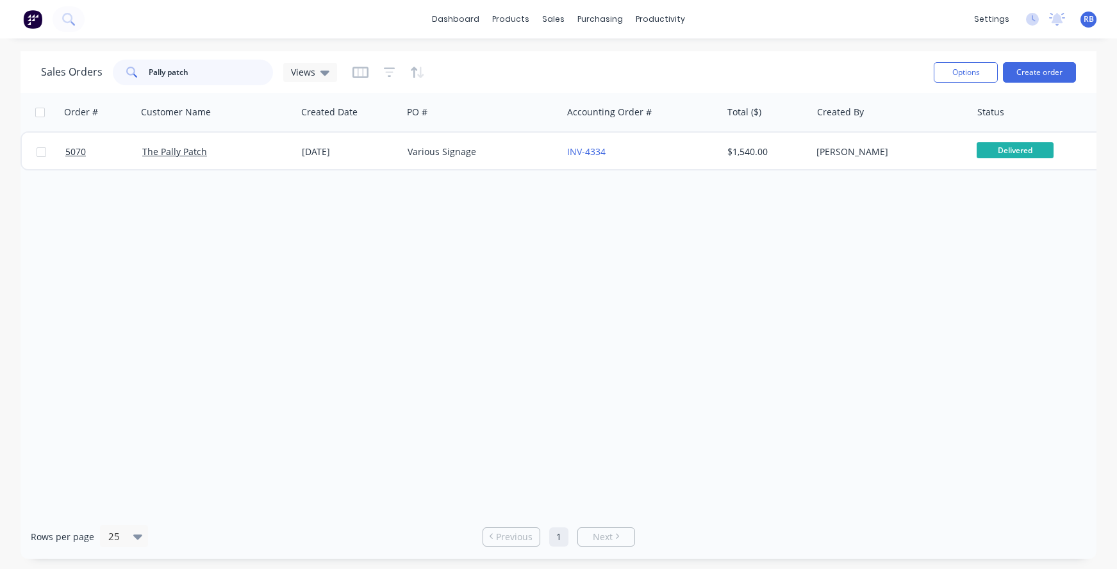
click at [195, 78] on input "Pally patch" at bounding box center [211, 73] width 125 height 26
drag, startPoint x: 231, startPoint y: 76, endPoint x: 76, endPoint y: 70, distance: 154.5
click at [76, 70] on div "Sales Orders Pally patch Views" at bounding box center [189, 73] width 296 height 26
type input "weeks &"
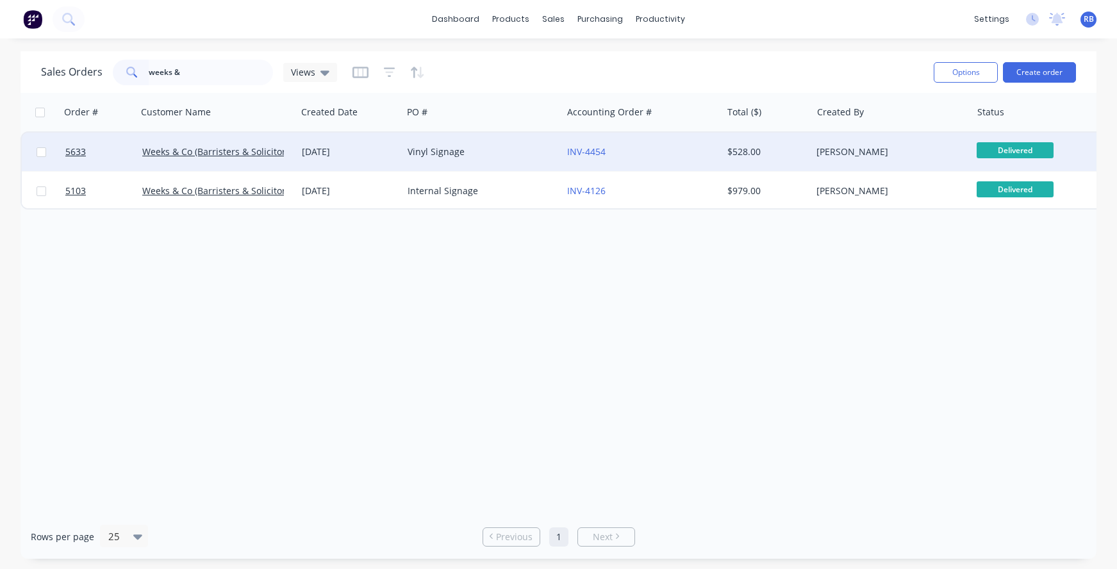
click at [496, 154] on div "Vinyl Signage" at bounding box center [478, 151] width 142 height 13
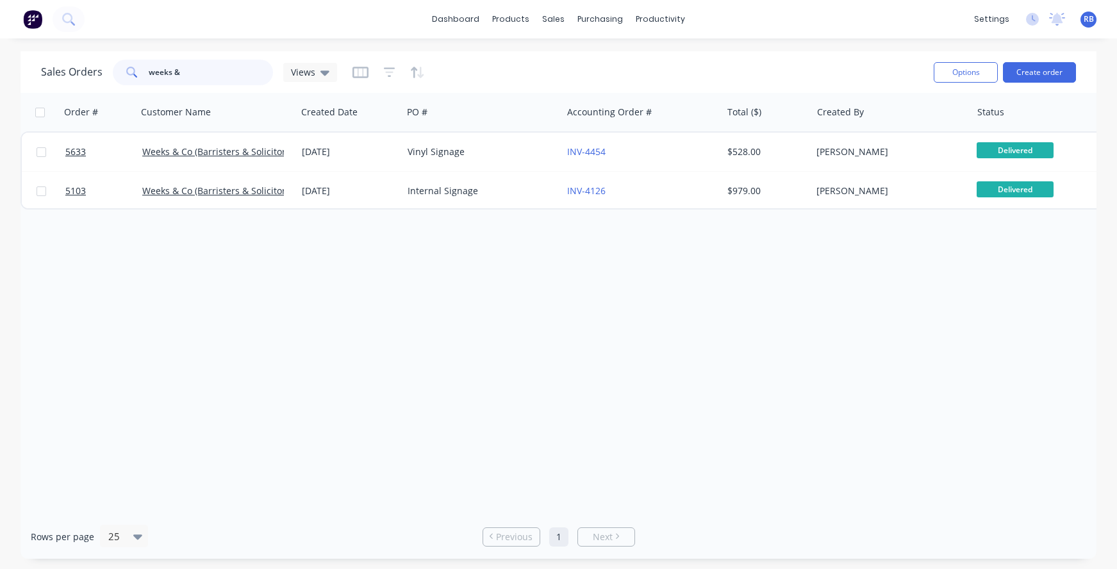
click at [196, 69] on input "weeks &" at bounding box center [211, 73] width 125 height 26
drag, startPoint x: 217, startPoint y: 70, endPoint x: 56, endPoint y: 70, distance: 160.8
click at [56, 70] on div "Sales Orders weeks & Views" at bounding box center [189, 73] width 296 height 26
type input "FICOLL"
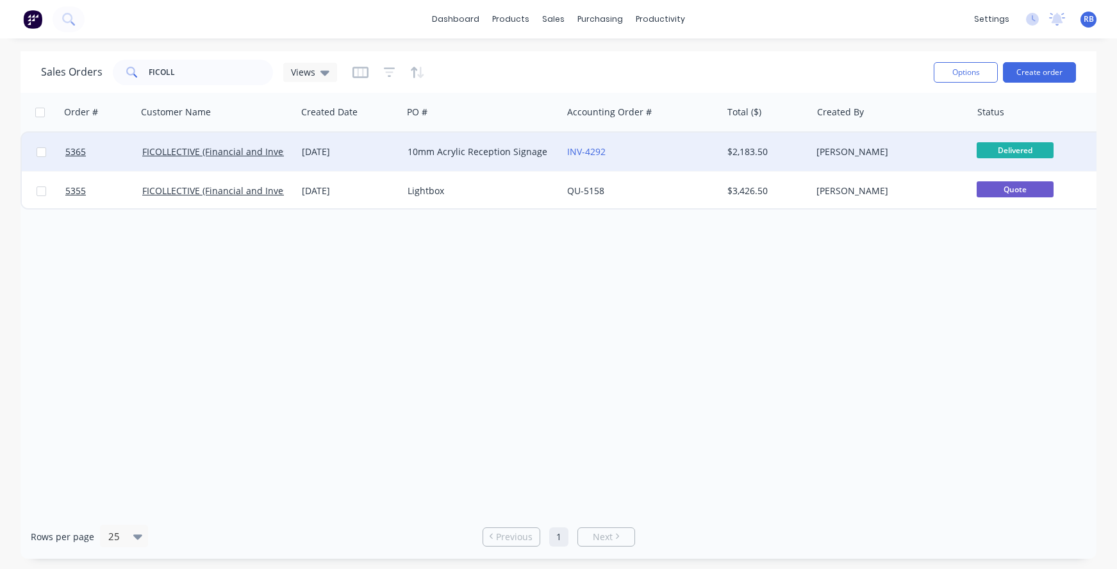
click at [470, 154] on div "10mm Acrylic Reception Signage" at bounding box center [478, 151] width 142 height 13
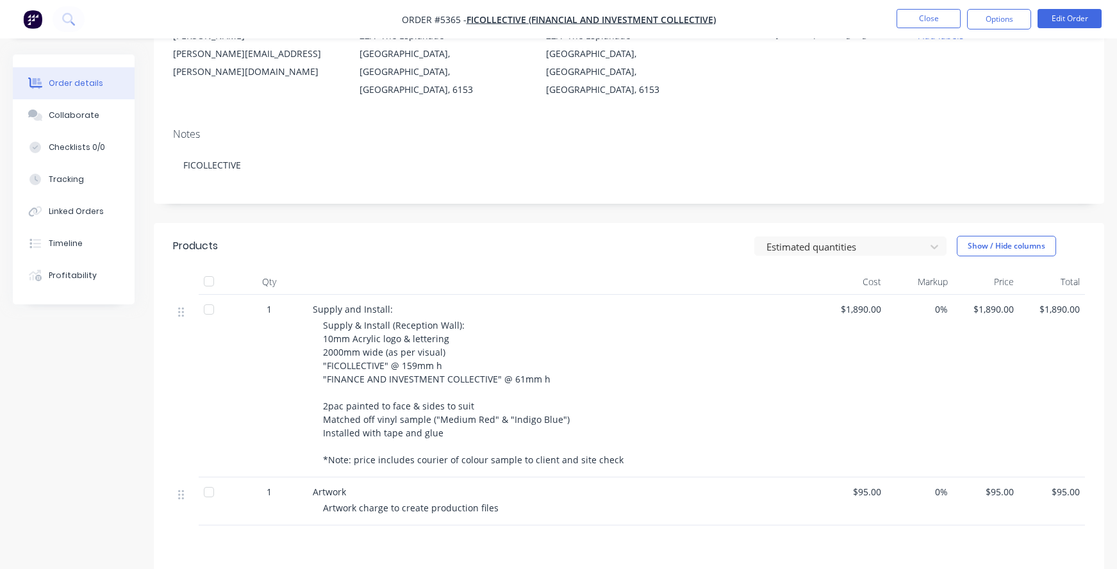
scroll to position [152, 0]
click at [915, 23] on button "Close" at bounding box center [928, 18] width 64 height 19
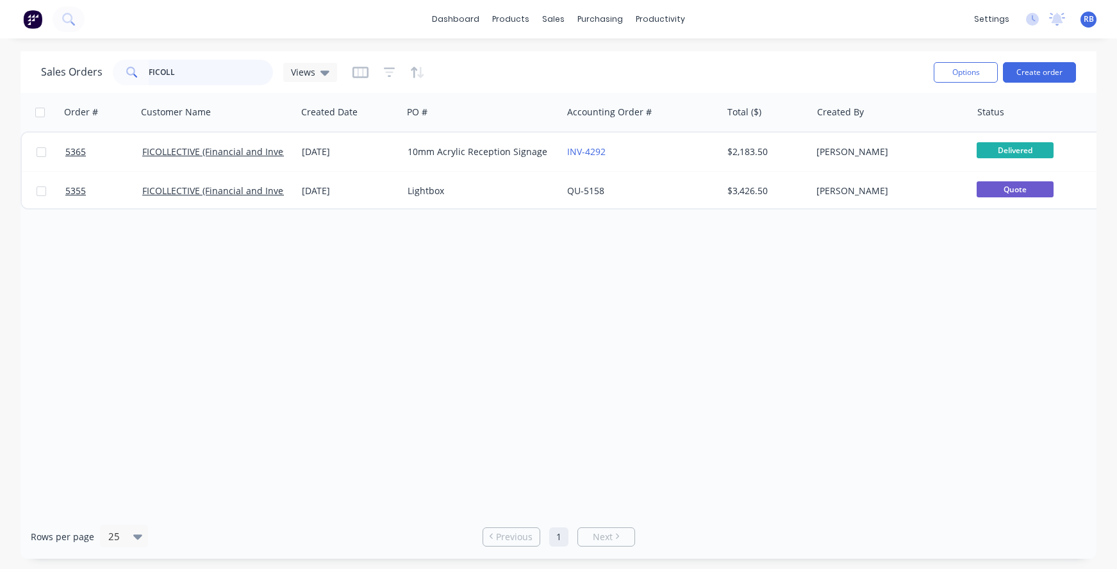
drag, startPoint x: 193, startPoint y: 73, endPoint x: 97, endPoint y: 65, distance: 96.4
click at [97, 65] on div "Sales Orders FICOLL Views" at bounding box center [189, 73] width 296 height 26
type input "Flourish"
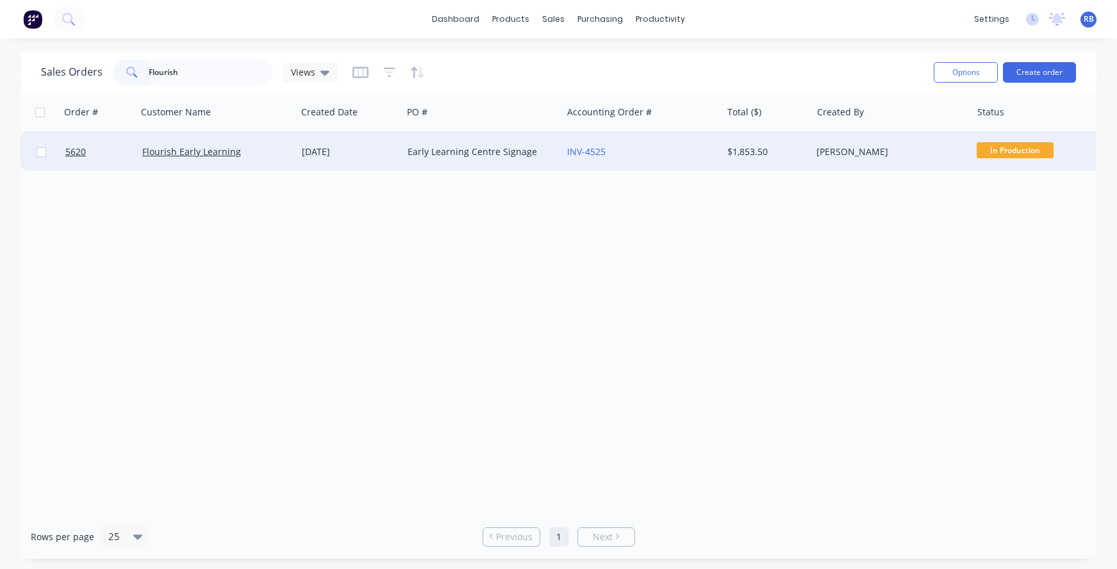
click at [479, 154] on div "Early Learning Centre Signage" at bounding box center [478, 151] width 142 height 13
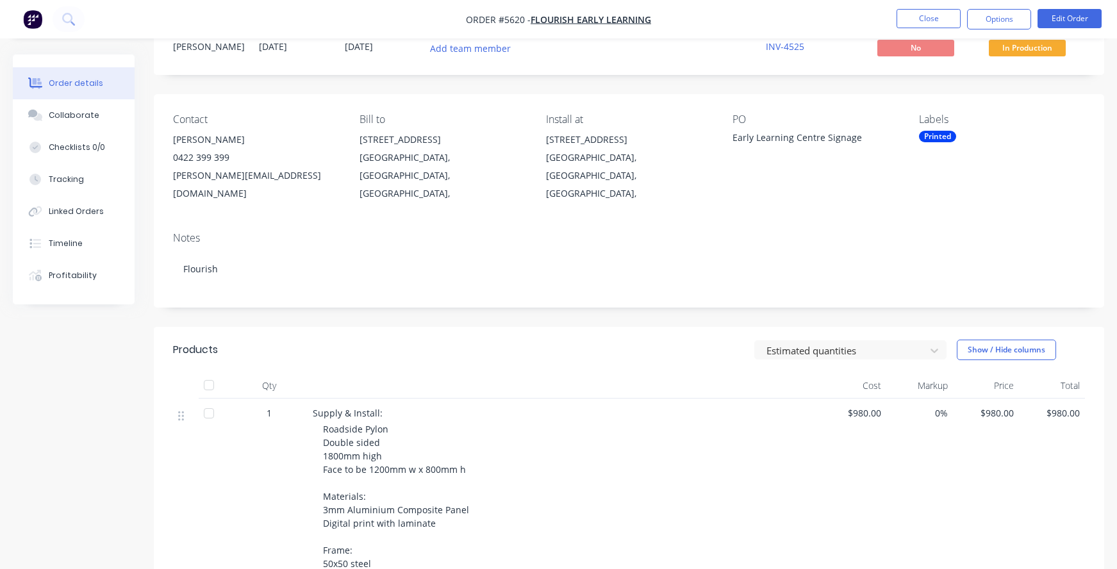
scroll to position [63, 0]
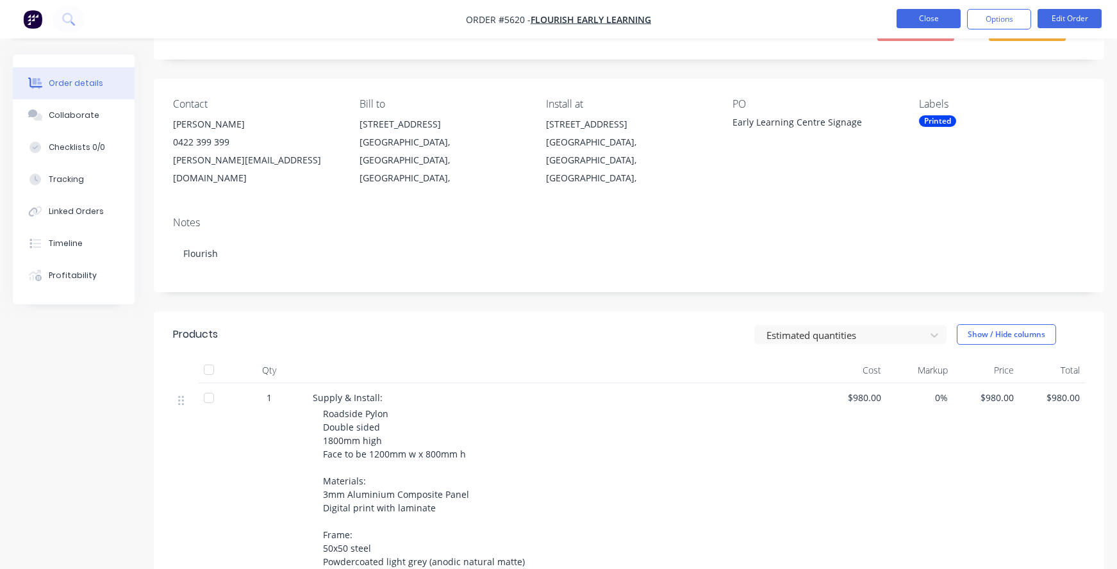
click at [919, 21] on button "Close" at bounding box center [928, 18] width 64 height 19
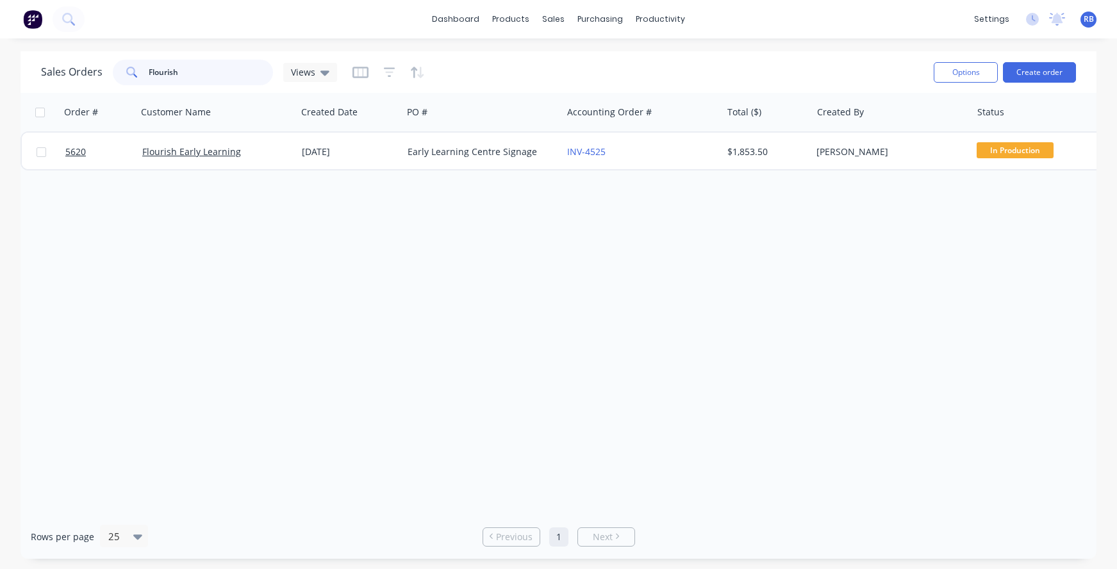
drag, startPoint x: 193, startPoint y: 75, endPoint x: 58, endPoint y: 54, distance: 136.7
click at [58, 54] on div "Sales Orders Flourish Views Options Create order" at bounding box center [558, 72] width 1076 height 42
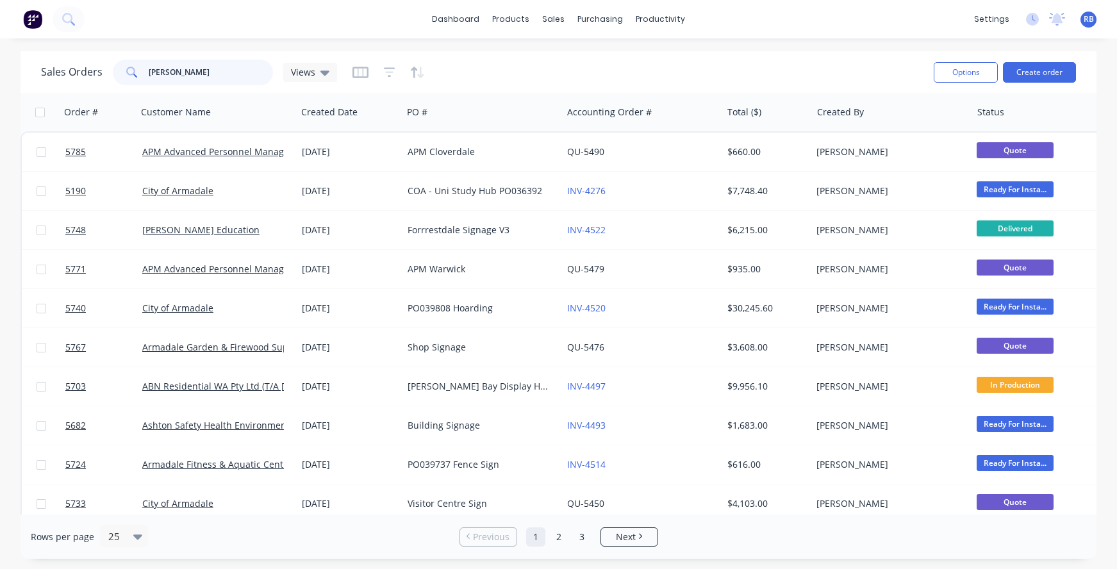
type input "dale alcock"
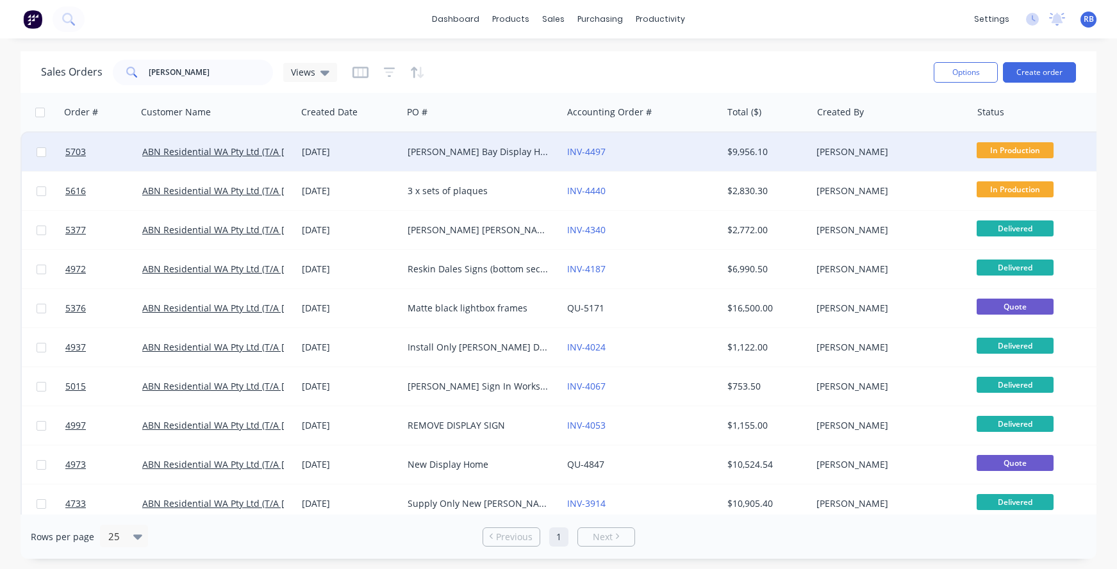
click at [408, 160] on div "[PERSON_NAME] Bay Display Home" at bounding box center [482, 152] width 160 height 38
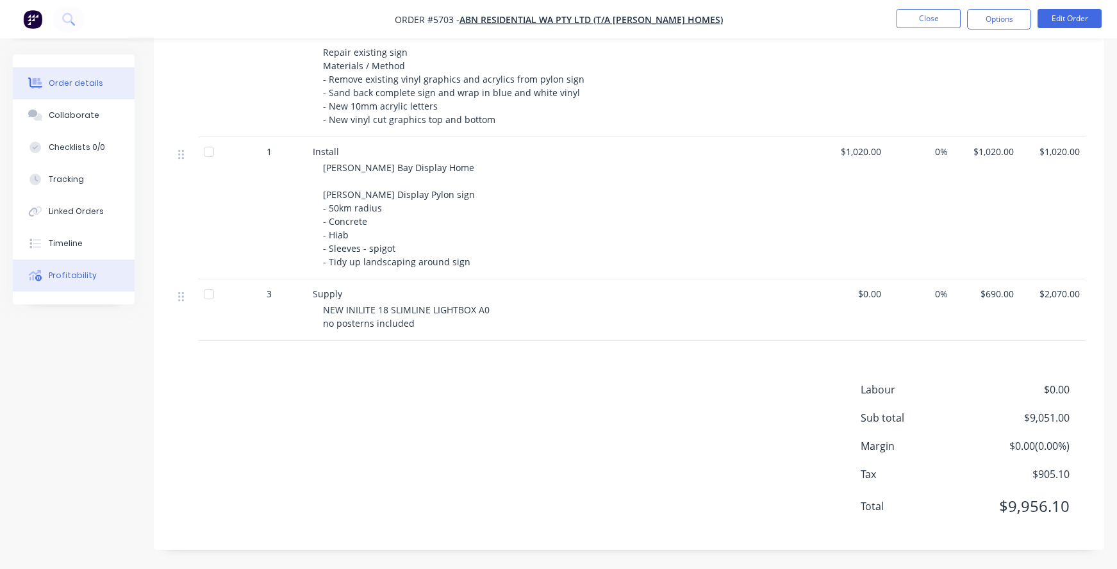
scroll to position [446, 0]
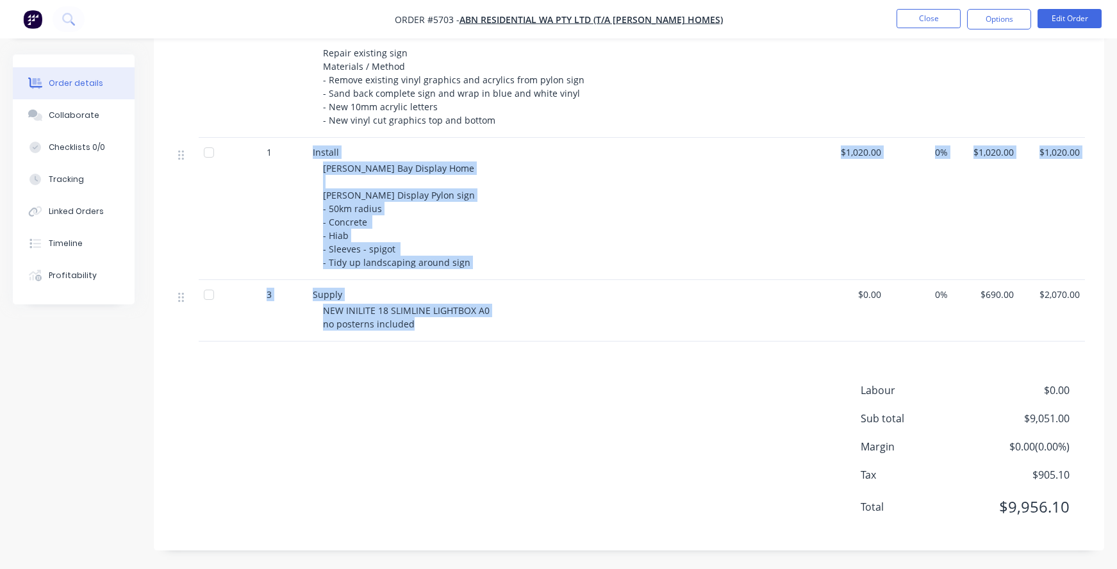
drag, startPoint x: 414, startPoint y: 331, endPoint x: 297, endPoint y: 278, distance: 127.9
click at [297, 278] on div "1 REFURBISHMENT Madora Bay Display Home Dale Alcock Pylon Sign Repair existing …" at bounding box center [629, 161] width 912 height 359
click at [399, 326] on span "NEW INILITE 18 SLIMLINE LIGHTBOX A0 no posterns included" at bounding box center [406, 317] width 167 height 26
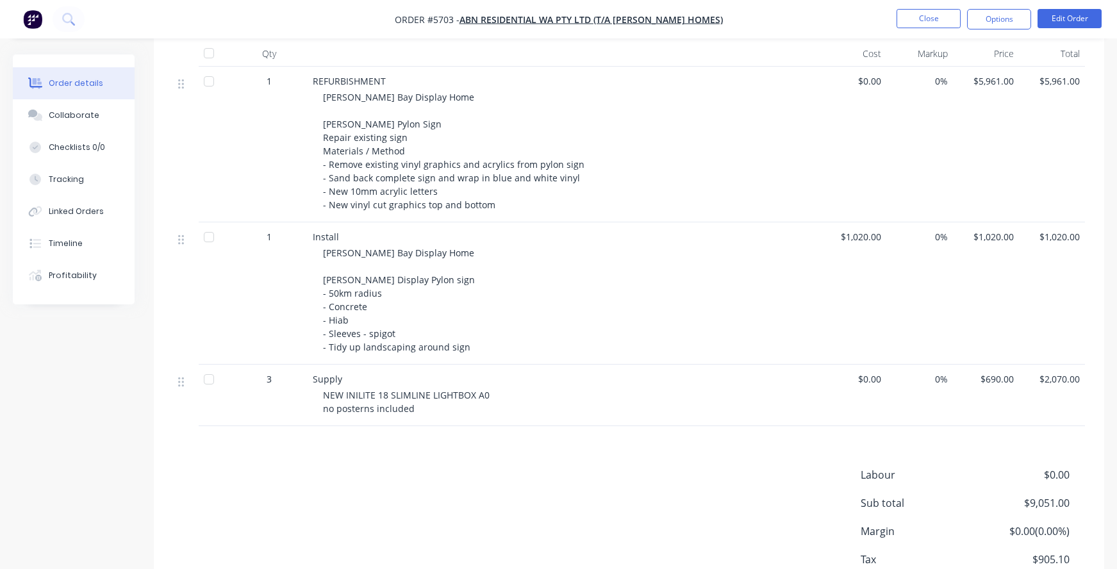
scroll to position [363, 0]
drag, startPoint x: 313, startPoint y: 373, endPoint x: 431, endPoint y: 400, distance: 121.4
click at [419, 394] on div "Supply NEW INILITE 18 SLIMLINE LIGHTBOX A0 no posterns included" at bounding box center [563, 393] width 512 height 61
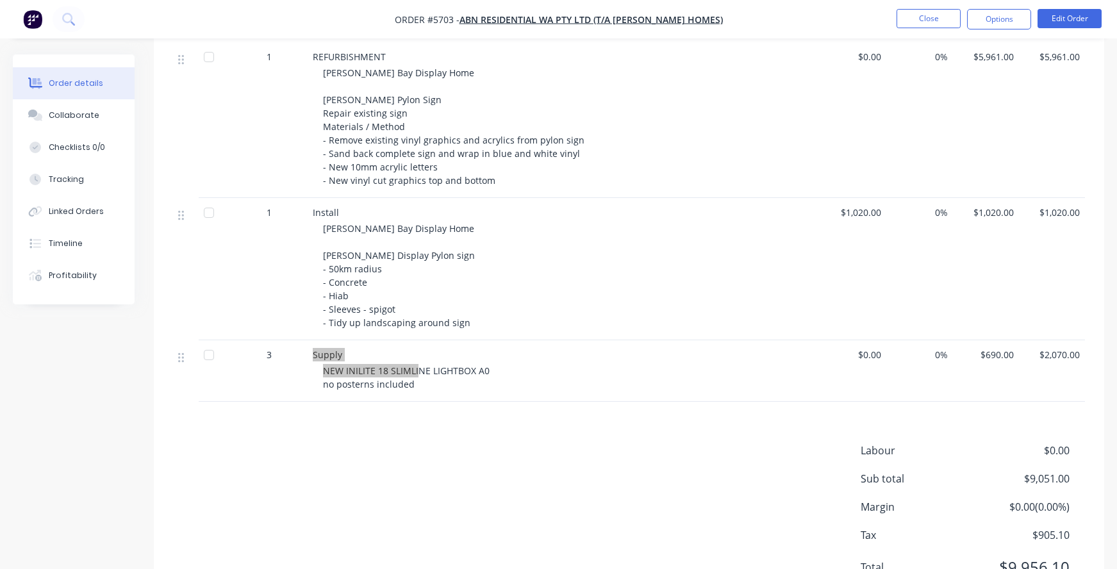
scroll to position [388, 0]
click at [391, 377] on span "NEW INILITE 18 SLIMLINE LIGHTBOX A0 no posterns included" at bounding box center [406, 375] width 167 height 26
drag, startPoint x: 416, startPoint y: 380, endPoint x: 311, endPoint y: 367, distance: 105.3
click at [311, 367] on div "Supply NEW INILITE 18 SLIMLINE LIGHTBOX A0 no posterns included" at bounding box center [563, 368] width 512 height 61
copy span "NEW INILITE 18 SLIMLINE LIGHTBOX A0 no posterns included"
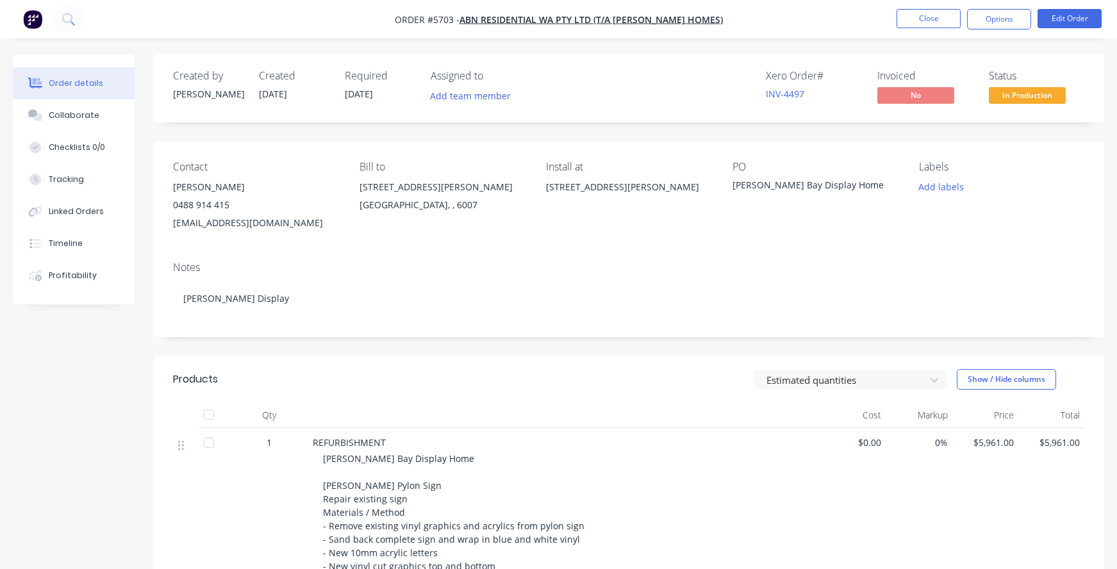
scroll to position [0, 0]
click at [922, 19] on button "Close" at bounding box center [928, 18] width 64 height 19
